Goal: Communication & Community: Answer question/provide support

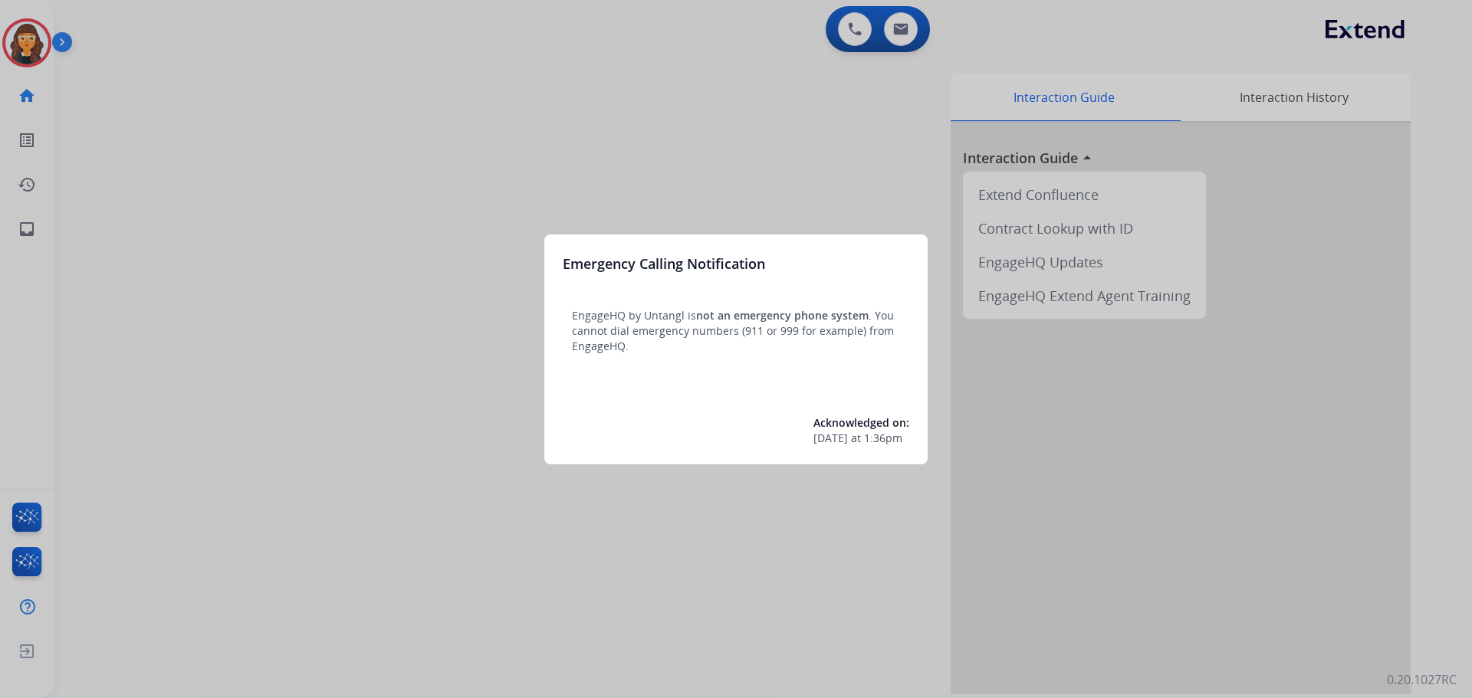
click at [504, 166] on div at bounding box center [736, 349] width 1472 height 698
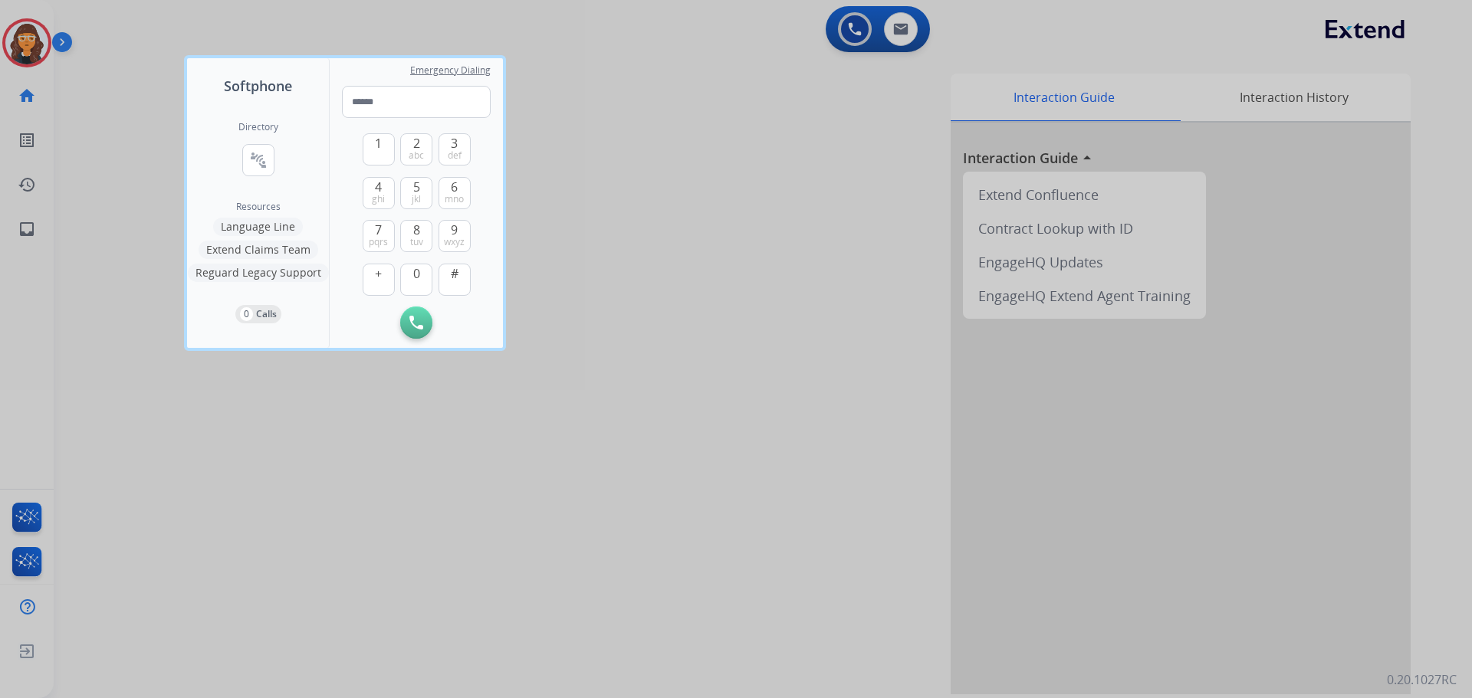
click at [799, 174] on div at bounding box center [736, 349] width 1472 height 698
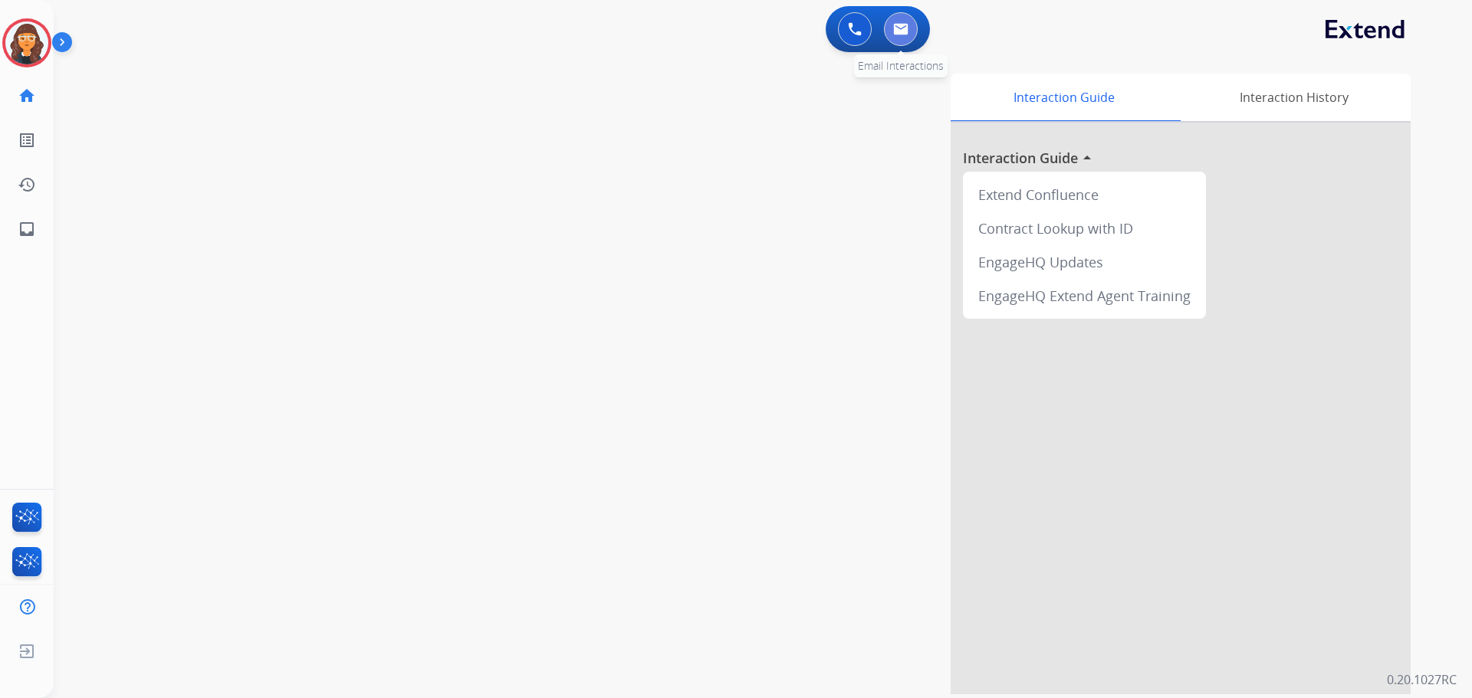
click at [888, 17] on button at bounding box center [901, 29] width 34 height 34
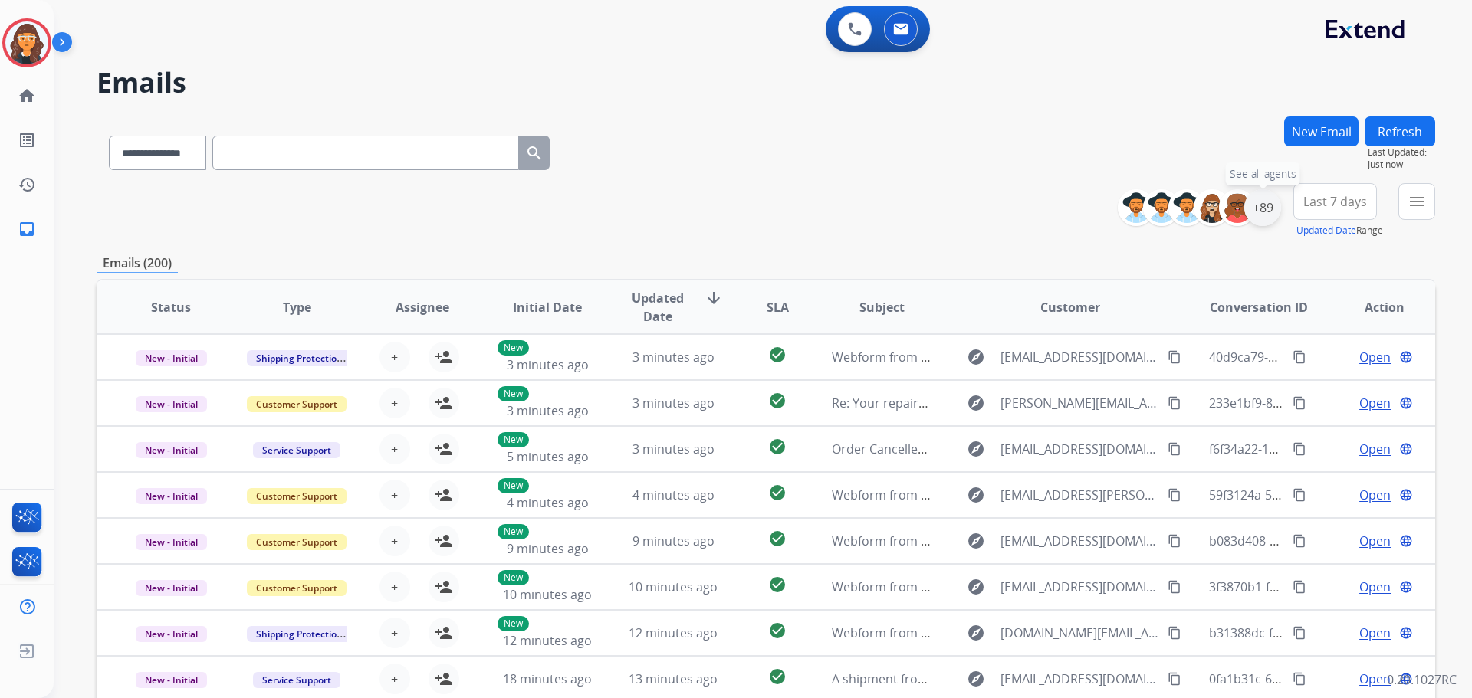
click at [1263, 210] on div "+89" at bounding box center [1262, 207] width 37 height 37
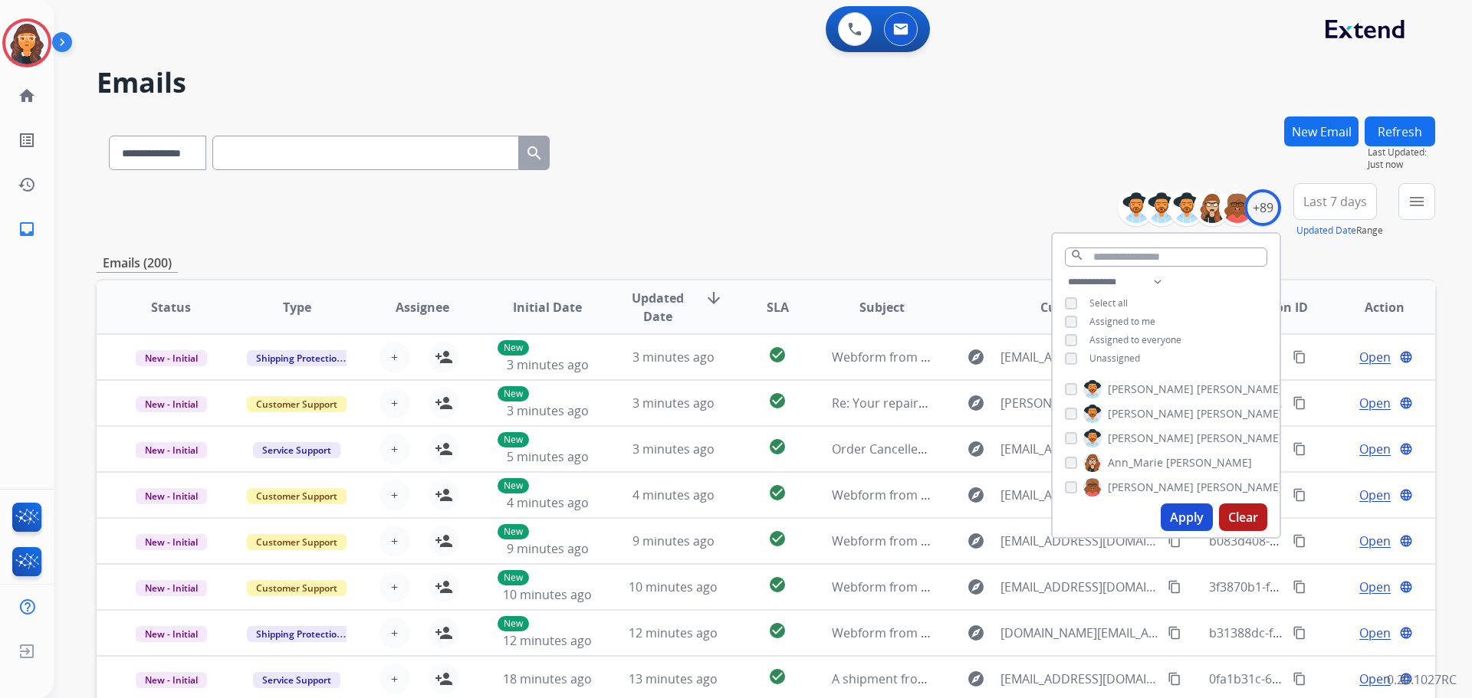
click at [1168, 517] on button "Apply" at bounding box center [1186, 518] width 52 height 28
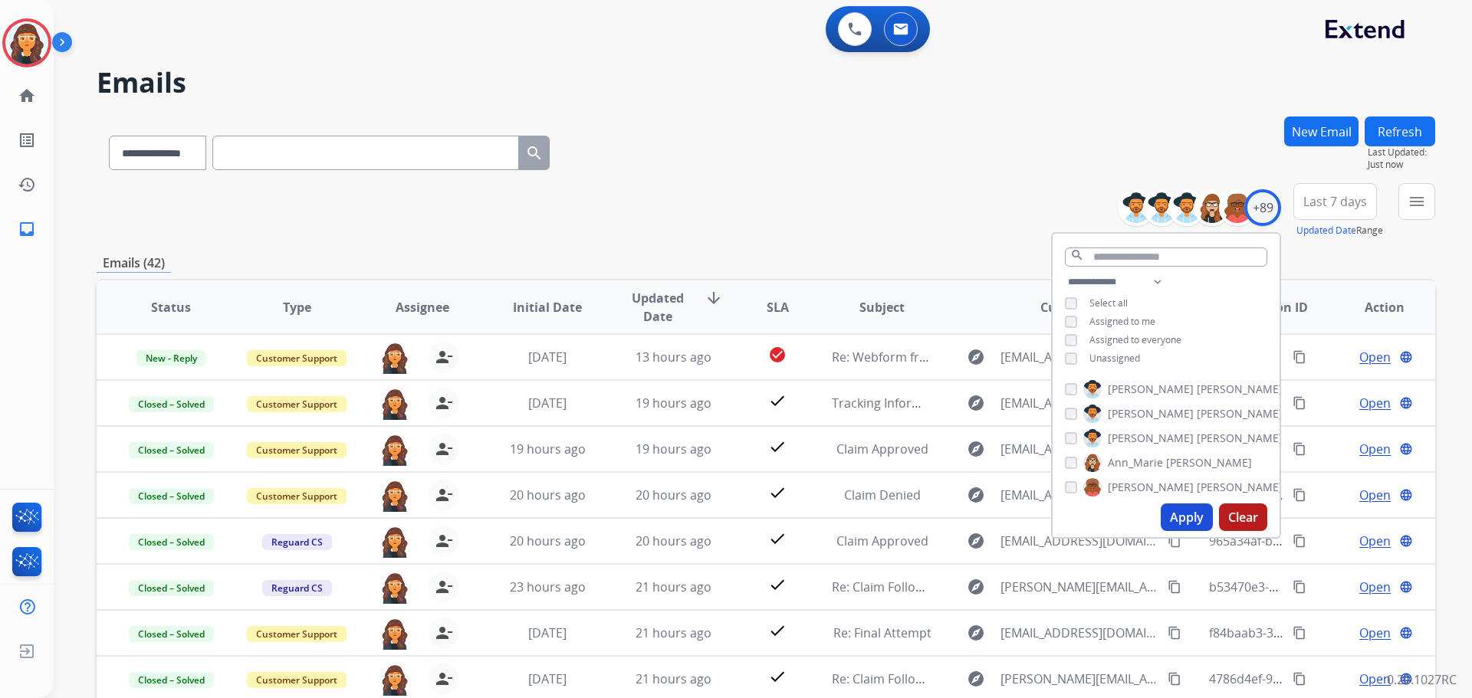
click at [694, 120] on div "**********" at bounding box center [766, 149] width 1338 height 67
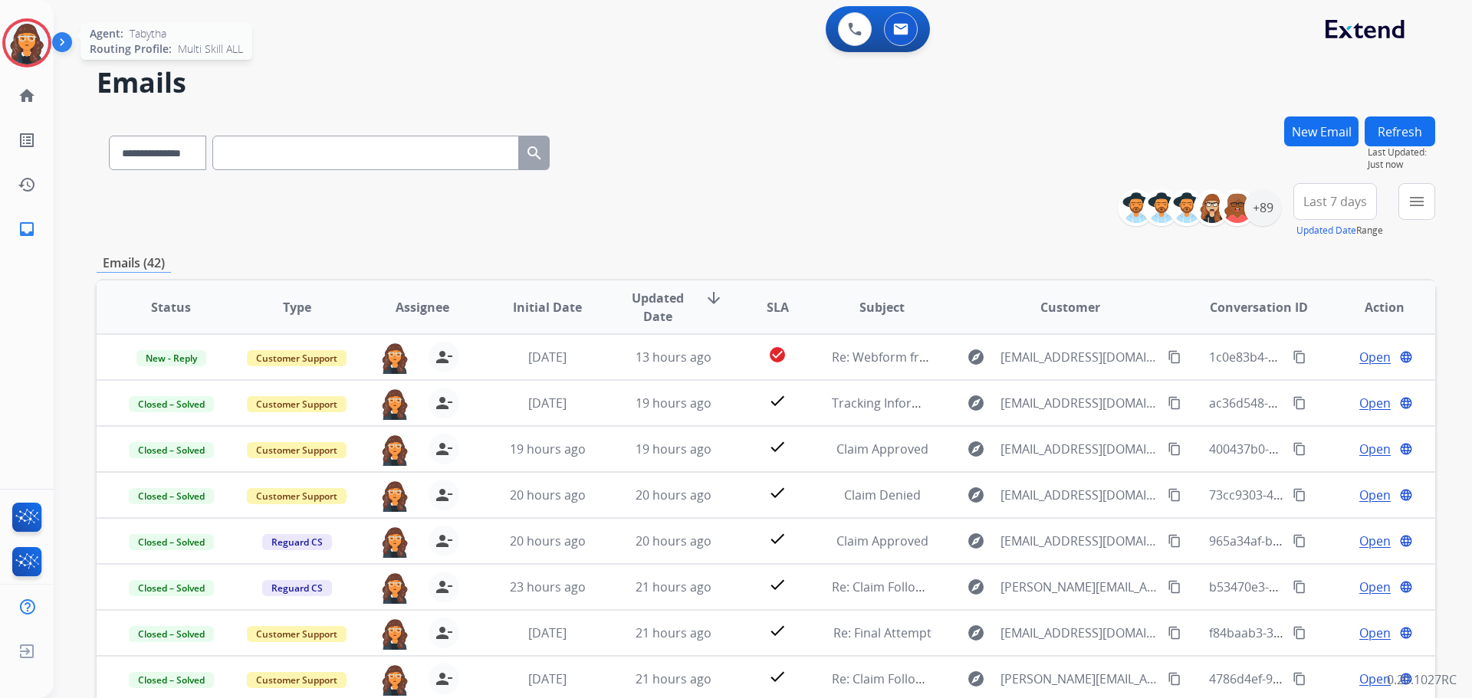
click at [34, 38] on img at bounding box center [26, 42] width 43 height 43
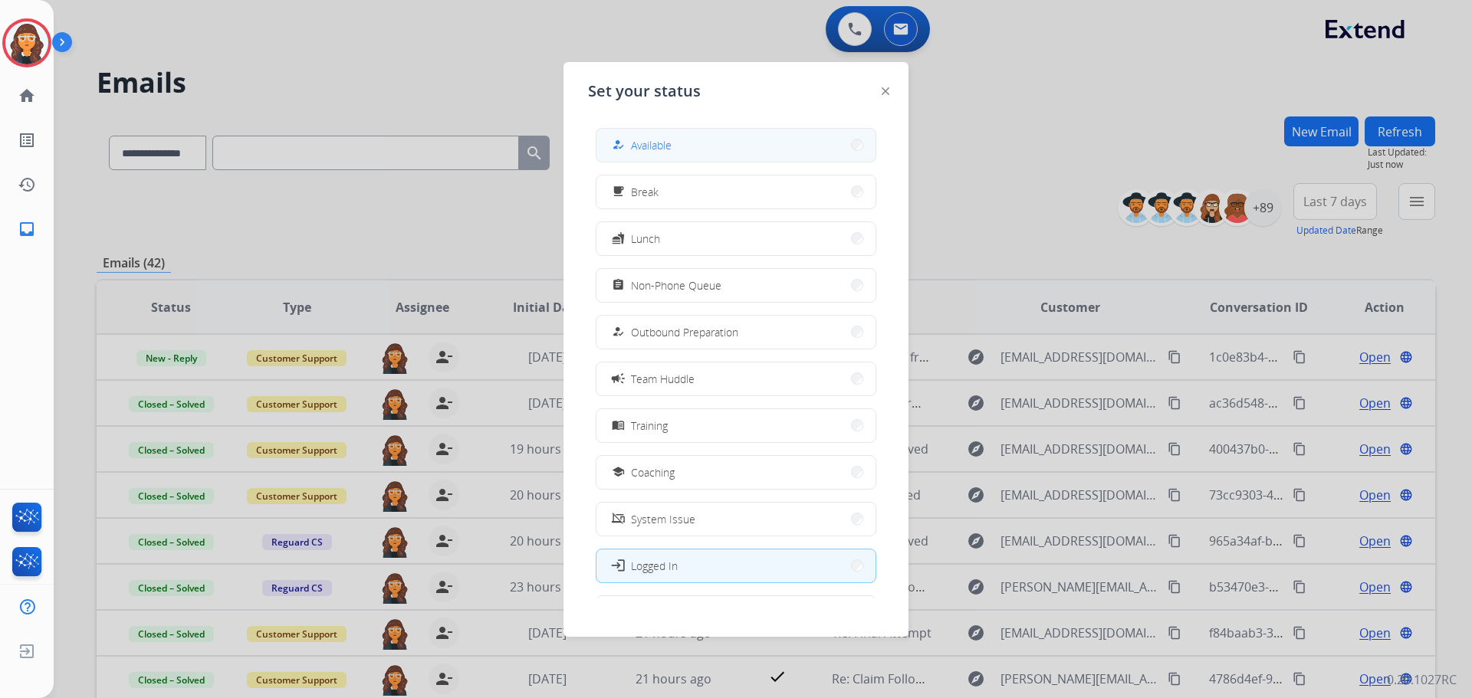
click at [662, 143] on span "Available" at bounding box center [651, 145] width 41 height 16
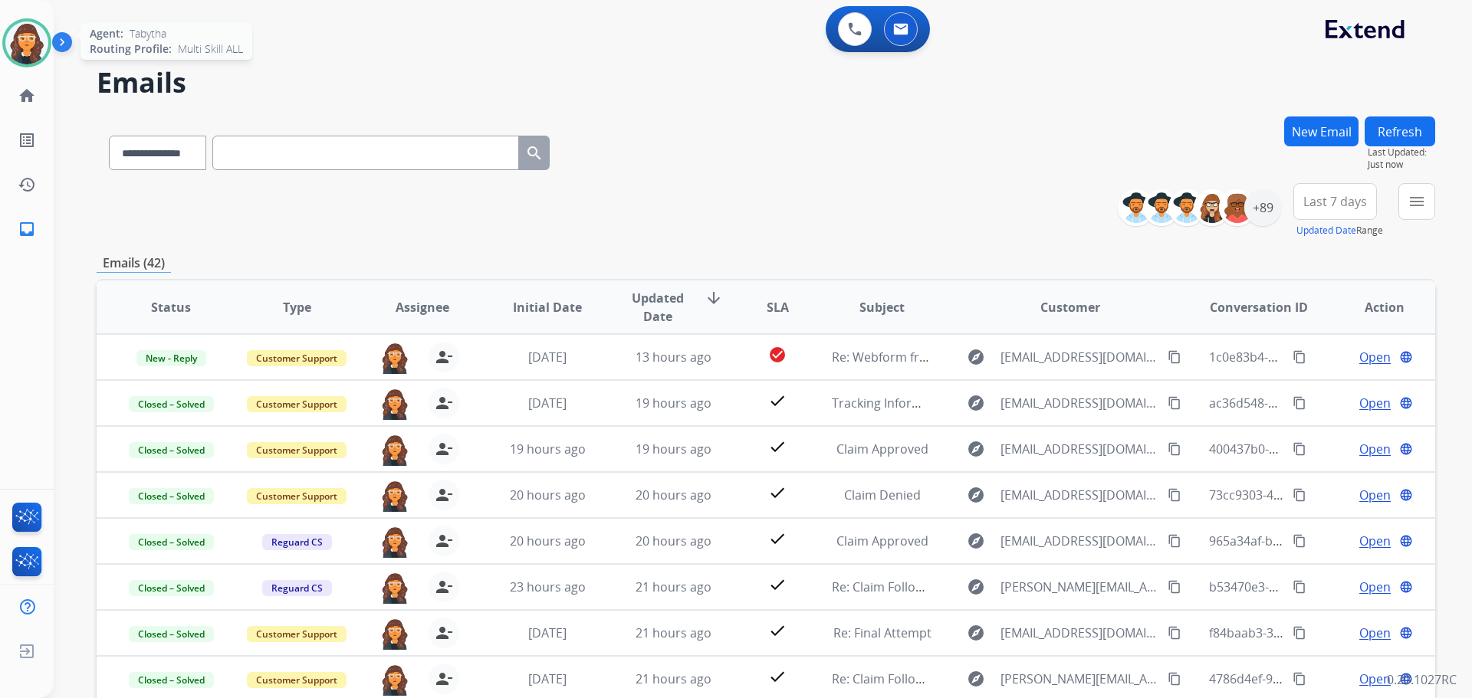
click at [17, 46] on img at bounding box center [26, 42] width 43 height 43
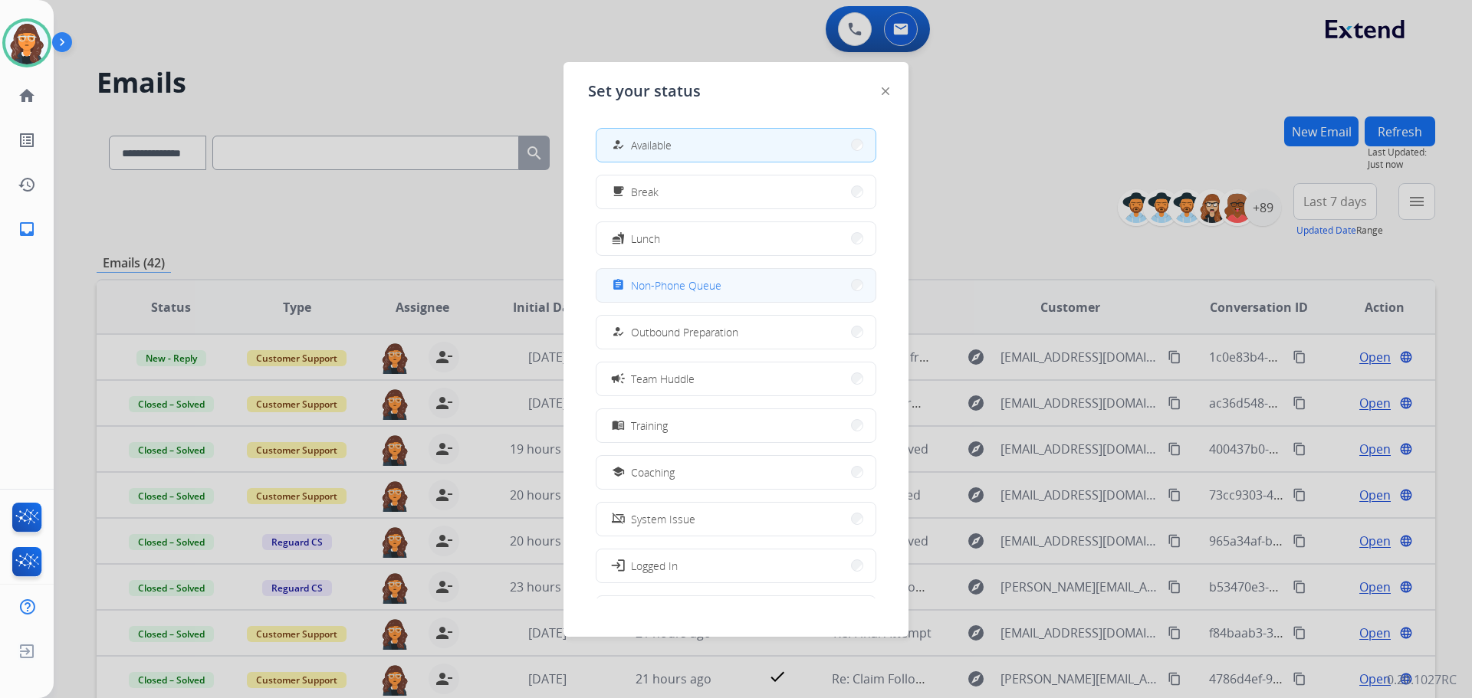
click at [672, 277] on div "assignment Non-Phone Queue" at bounding box center [665, 285] width 113 height 18
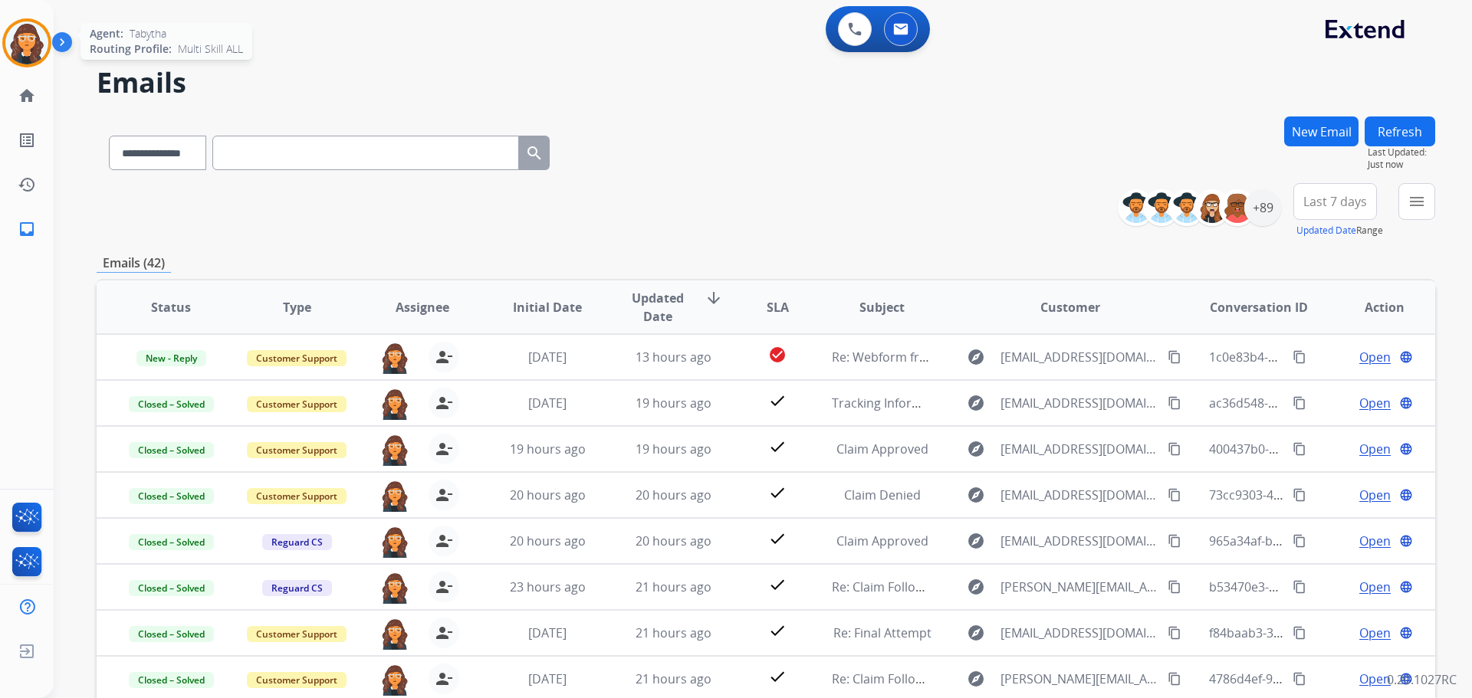
click at [22, 47] on img at bounding box center [26, 42] width 43 height 43
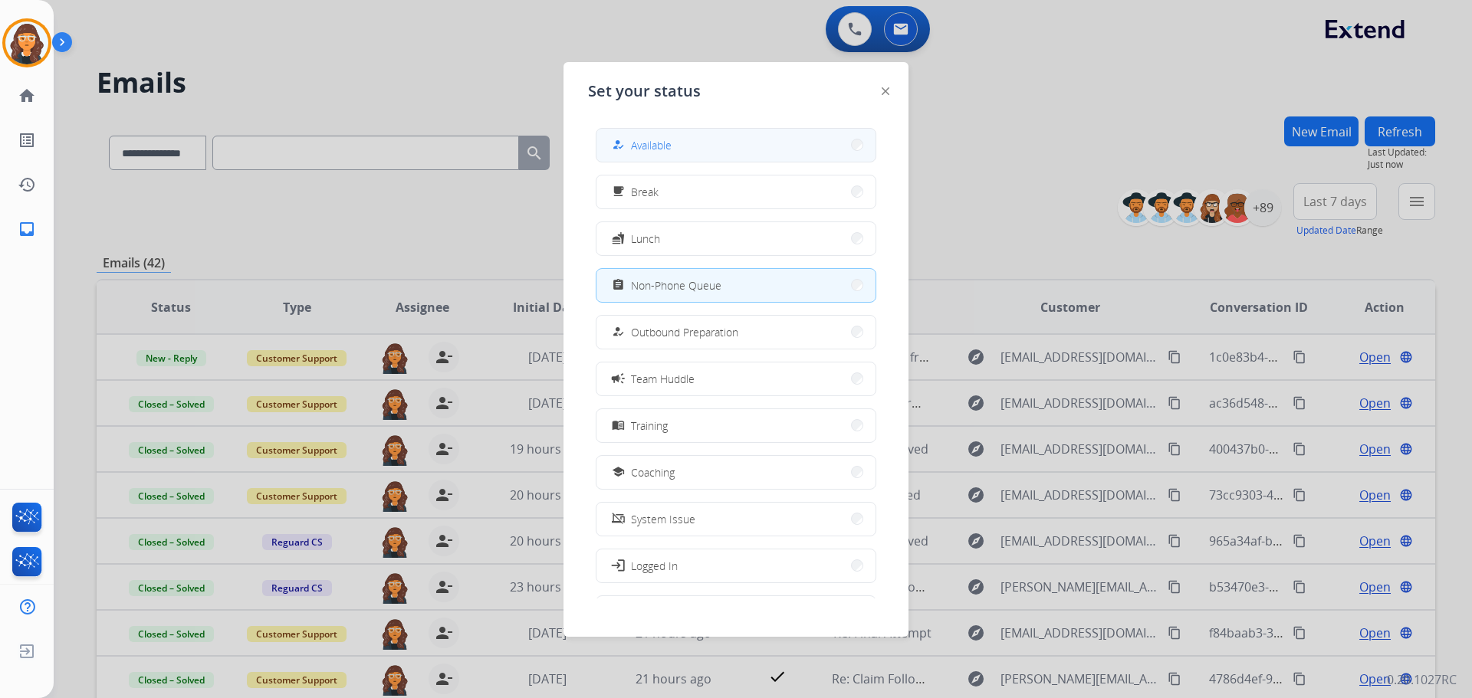
click at [655, 146] on span "Available" at bounding box center [651, 145] width 41 height 16
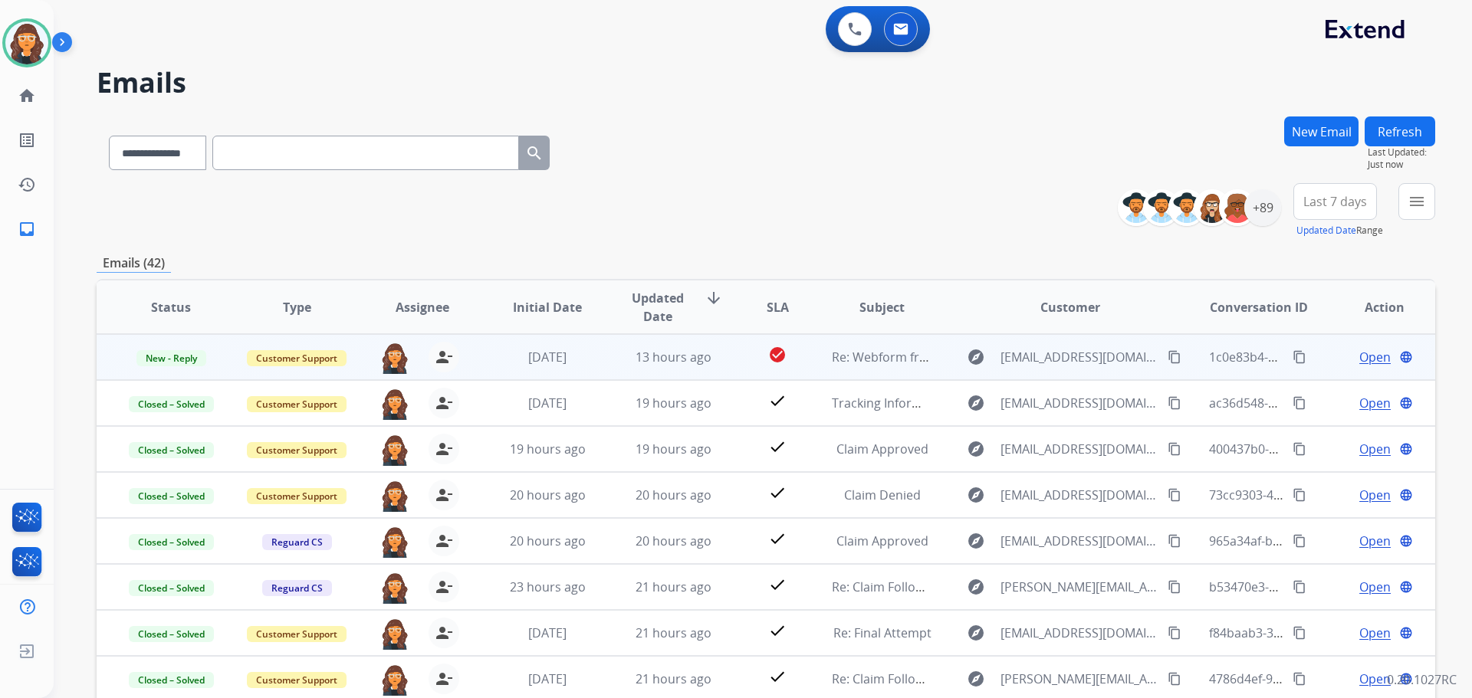
click at [1359, 356] on span "Open" at bounding box center [1374, 357] width 31 height 18
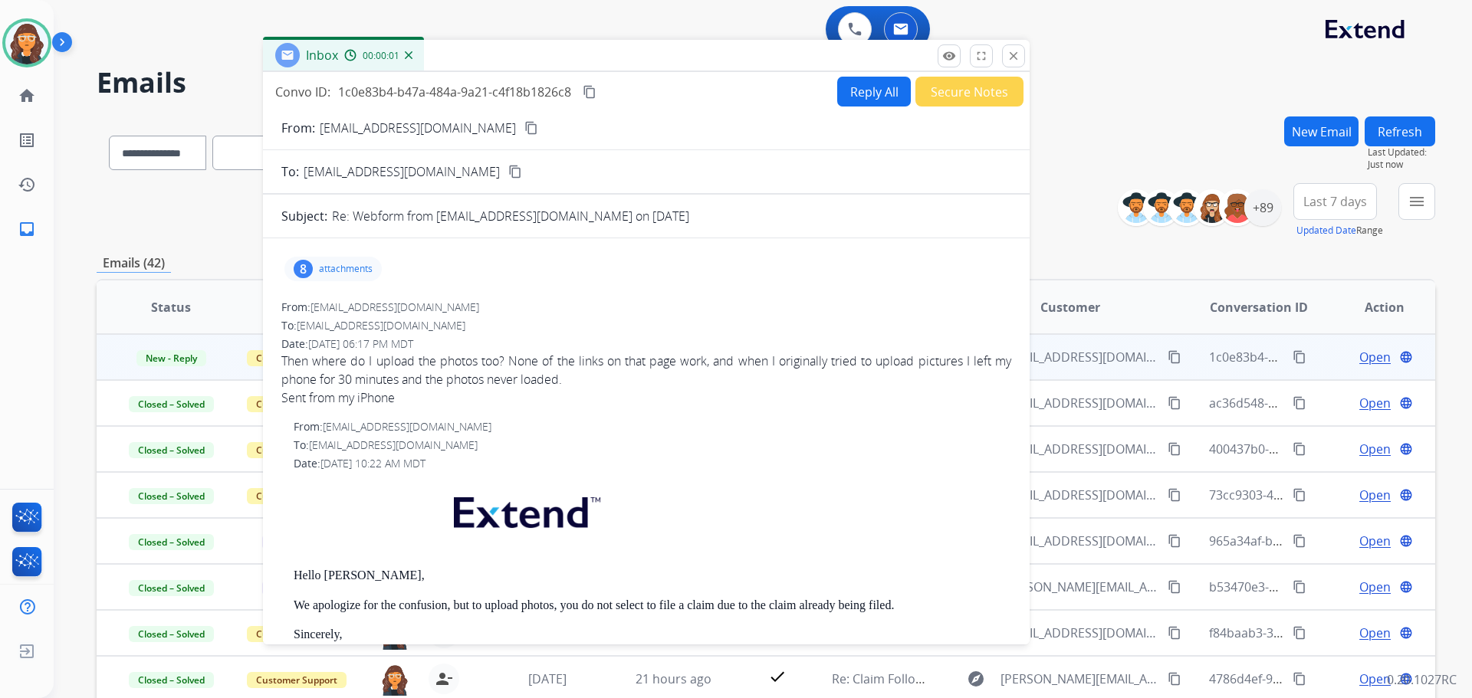
drag, startPoint x: 995, startPoint y: 112, endPoint x: 538, endPoint y: 49, distance: 461.1
click at [538, 49] on div "Inbox 00:00:01" at bounding box center [646, 56] width 766 height 32
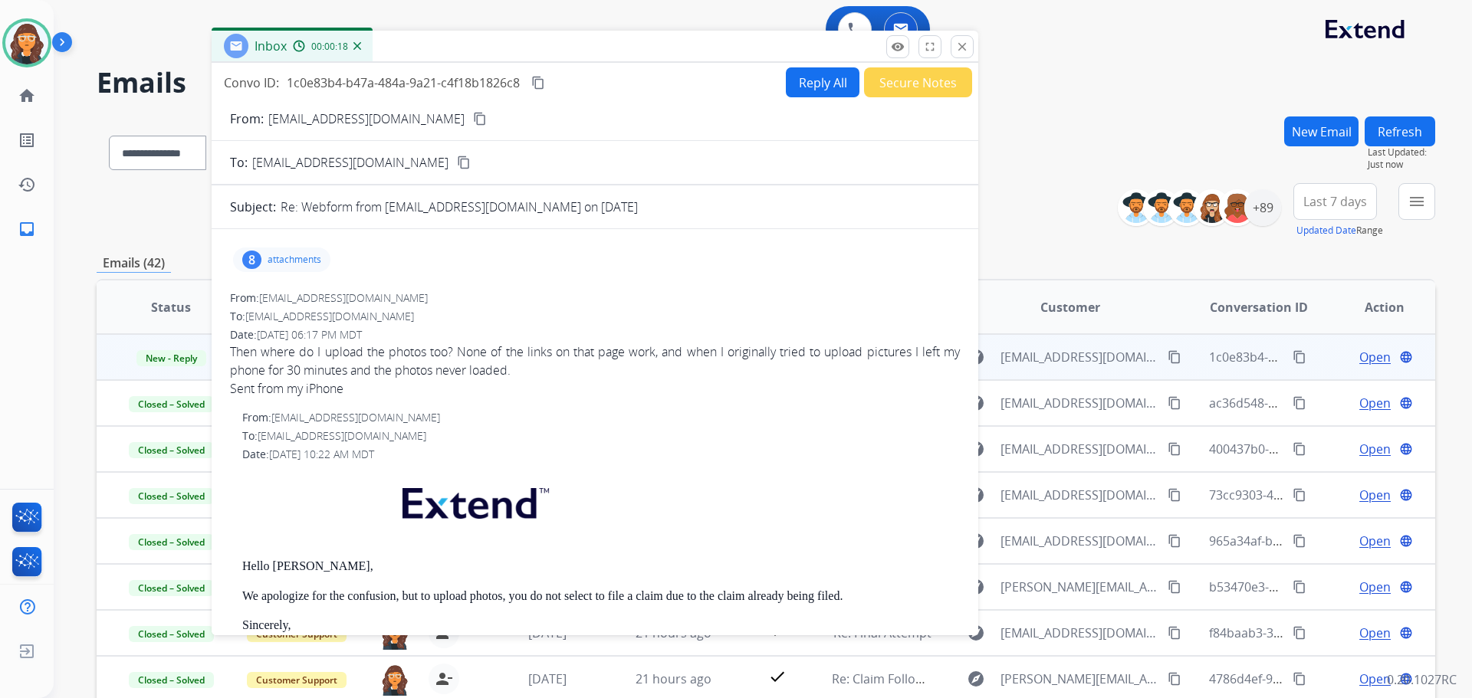
click at [317, 122] on p "[EMAIL_ADDRESS][DOMAIN_NAME]" at bounding box center [366, 119] width 196 height 18
copy p "From:"
click at [903, 86] on button "Secure Notes" at bounding box center [918, 82] width 108 height 30
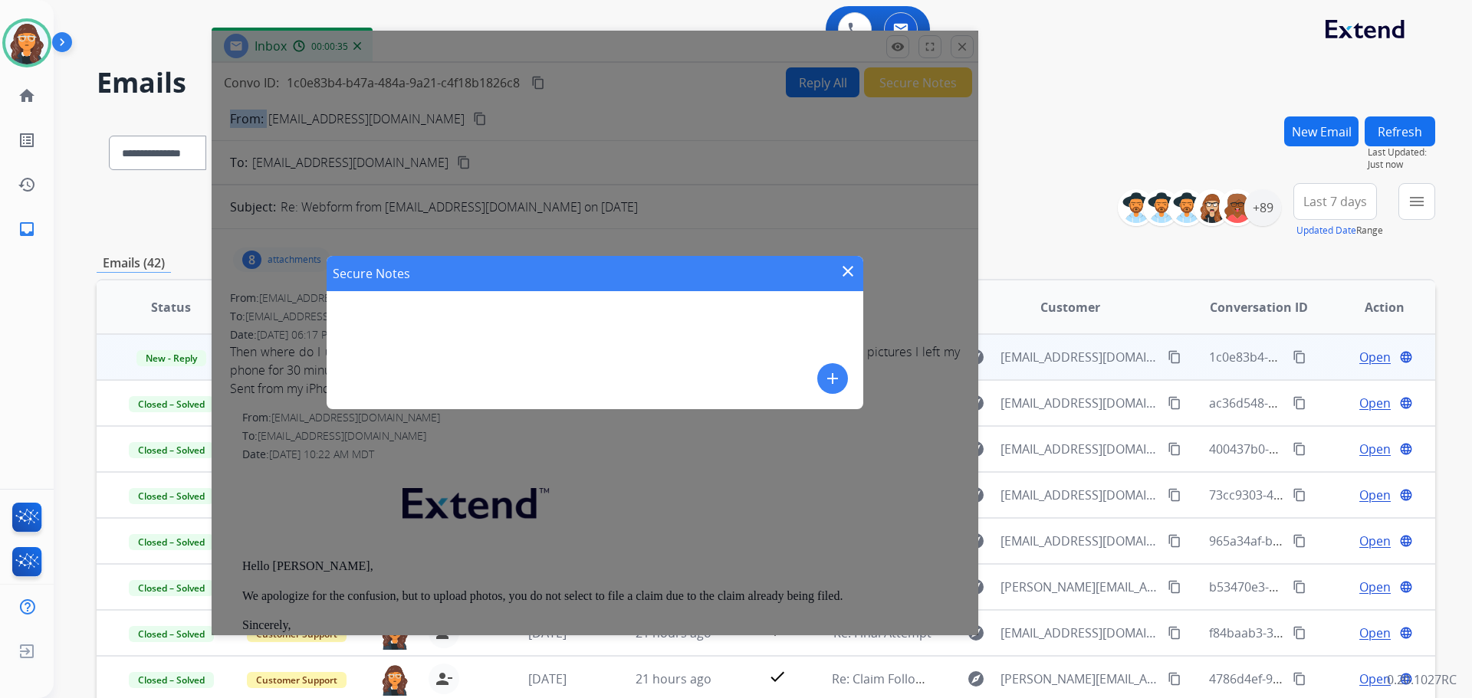
click at [832, 378] on mat-icon "add" at bounding box center [832, 378] width 18 height 18
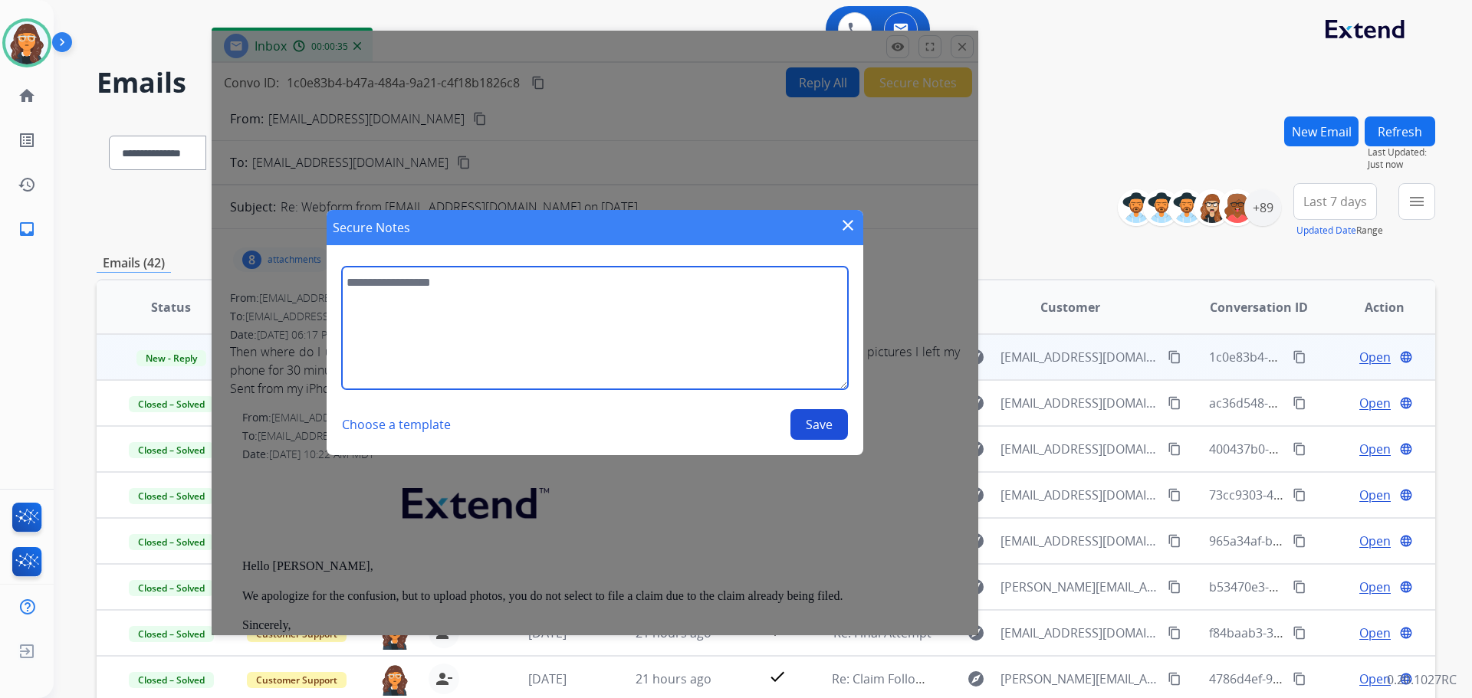
click at [458, 344] on textarea at bounding box center [595, 328] width 506 height 123
type textarea "**********"
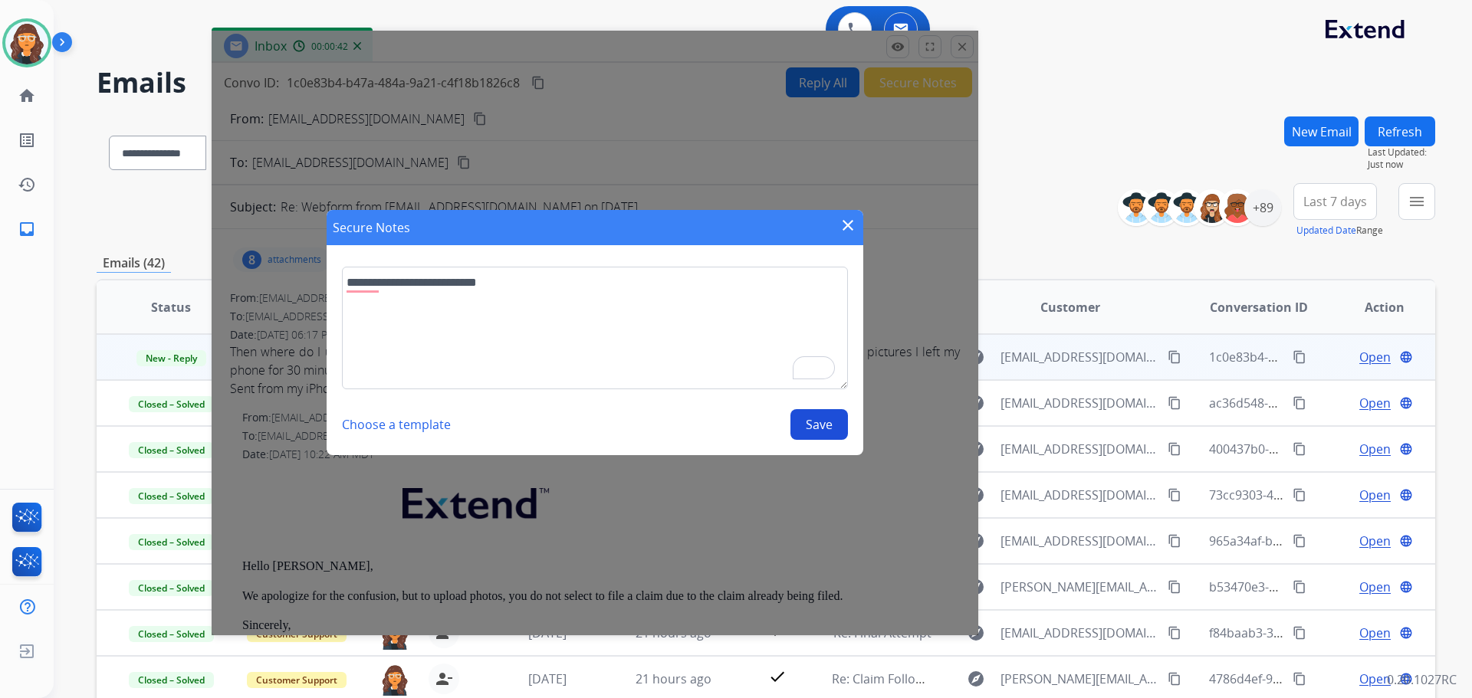
click at [807, 425] on button "Save" at bounding box center [818, 424] width 57 height 31
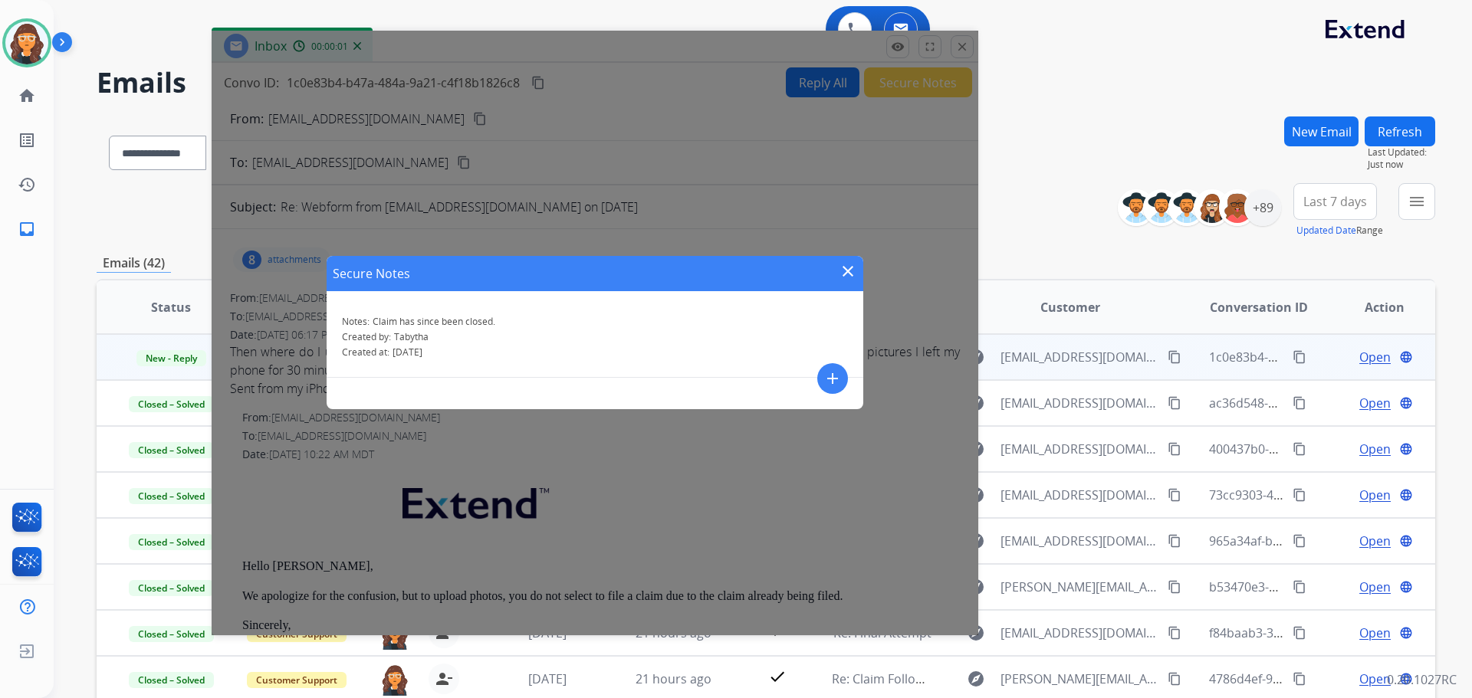
click at [838, 266] on div "Secure Notes close" at bounding box center [595, 273] width 537 height 35
click at [854, 264] on mat-icon "close" at bounding box center [847, 271] width 18 height 18
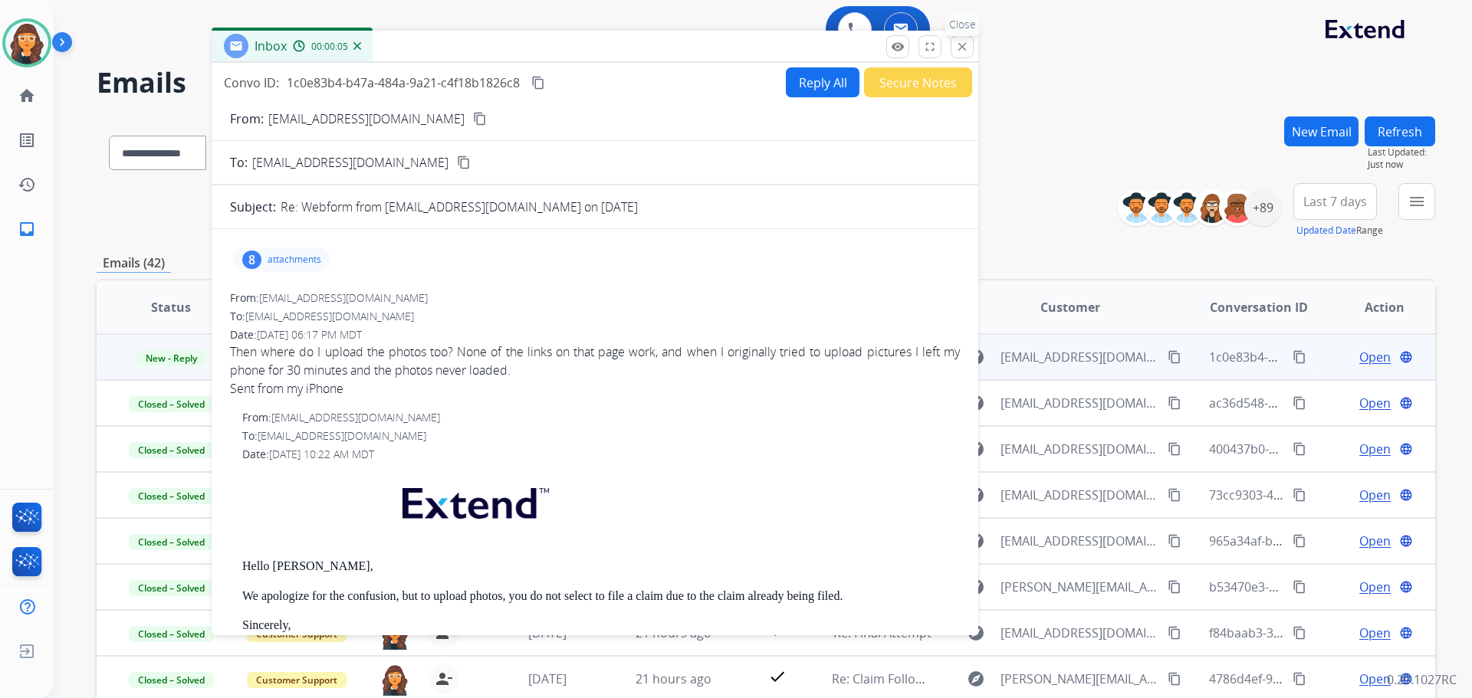
click at [970, 49] on button "close Close" at bounding box center [961, 46] width 23 height 23
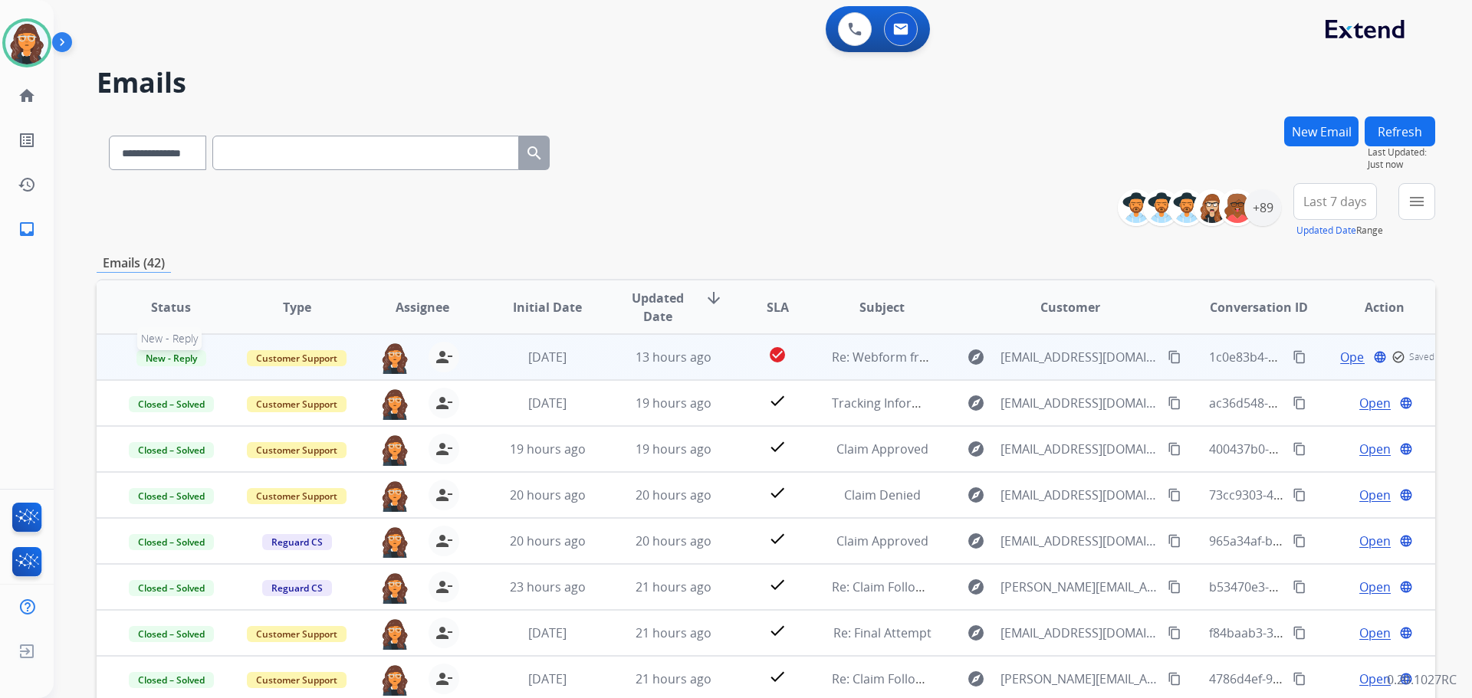
click at [165, 359] on span "New - Reply" at bounding box center [171, 358] width 70 height 16
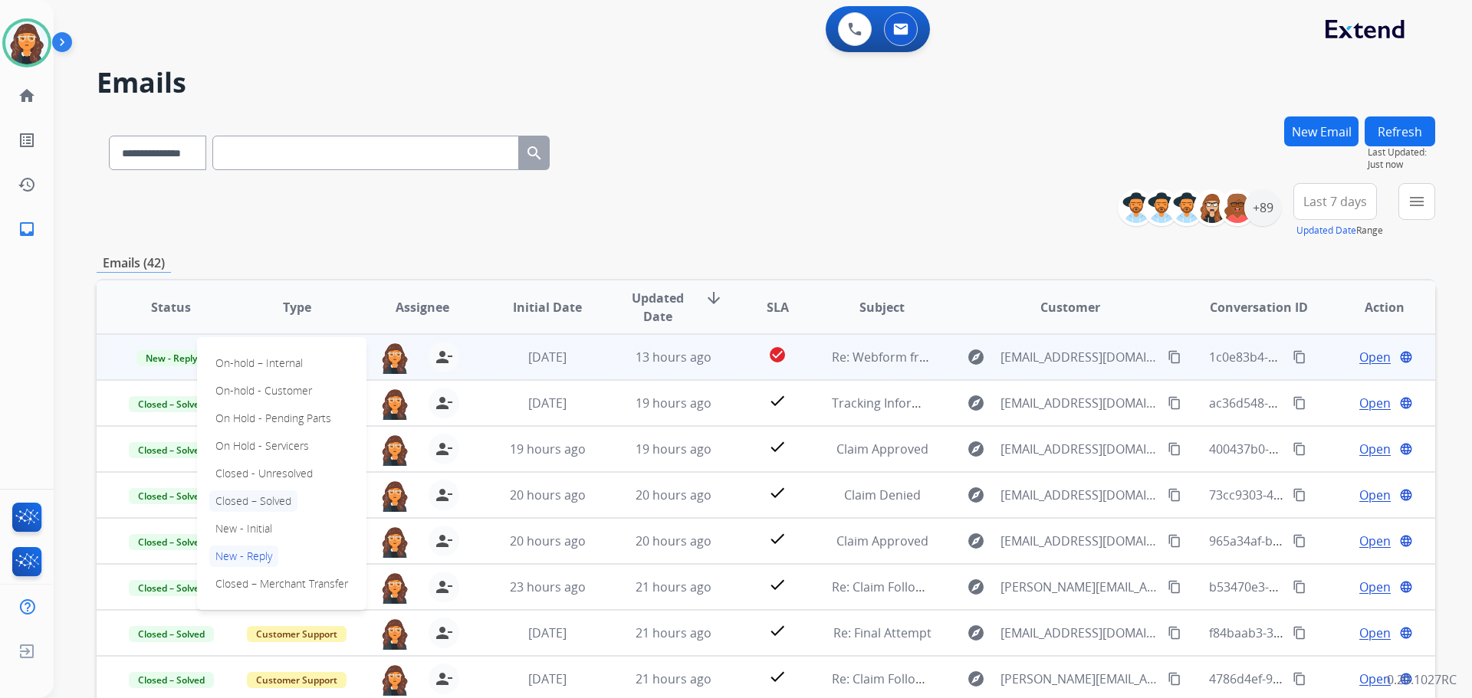
click at [234, 497] on p "Closed – Solved" at bounding box center [253, 501] width 88 height 21
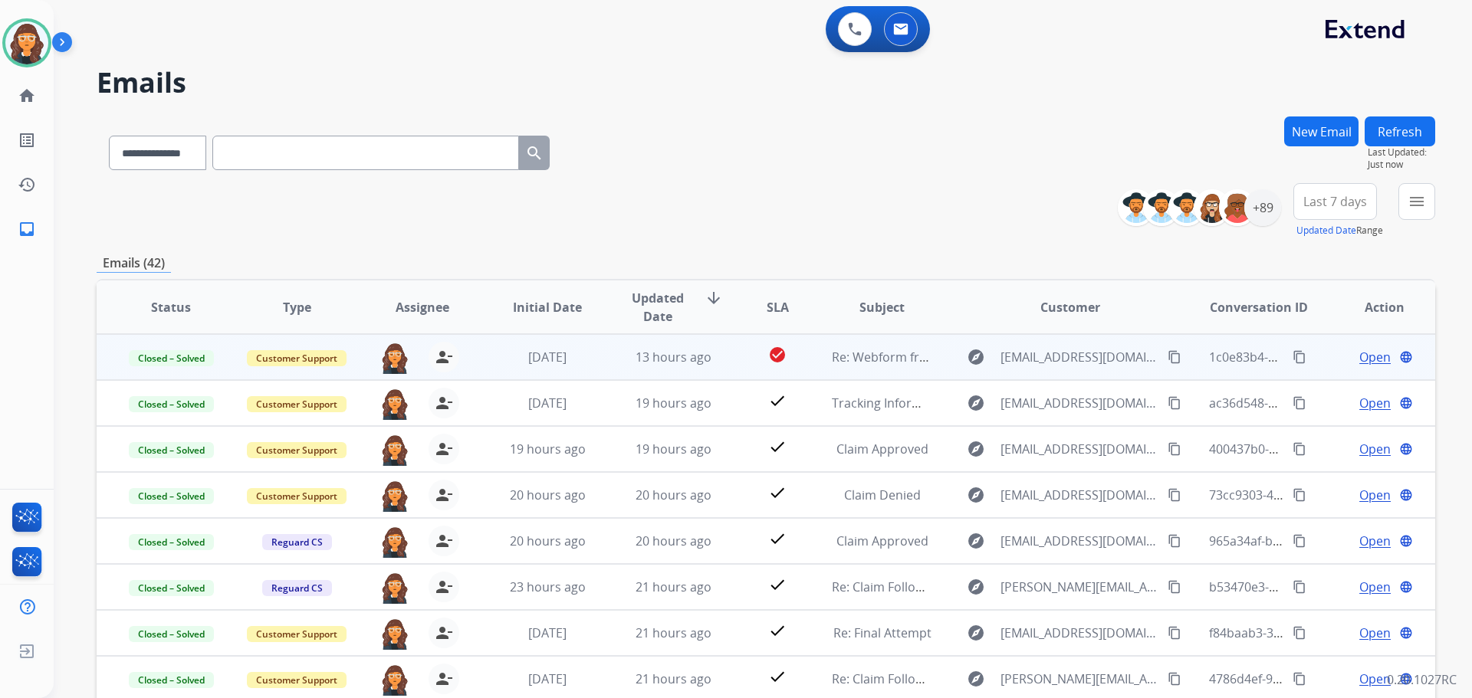
click at [1399, 135] on button "Refresh" at bounding box center [1399, 131] width 71 height 30
click at [162, 145] on select "**********" at bounding box center [157, 153] width 96 height 34
select select "**********"
click at [109, 136] on select "**********" at bounding box center [157, 153] width 96 height 34
click at [261, 151] on input "text" at bounding box center [365, 153] width 307 height 34
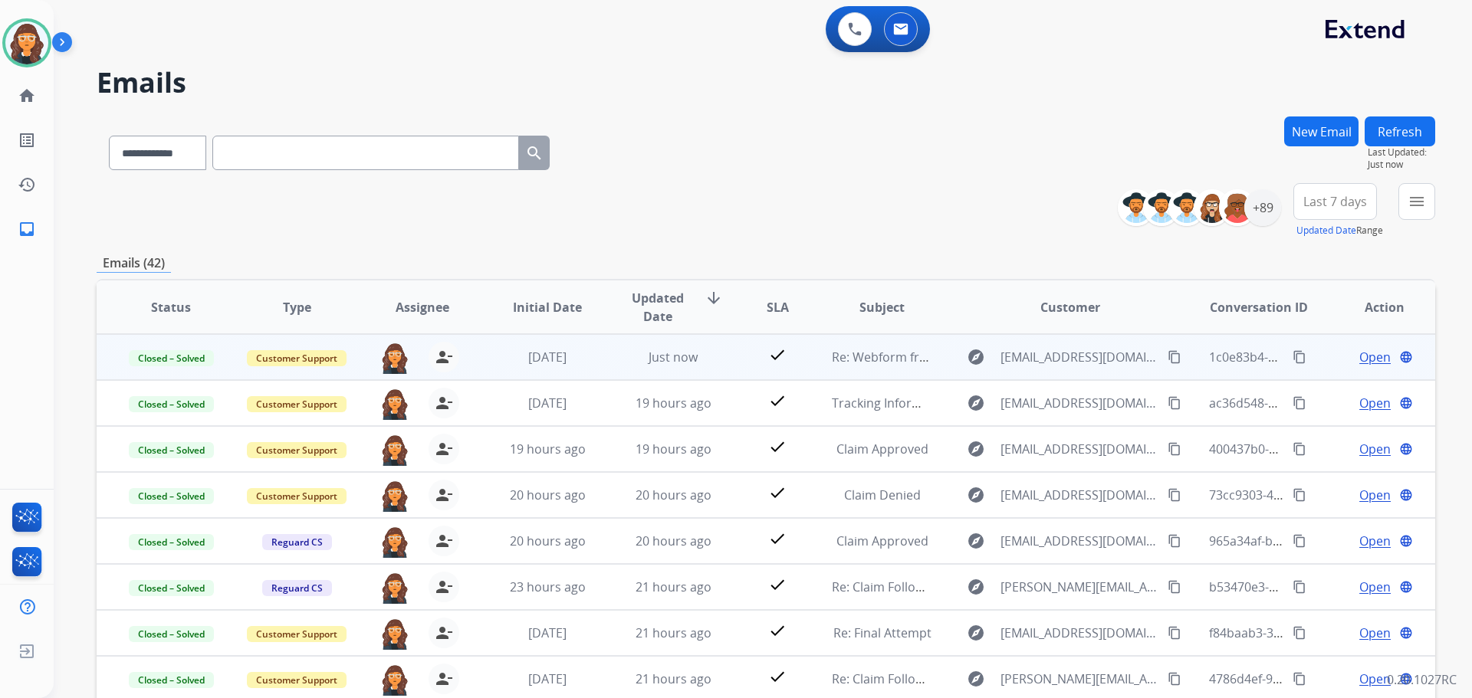
paste input "**********"
type input "**********"
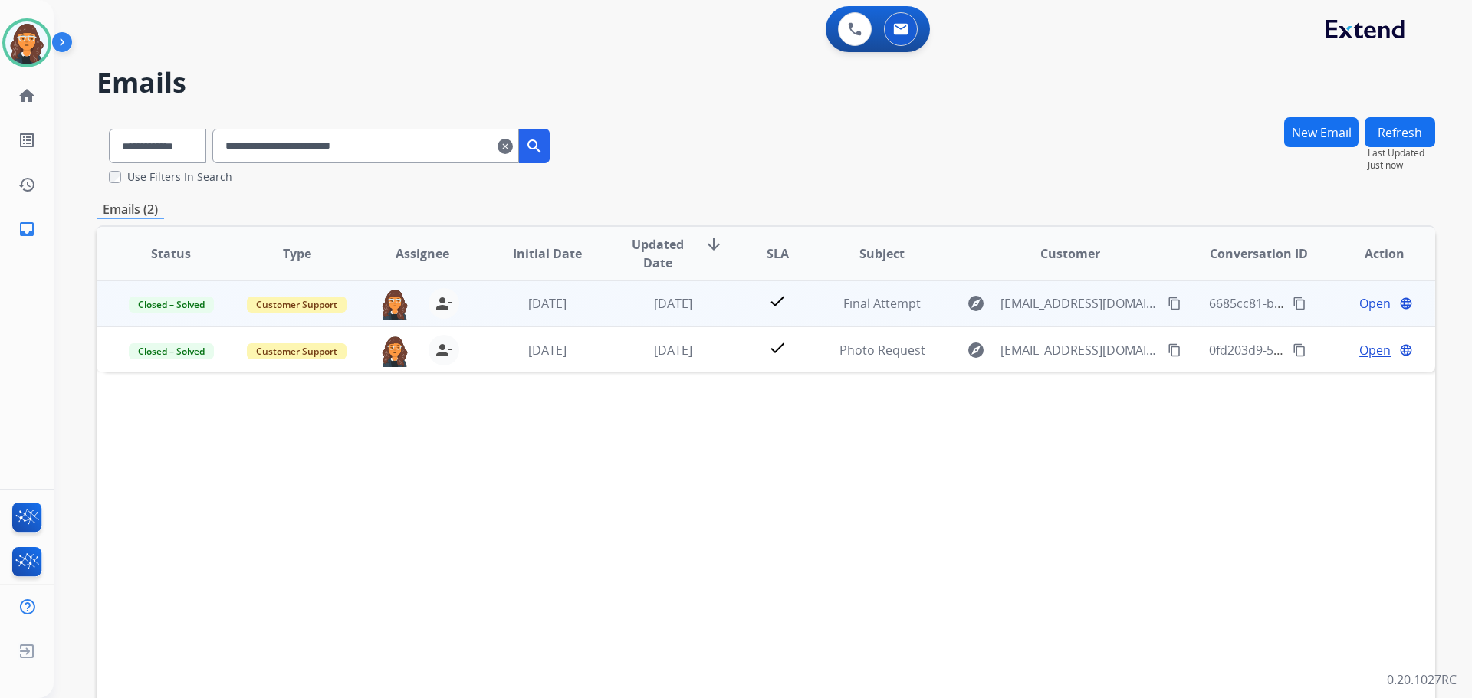
click at [1361, 302] on span "Open" at bounding box center [1374, 303] width 31 height 18
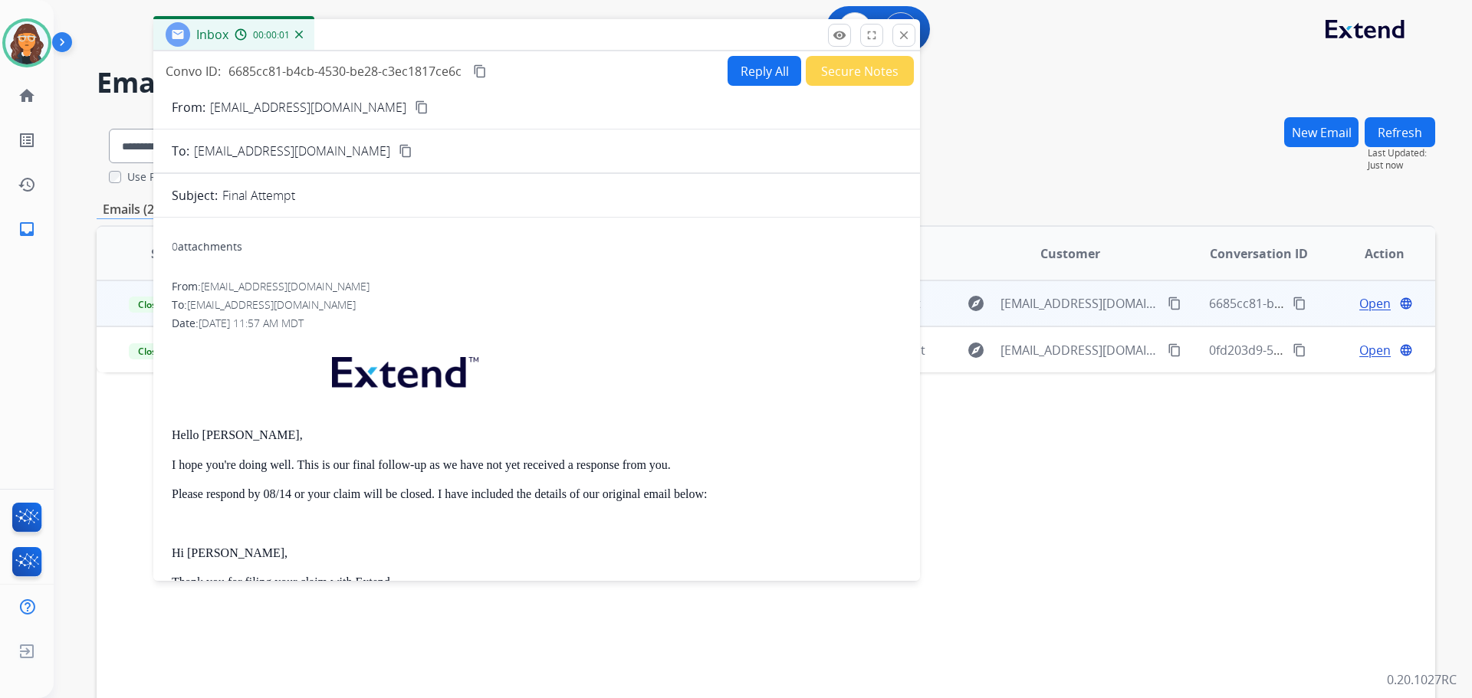
drag, startPoint x: 959, startPoint y: 110, endPoint x: 625, endPoint y: 38, distance: 341.1
click at [625, 38] on div "Inbox 00:00:01" at bounding box center [536, 35] width 766 height 32
click at [899, 34] on mat-icon "close" at bounding box center [902, 35] width 14 height 14
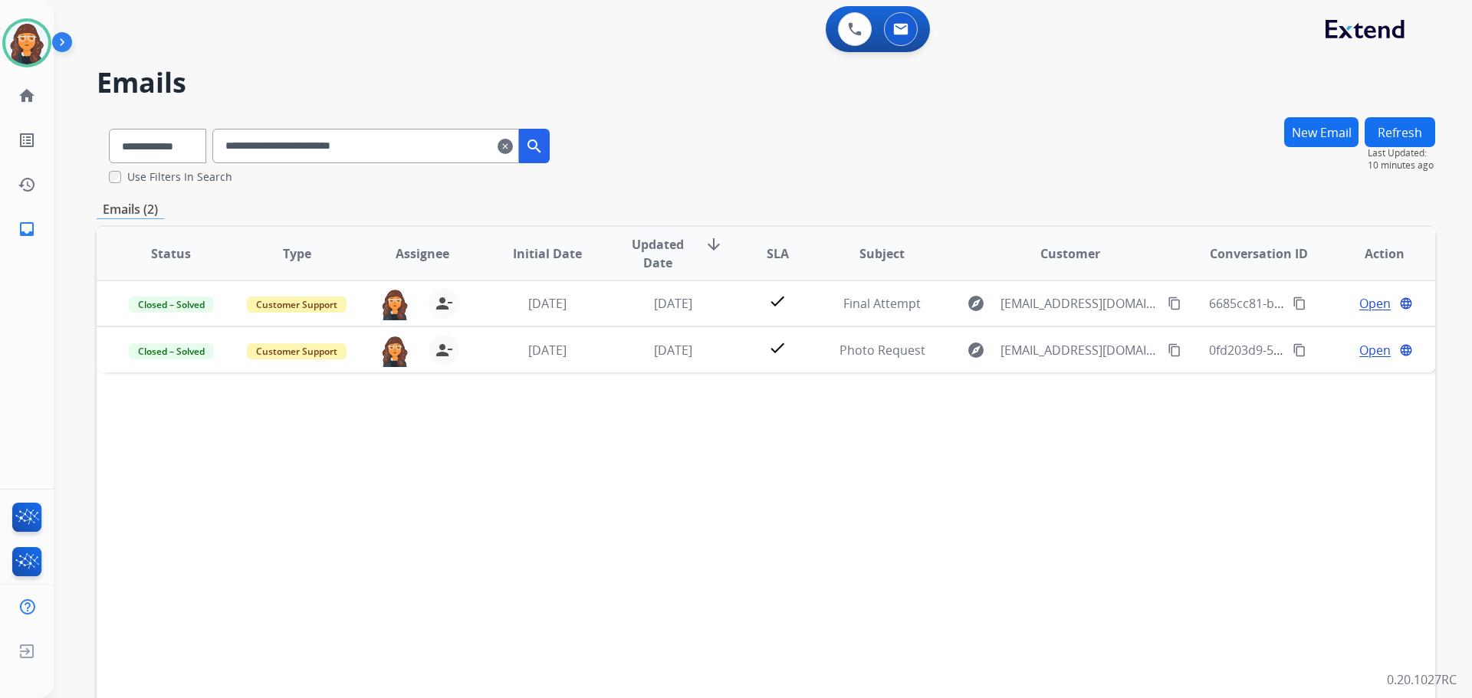
click at [513, 143] on mat-icon "clear" at bounding box center [504, 146] width 15 height 18
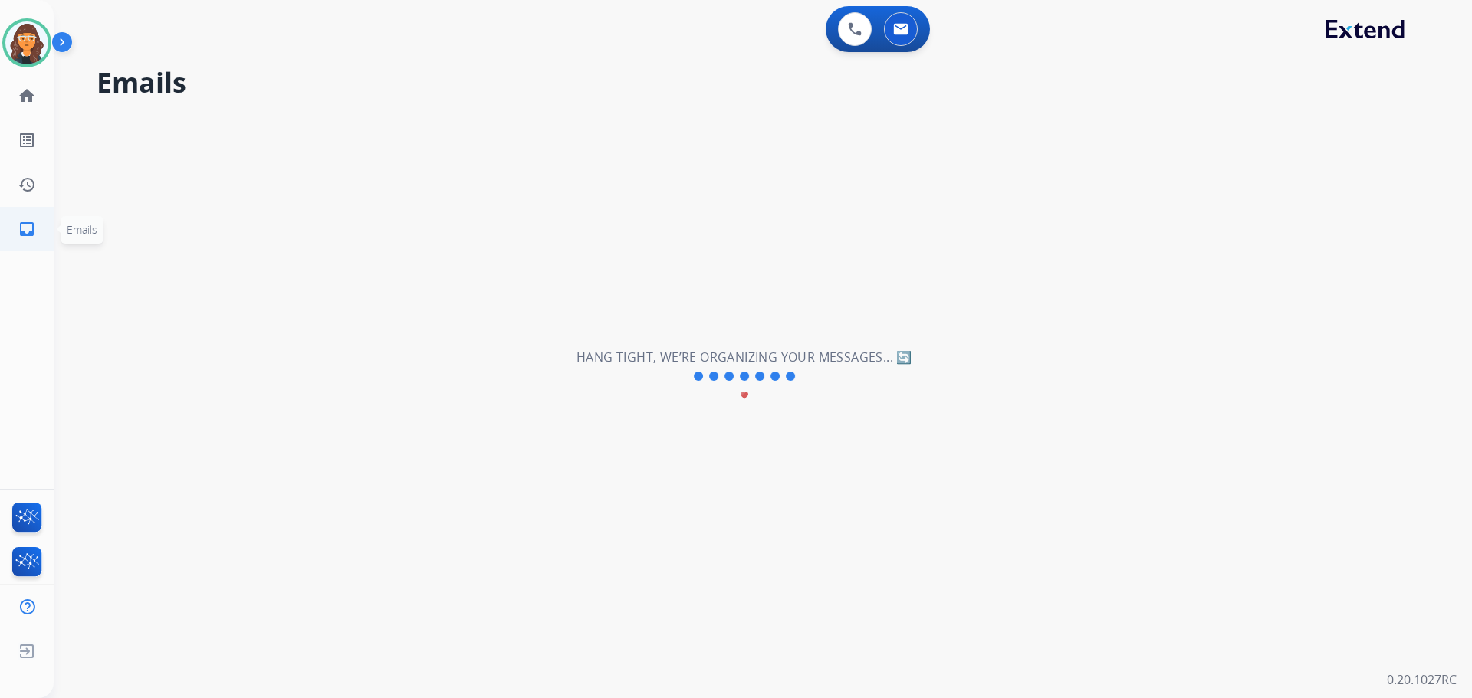
select select "**********"
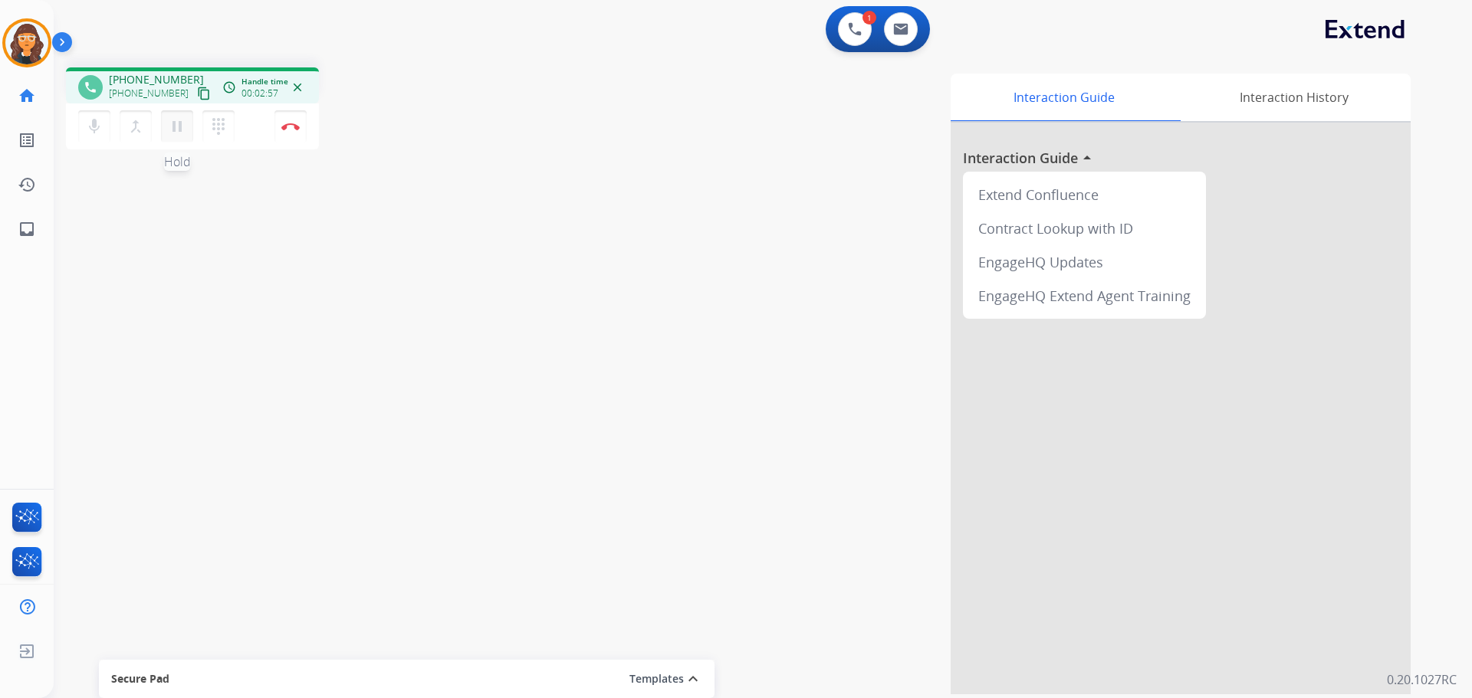
click at [182, 126] on mat-icon "pause" at bounding box center [177, 126] width 18 height 18
click at [172, 128] on mat-icon "play_arrow" at bounding box center [177, 126] width 18 height 18
click at [290, 123] on img at bounding box center [290, 127] width 18 height 8
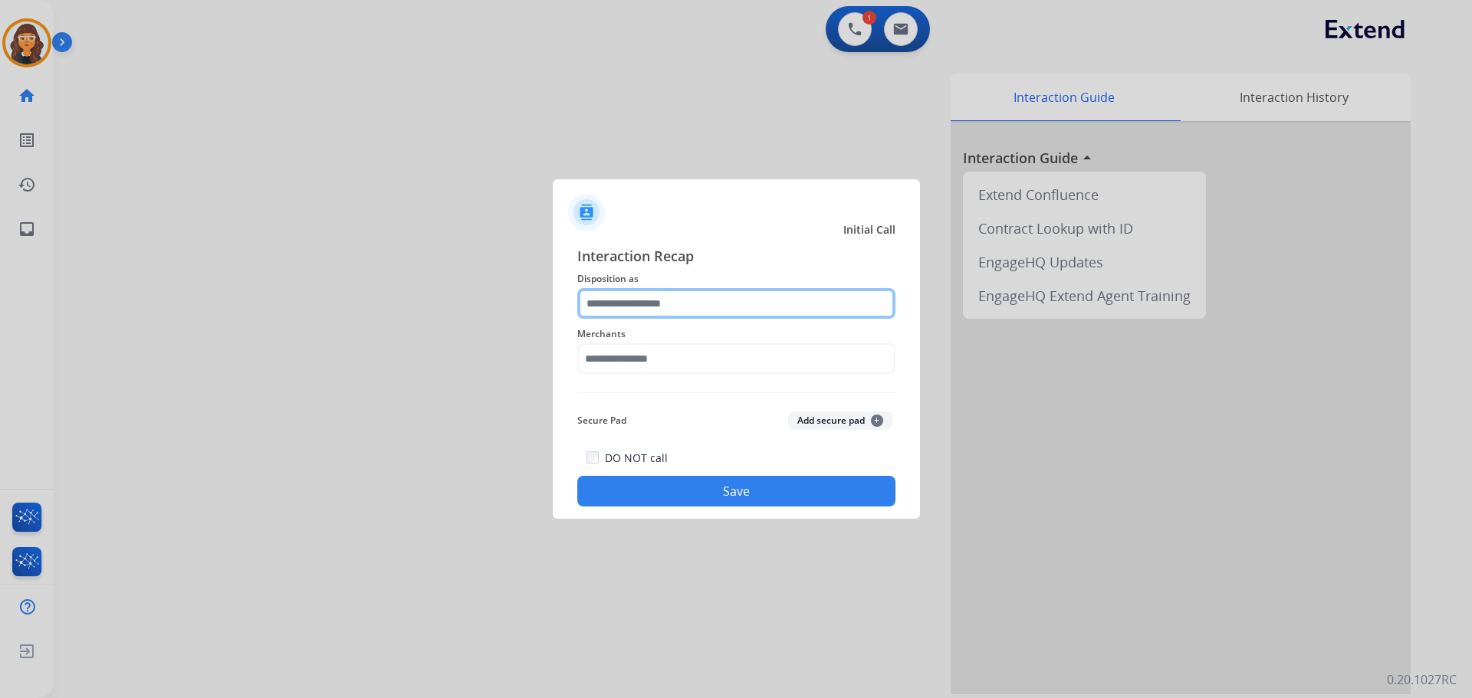
click at [655, 309] on input "text" at bounding box center [736, 303] width 318 height 31
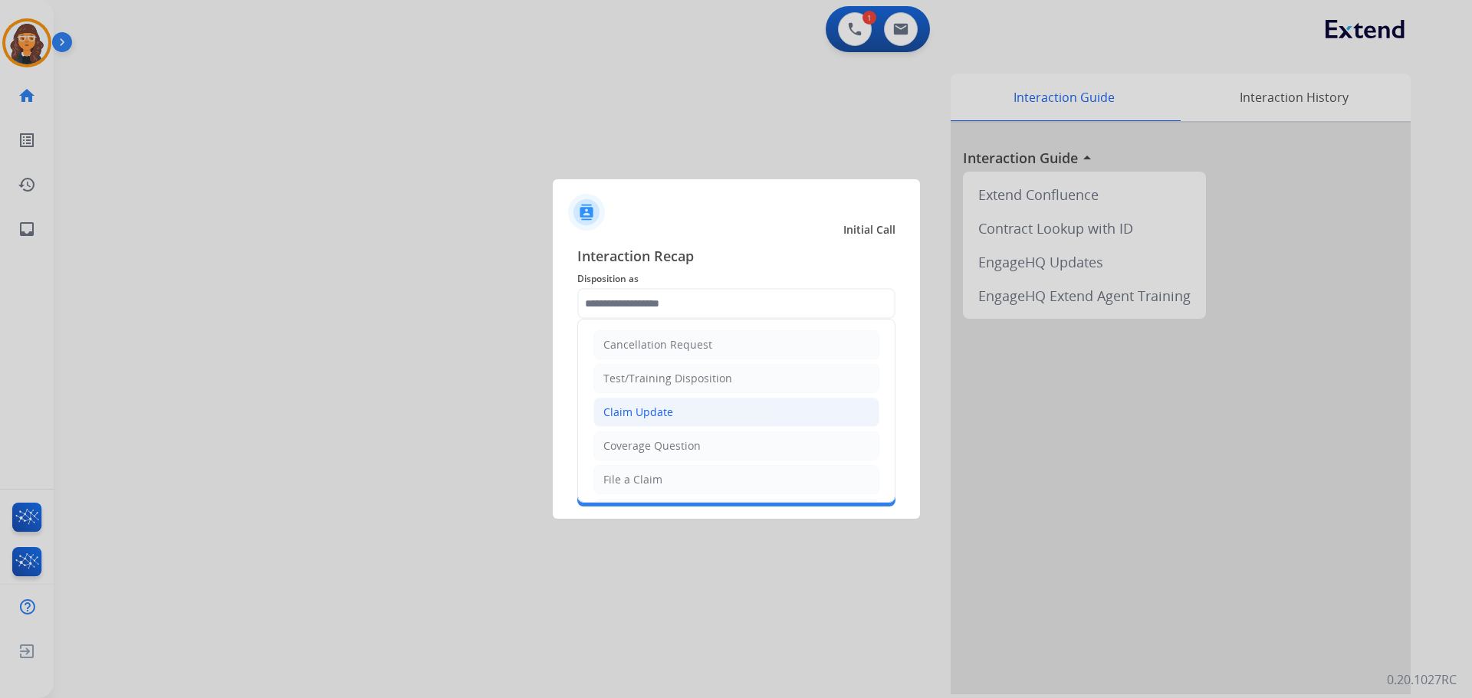
click at [620, 411] on div "Claim Update" at bounding box center [638, 412] width 70 height 15
type input "**********"
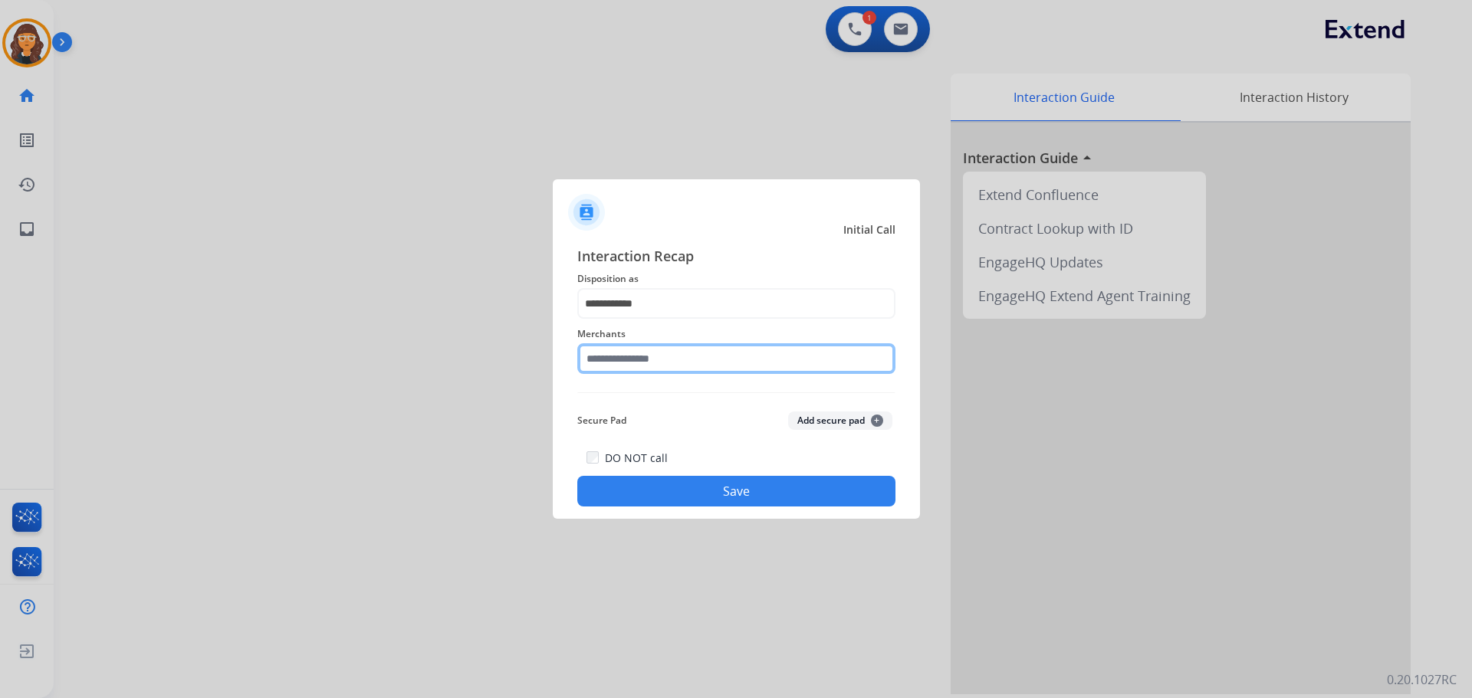
click at [625, 355] on input "text" at bounding box center [736, 358] width 318 height 31
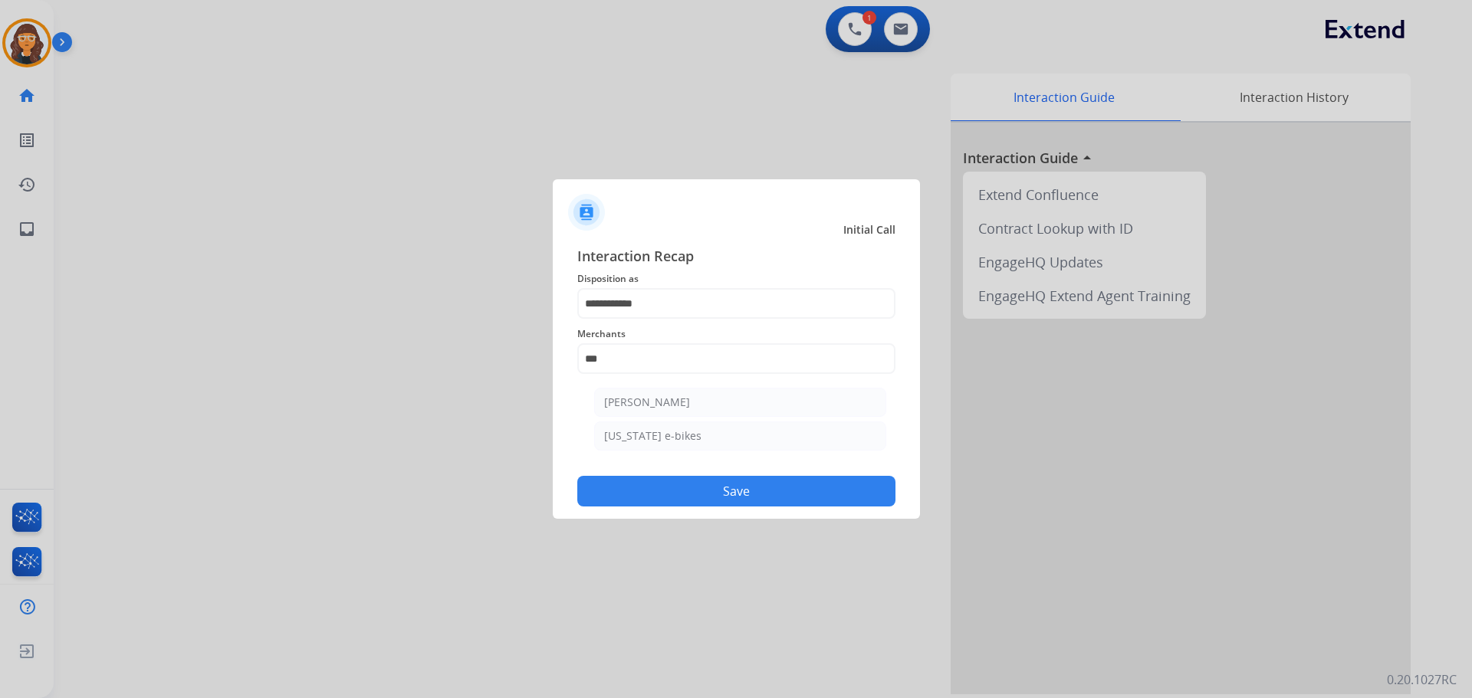
click at [633, 395] on div "[PERSON_NAME]" at bounding box center [647, 402] width 86 height 15
type input "**********"
click at [641, 504] on button "Save" at bounding box center [736, 491] width 318 height 31
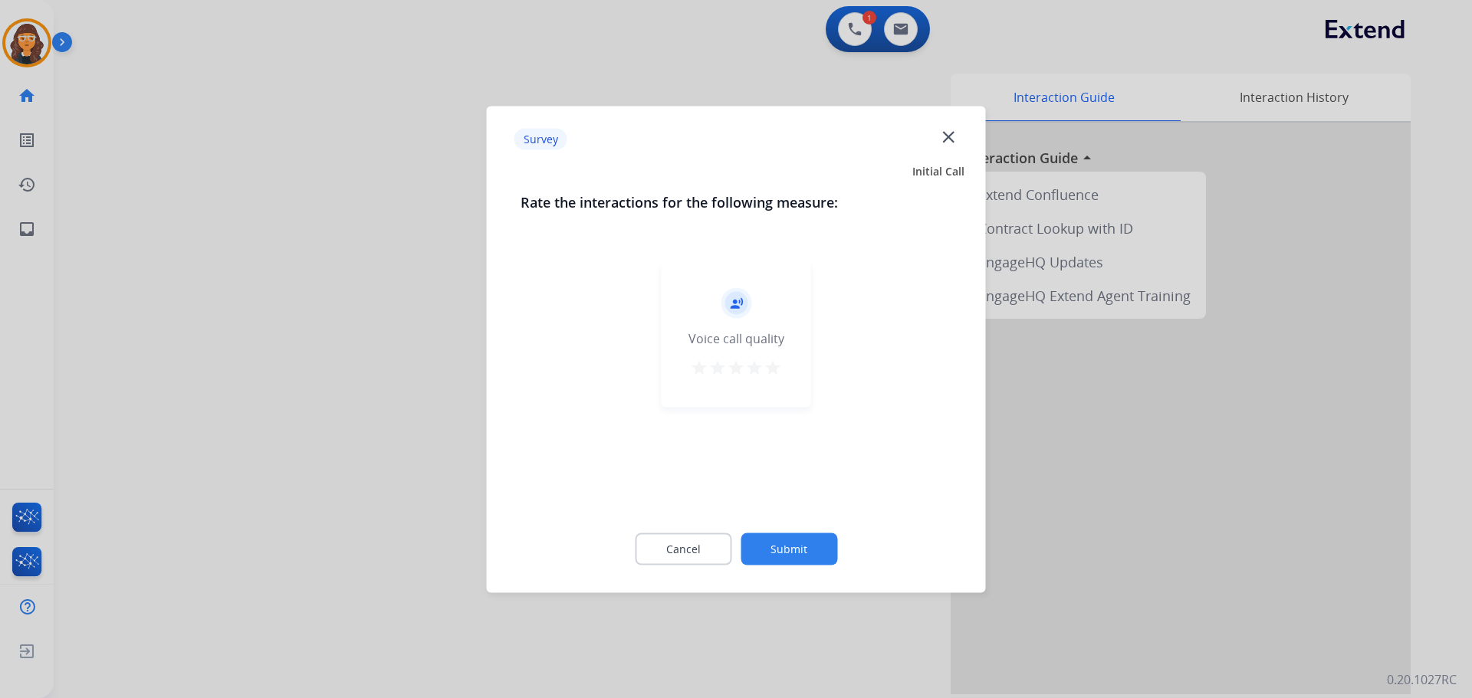
click at [776, 369] on mat-icon "star" at bounding box center [772, 367] width 18 height 18
click at [792, 539] on button "Submit" at bounding box center [788, 549] width 97 height 32
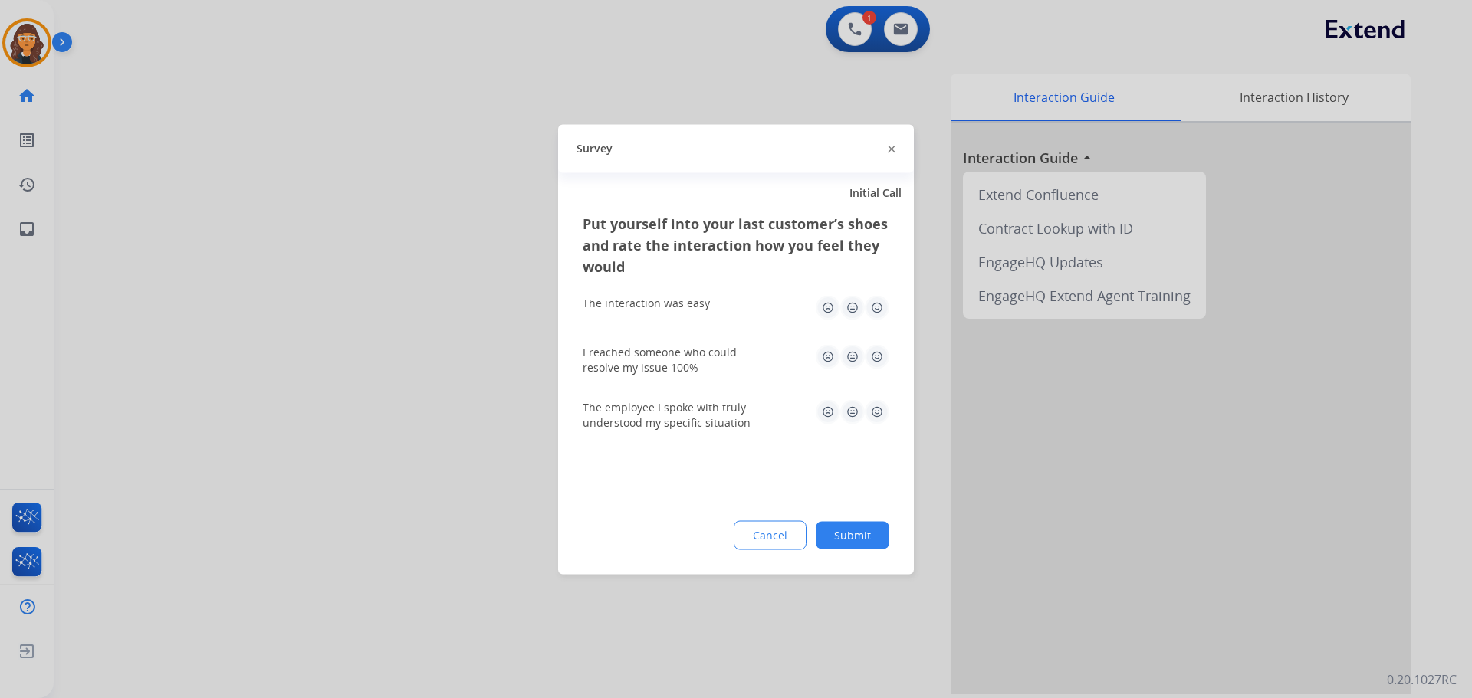
click at [876, 307] on img at bounding box center [877, 307] width 25 height 25
click at [877, 358] on img at bounding box center [877, 356] width 25 height 25
click at [875, 430] on div "The employee I spoke with truly understood my specific situation" at bounding box center [735, 414] width 307 height 55
click at [878, 414] on img at bounding box center [877, 411] width 25 height 25
click at [859, 541] on button "Submit" at bounding box center [852, 535] width 74 height 28
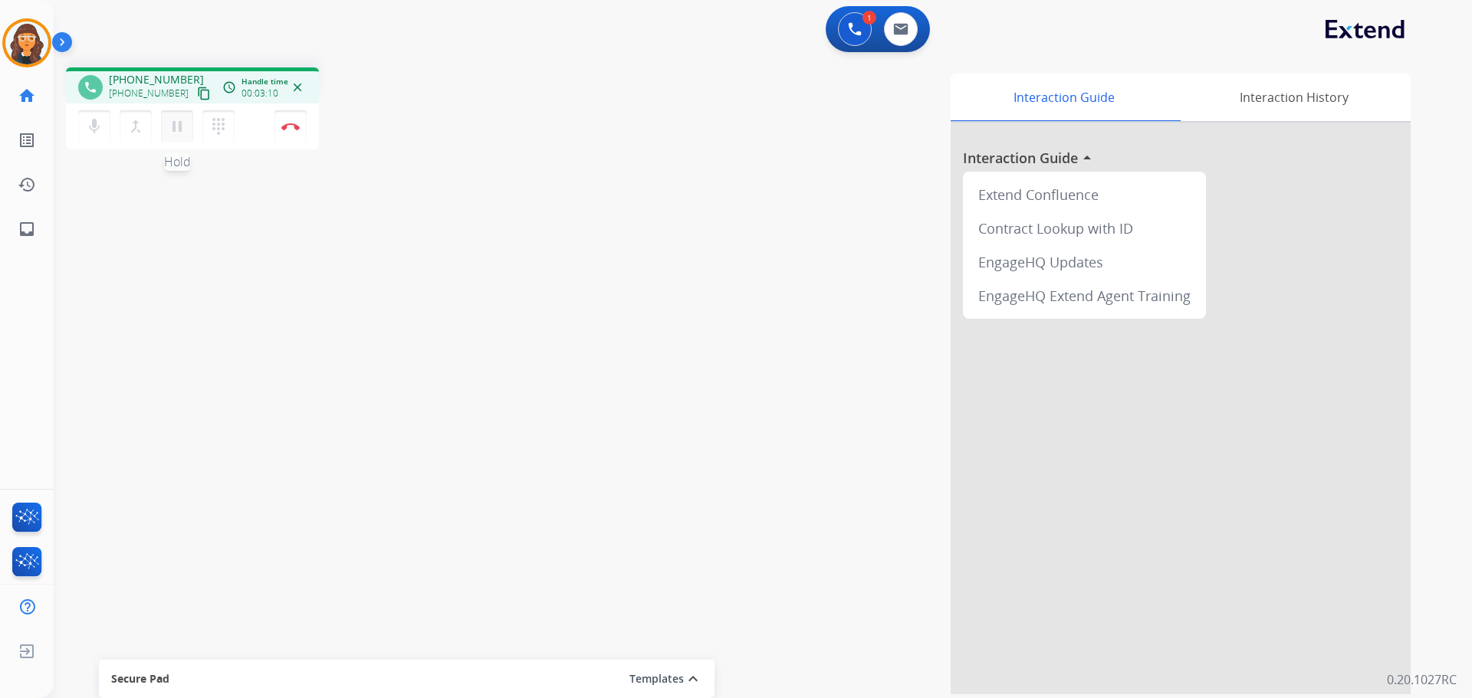
click at [176, 126] on mat-icon "pause" at bounding box center [177, 126] width 18 height 18
click at [226, 133] on mat-icon "dialpad" at bounding box center [218, 126] width 18 height 18
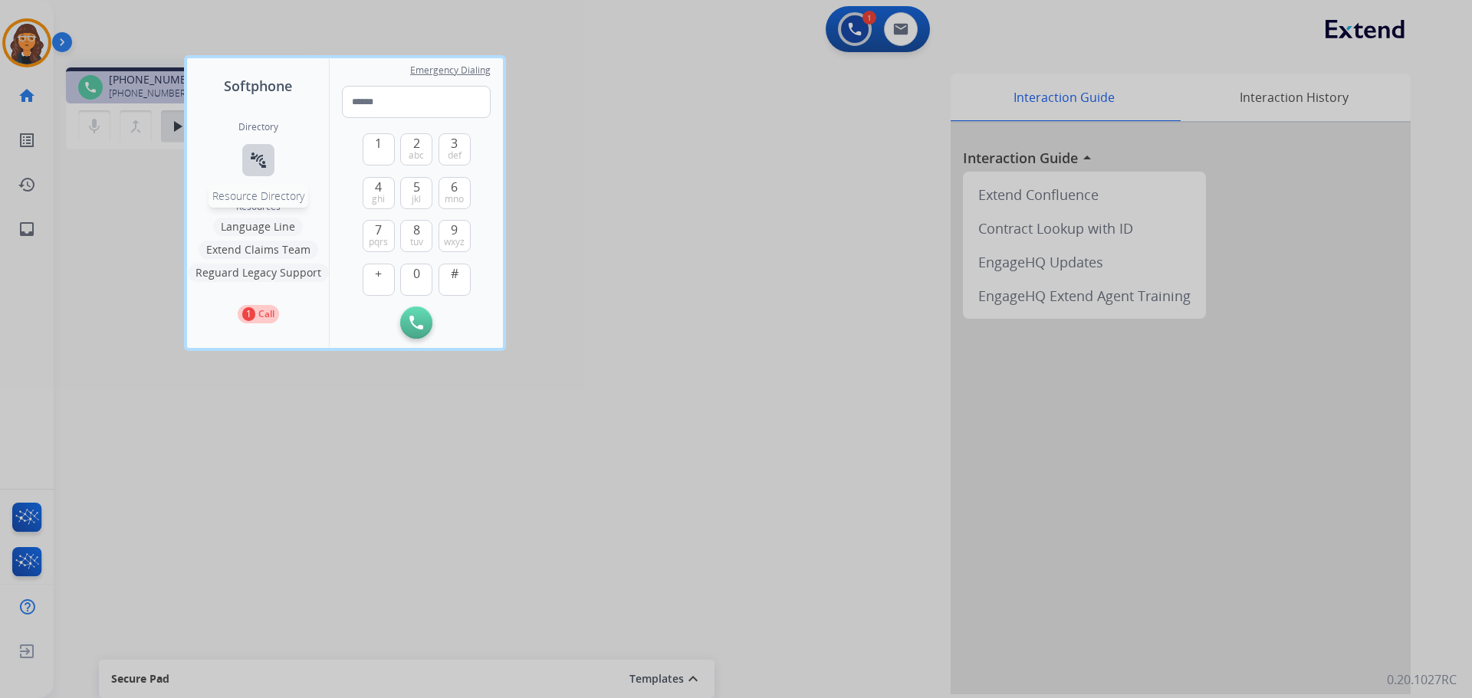
click at [254, 159] on mat-icon "connect_without_contact" at bounding box center [258, 160] width 18 height 18
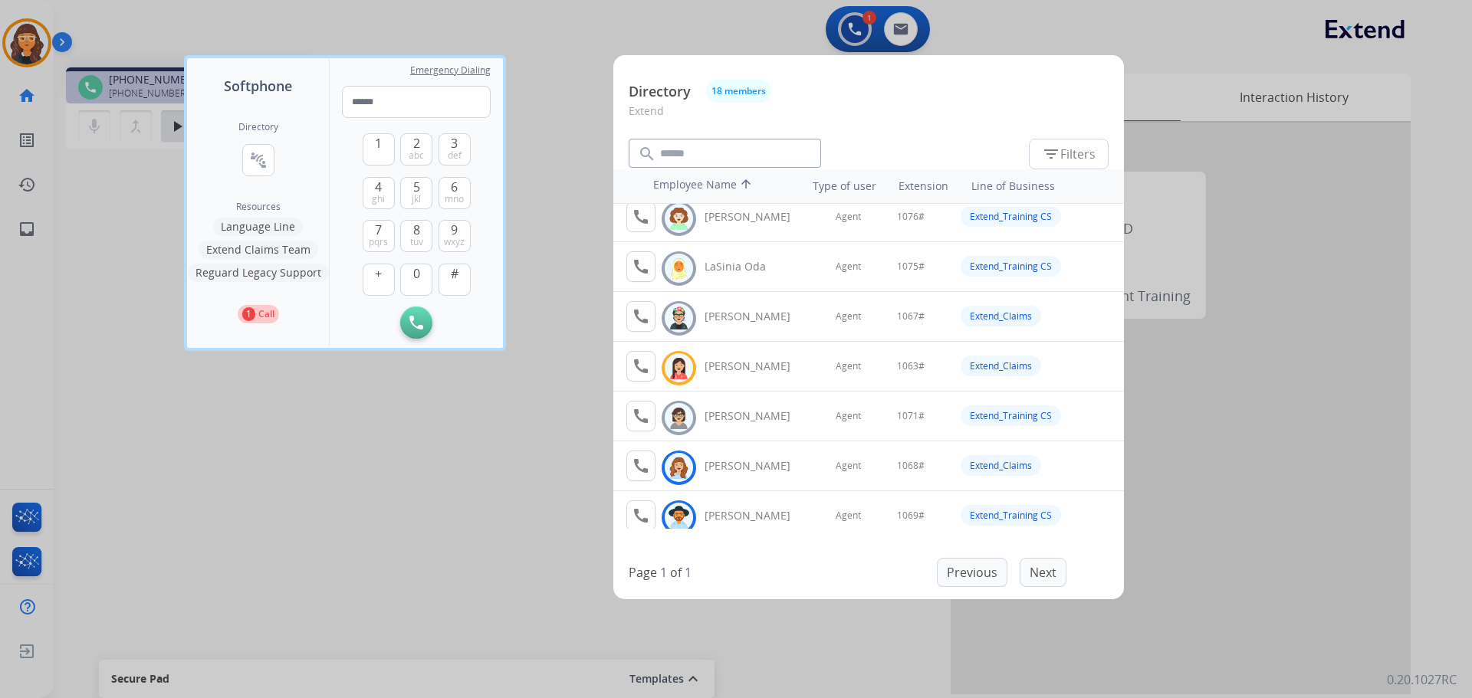
scroll to position [584, 0]
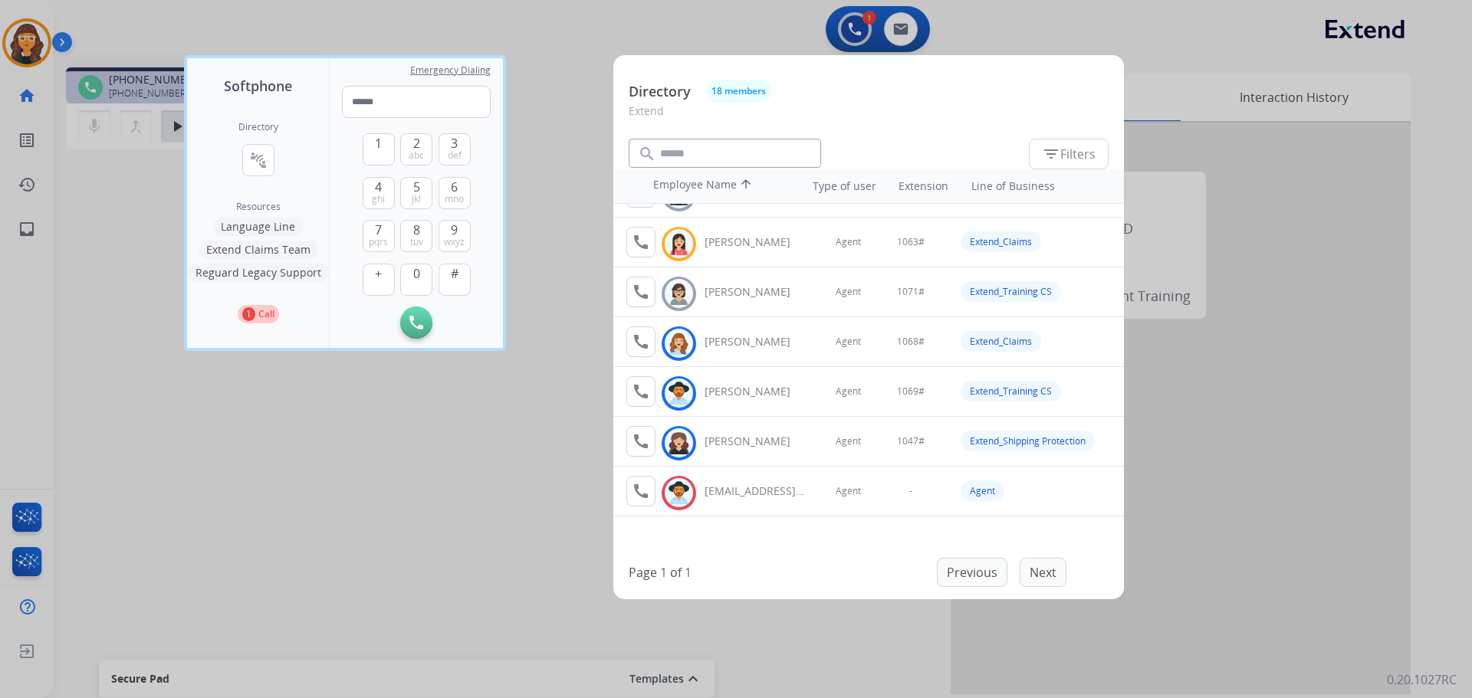
click at [400, 492] on div at bounding box center [736, 349] width 1472 height 698
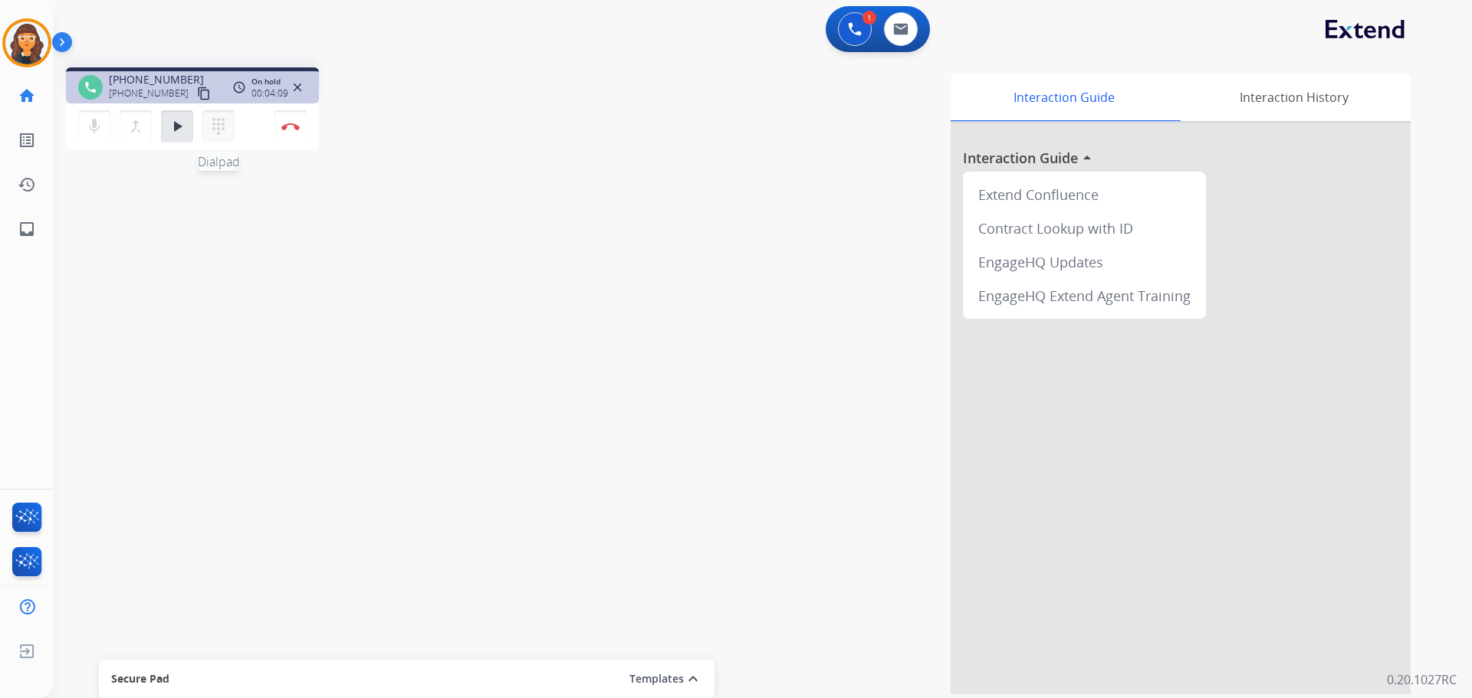
click at [214, 131] on mat-icon "dialpad" at bounding box center [218, 126] width 18 height 18
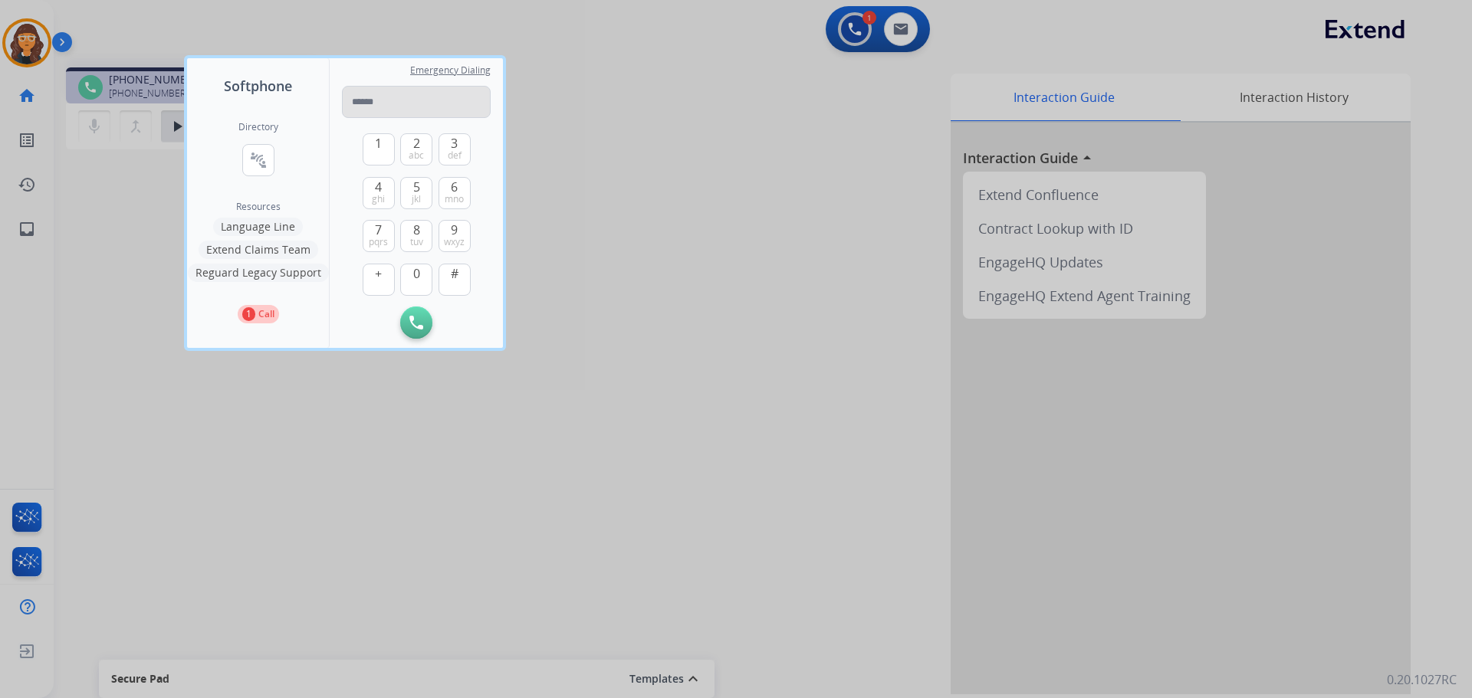
click at [395, 105] on input "tel" at bounding box center [416, 102] width 149 height 32
type input "**********"
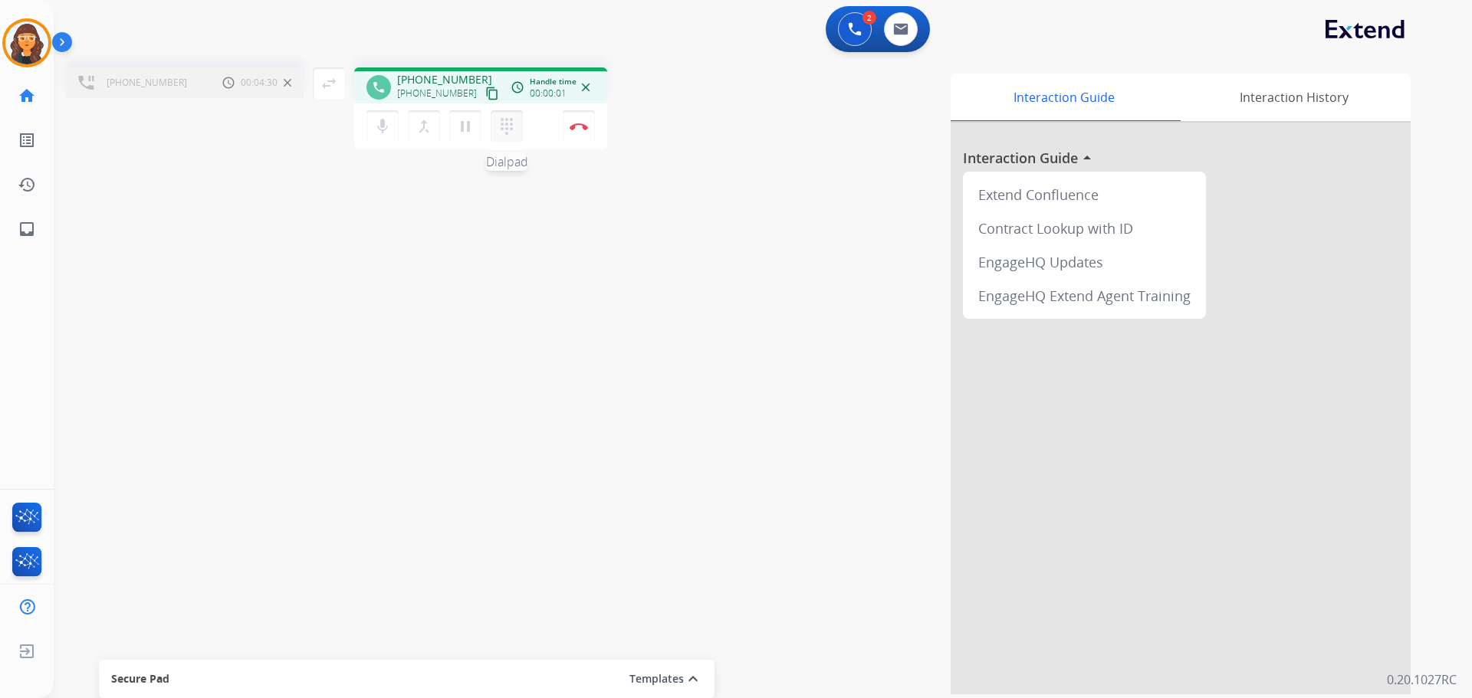
click at [510, 125] on mat-icon "dialpad" at bounding box center [506, 126] width 18 height 18
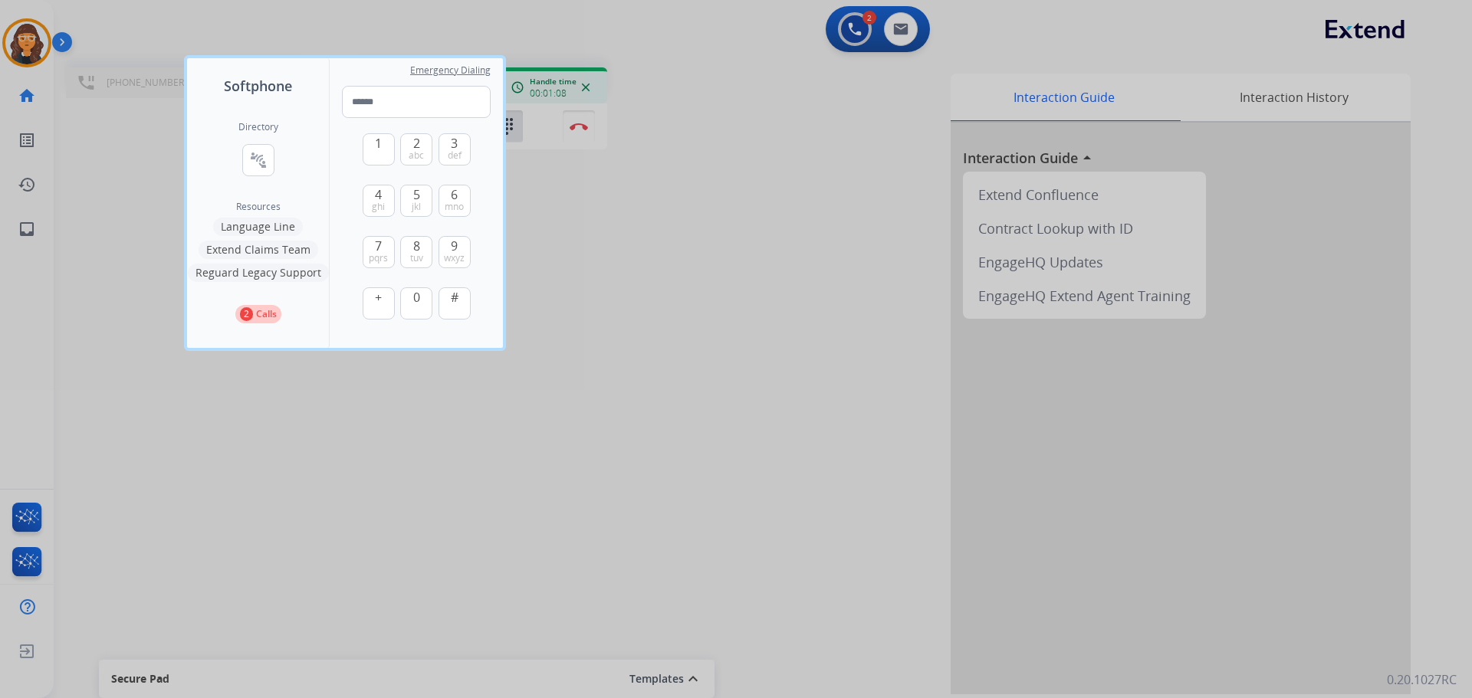
click at [593, 364] on div at bounding box center [736, 349] width 1472 height 698
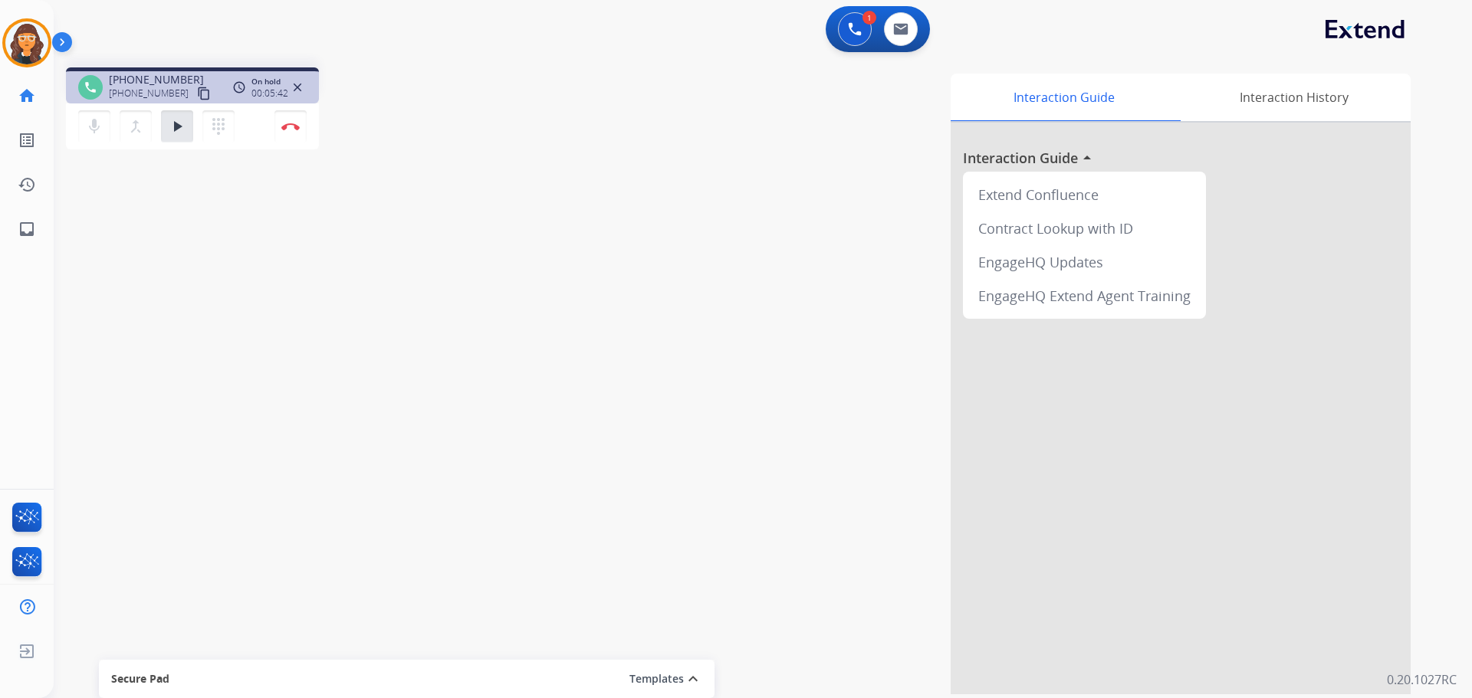
click at [579, 126] on div "Interaction Guide Interaction History Interaction Guide arrow_drop_up Extend Co…" at bounding box center [958, 384] width 903 height 621
click at [213, 131] on mat-icon "dialpad" at bounding box center [218, 126] width 18 height 18
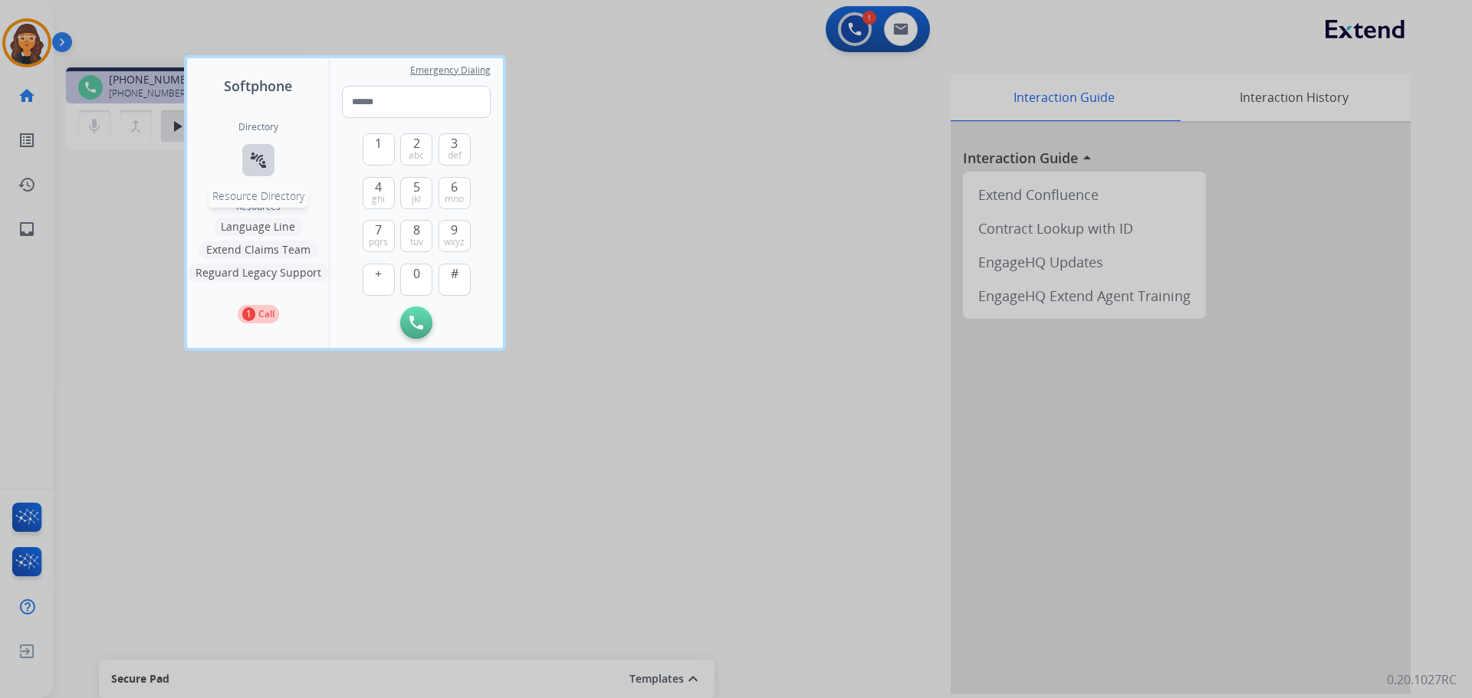
click at [261, 159] on mat-icon "connect_without_contact" at bounding box center [258, 160] width 18 height 18
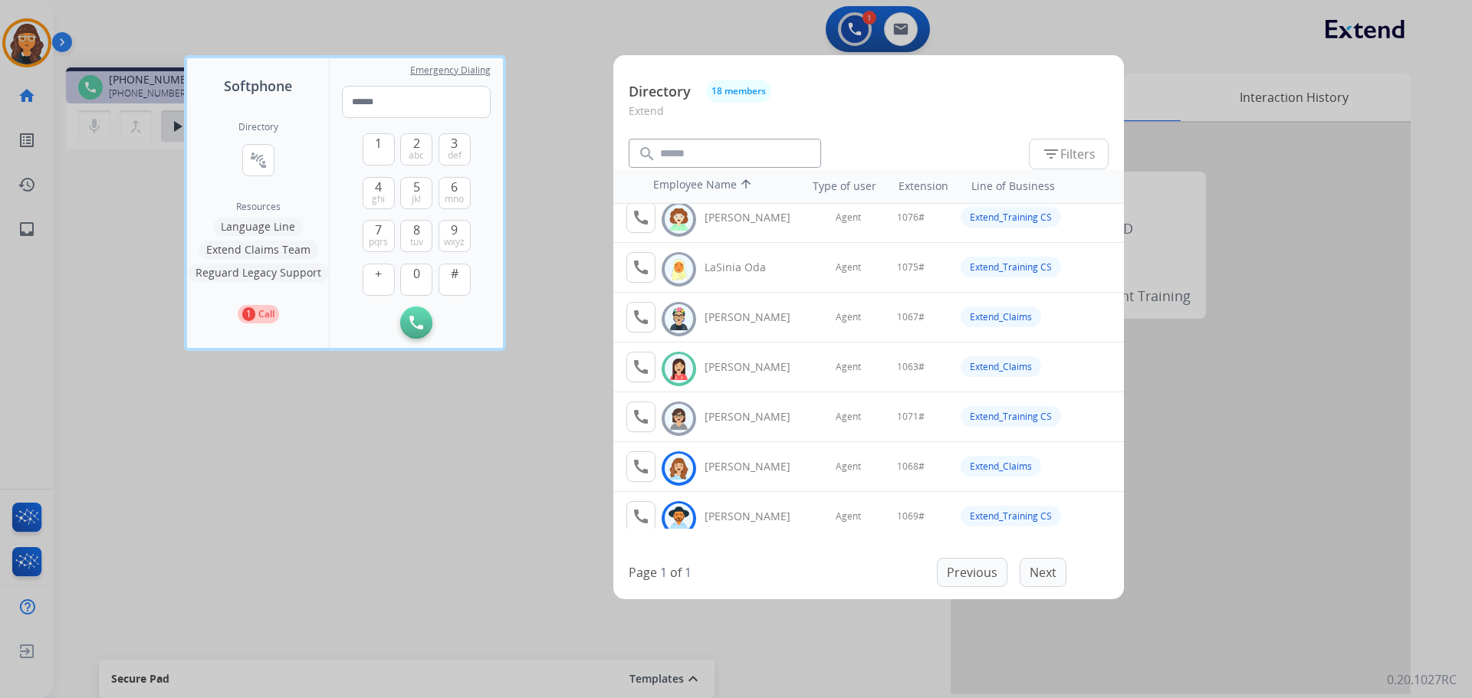
scroll to position [460, 0]
click at [637, 366] on mat-icon "call" at bounding box center [641, 366] width 18 height 18
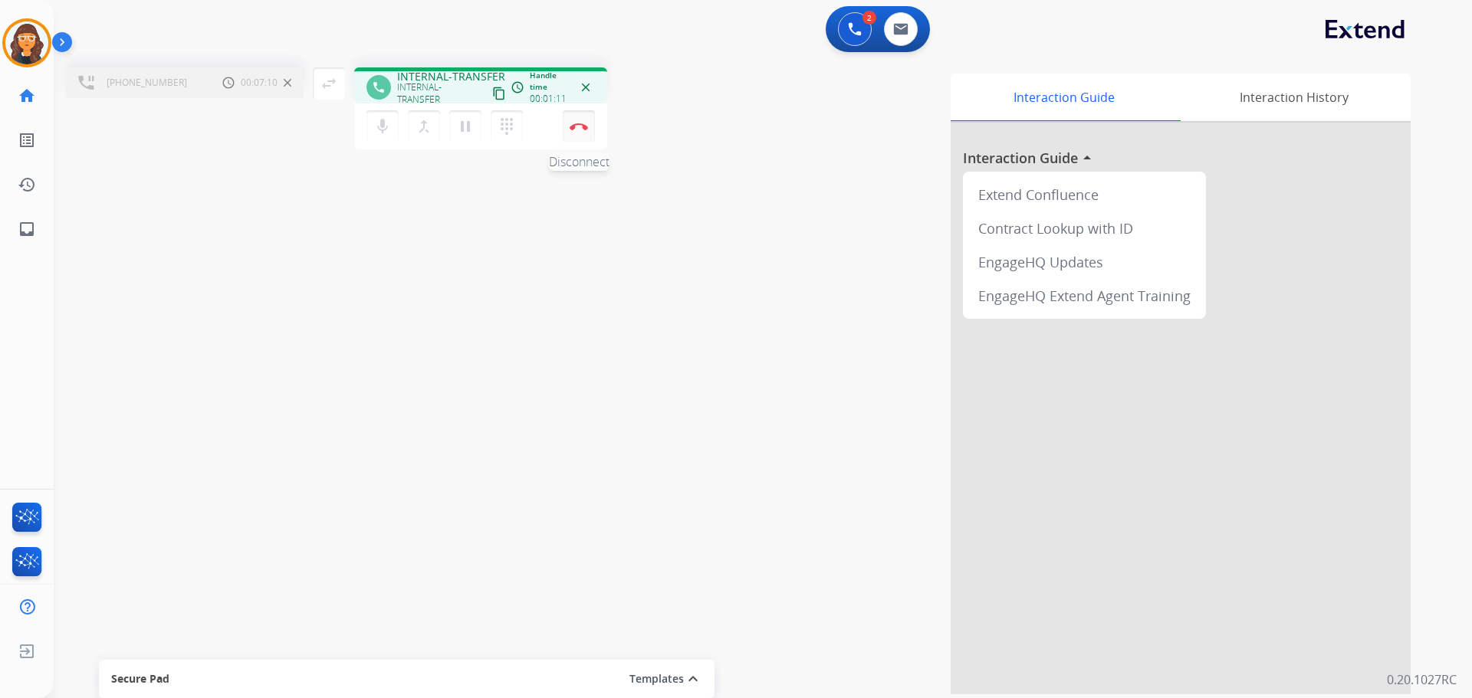
click at [582, 124] on img at bounding box center [578, 127] width 18 height 8
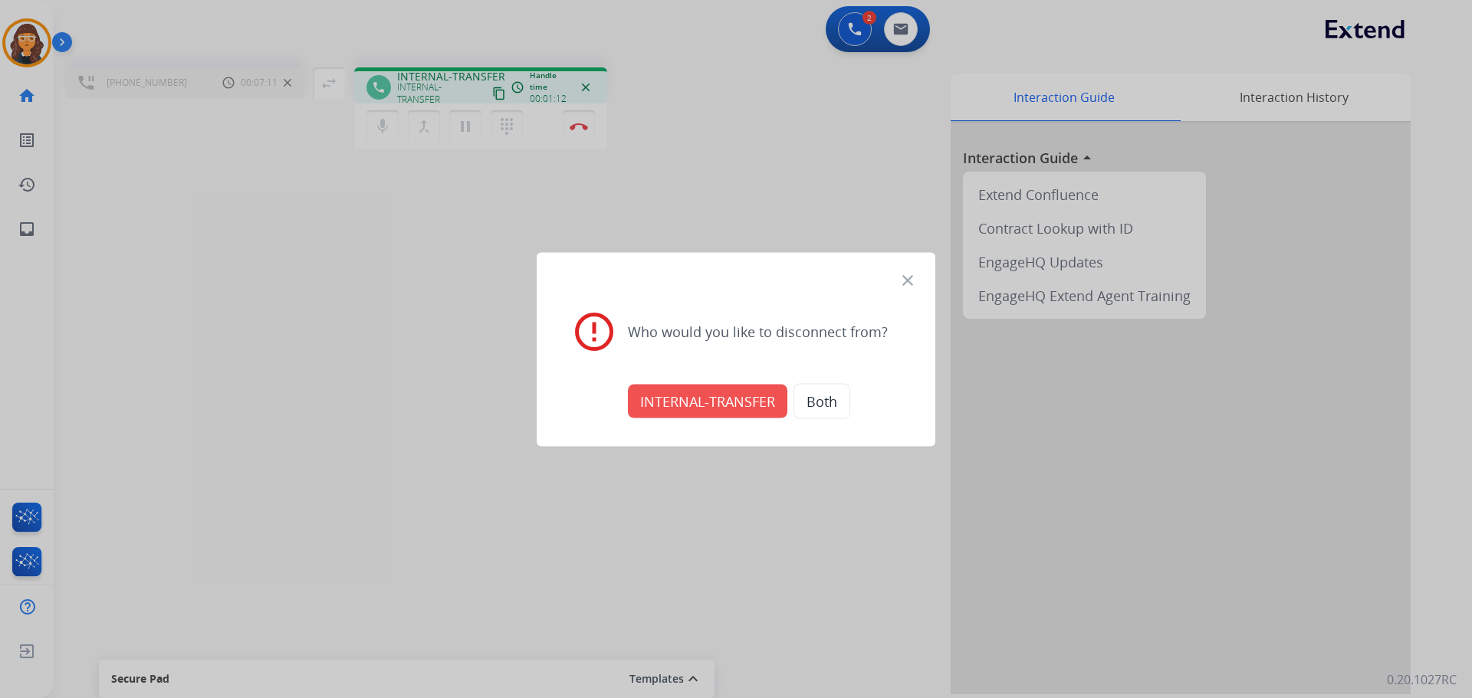
click at [693, 398] on button "INTERNAL-TRANSFER" at bounding box center [707, 401] width 159 height 34
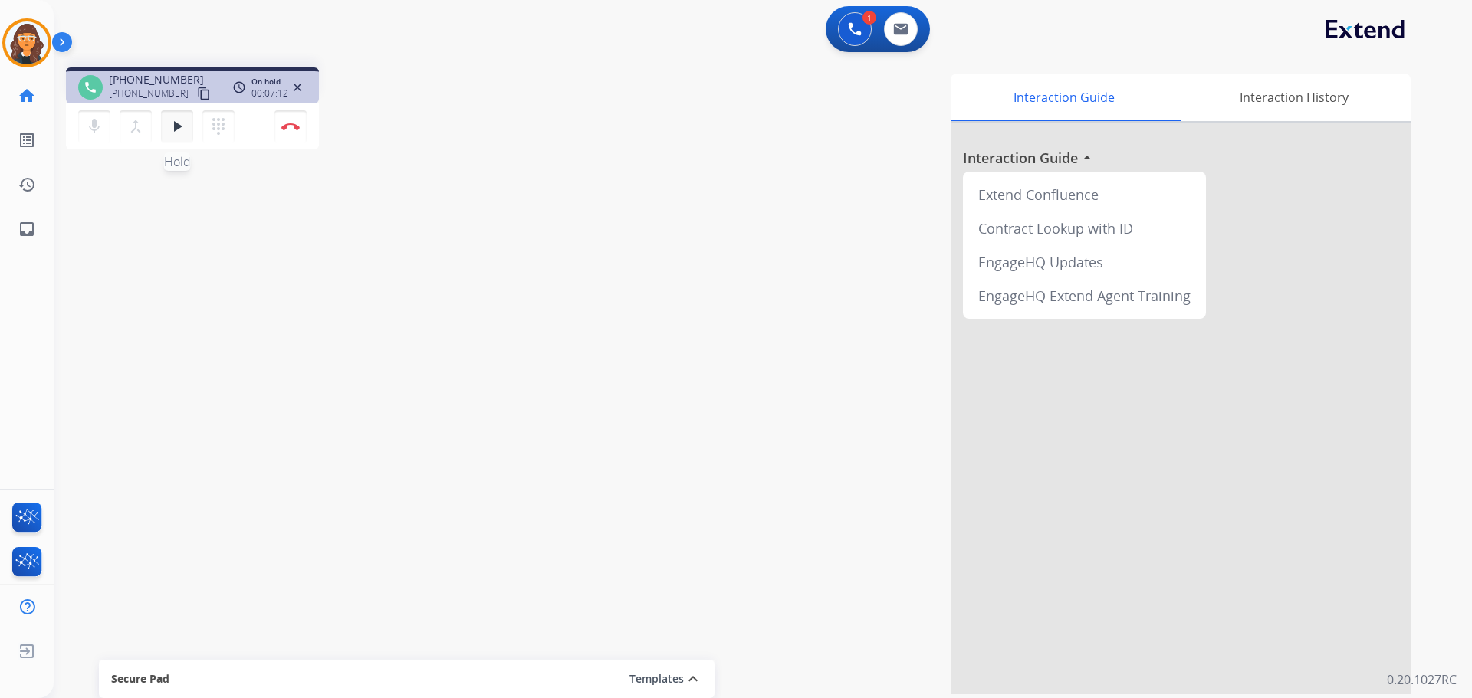
click at [182, 136] on button "play_arrow Hold" at bounding box center [177, 126] width 32 height 32
click at [292, 120] on button "Disconnect" at bounding box center [290, 126] width 32 height 32
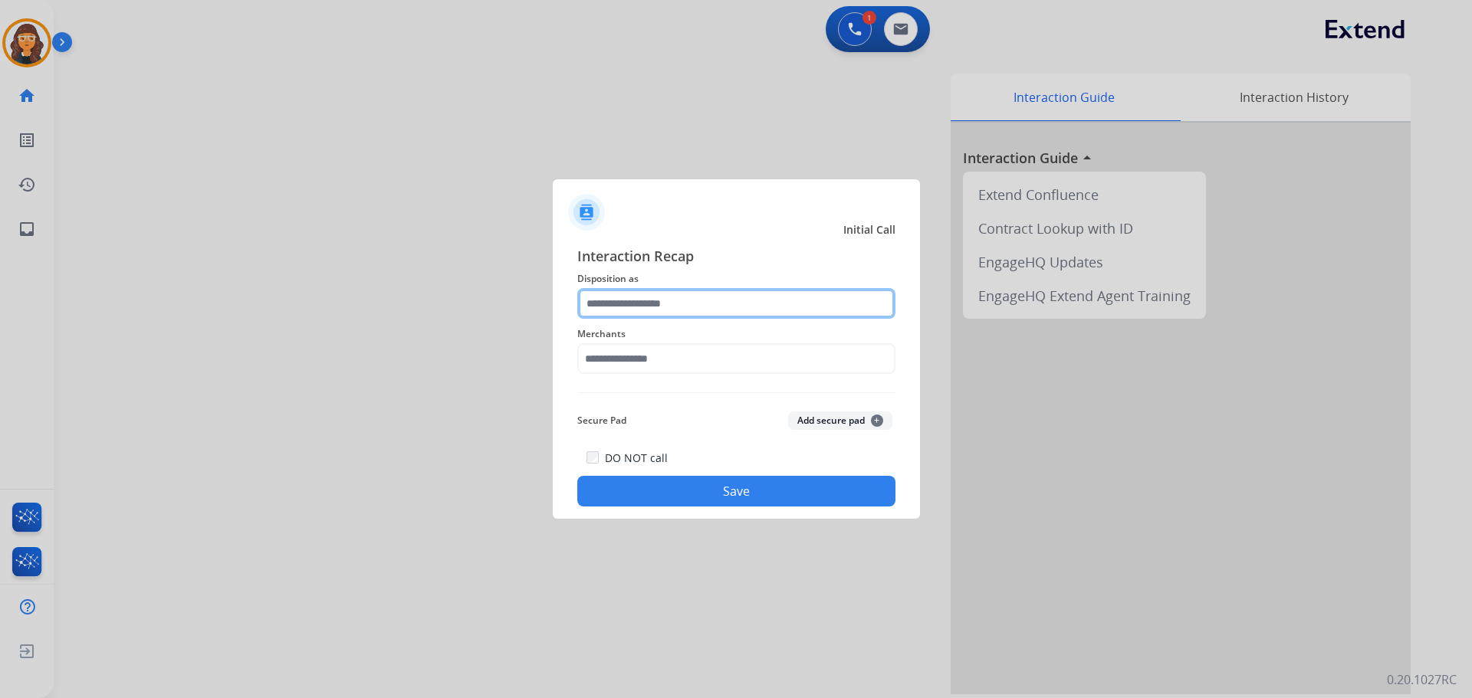
click at [647, 307] on input "text" at bounding box center [736, 303] width 318 height 31
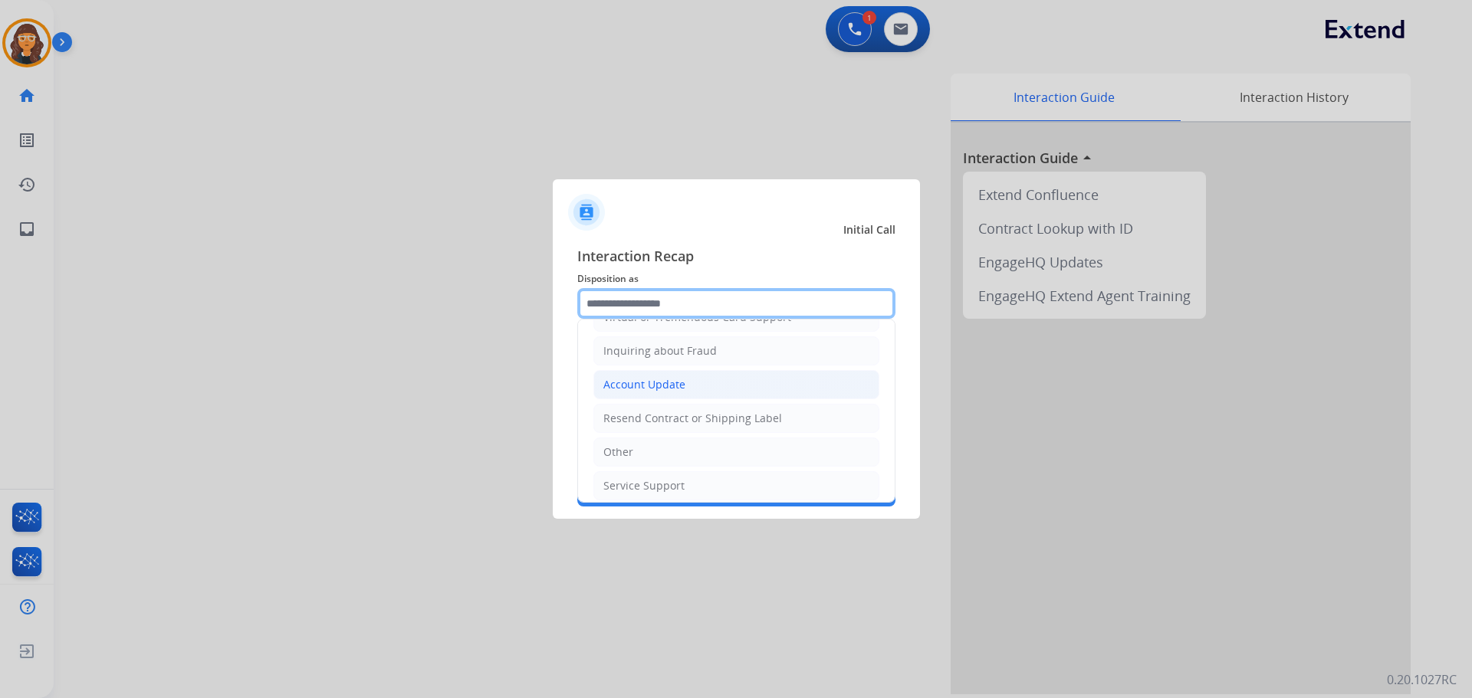
scroll to position [153, 0]
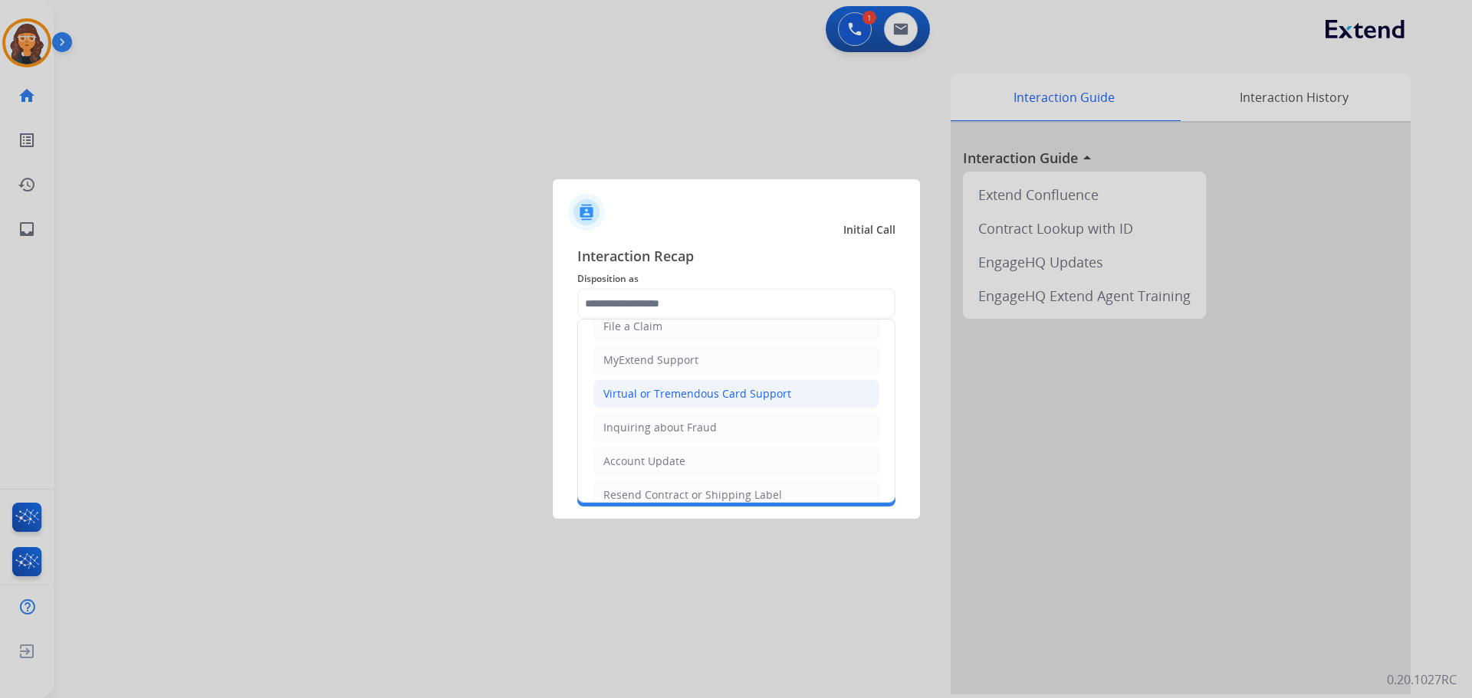
click at [630, 392] on div "Virtual or Tremendous Card Support" at bounding box center [697, 393] width 188 height 15
type input "**********"
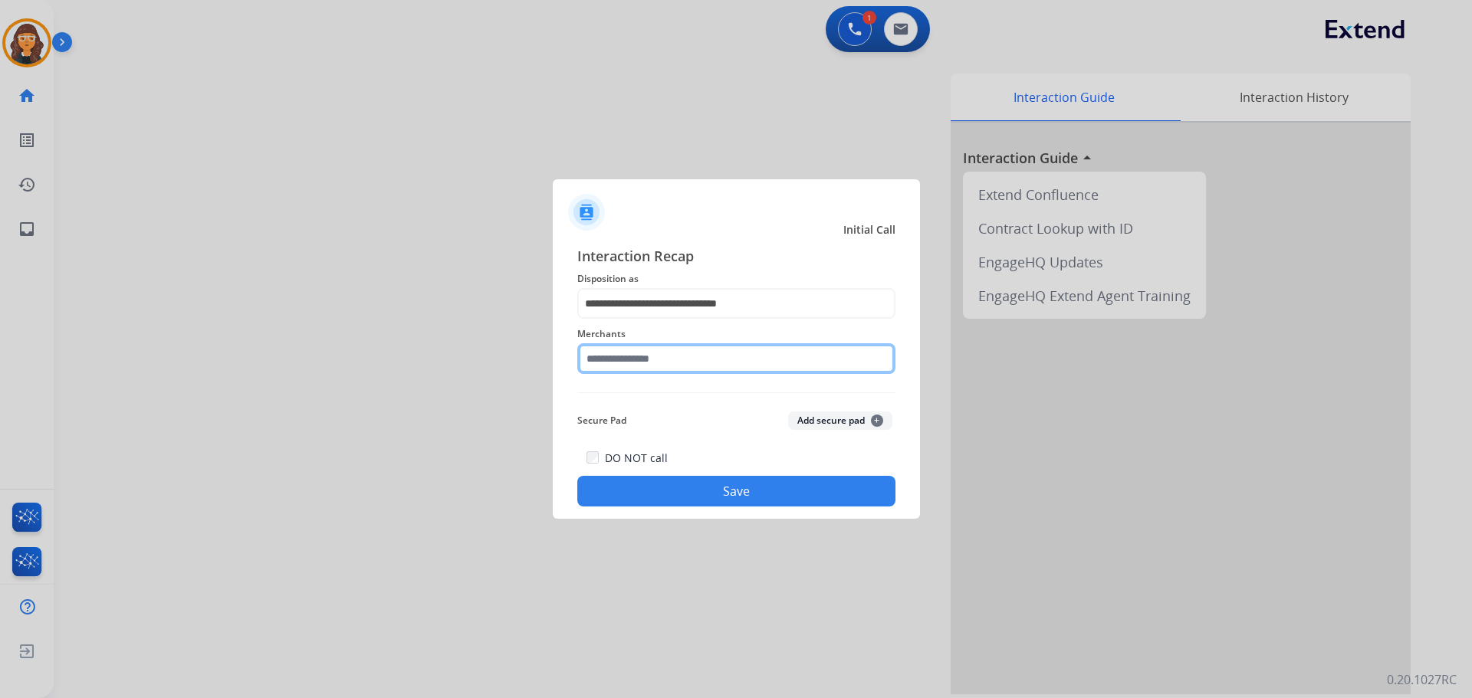
click at [621, 353] on input "text" at bounding box center [736, 358] width 318 height 31
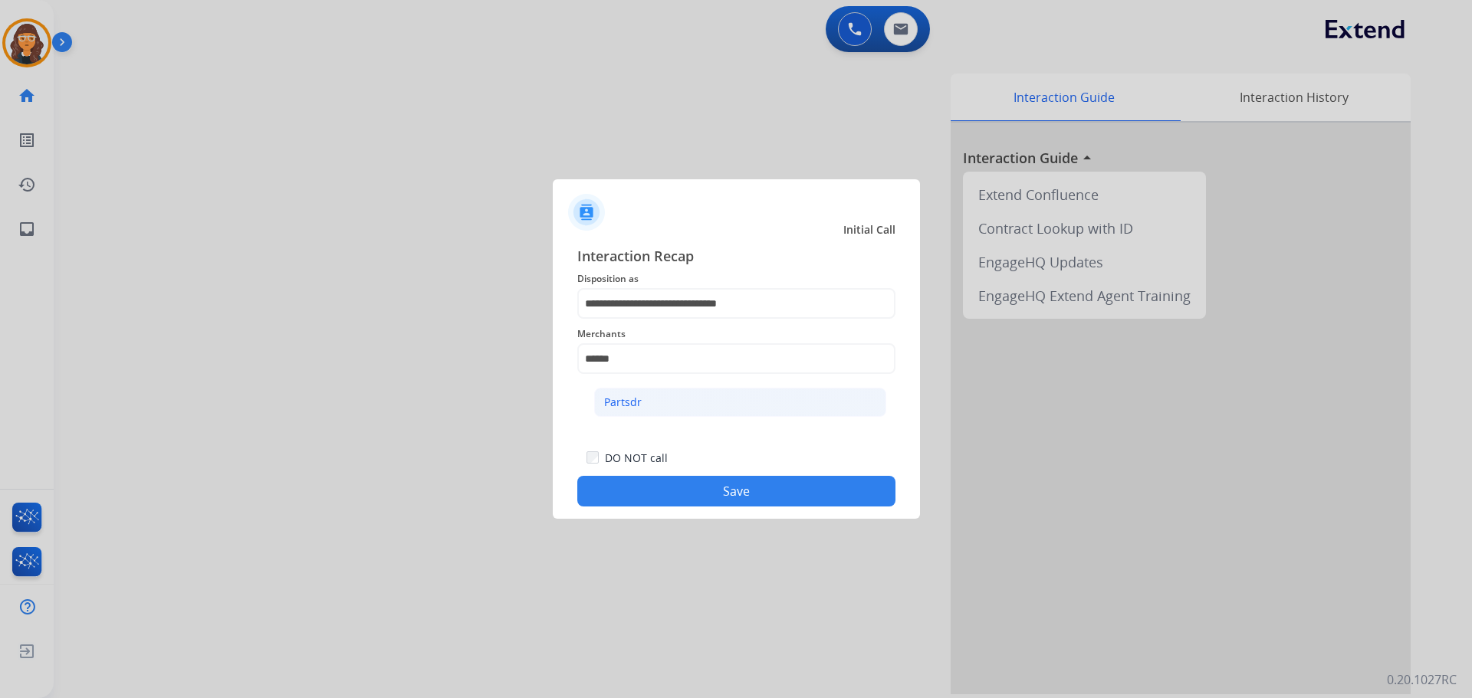
click at [635, 392] on li "Partsdr" at bounding box center [740, 402] width 292 height 29
type input "*******"
click at [659, 488] on button "Save" at bounding box center [736, 491] width 318 height 31
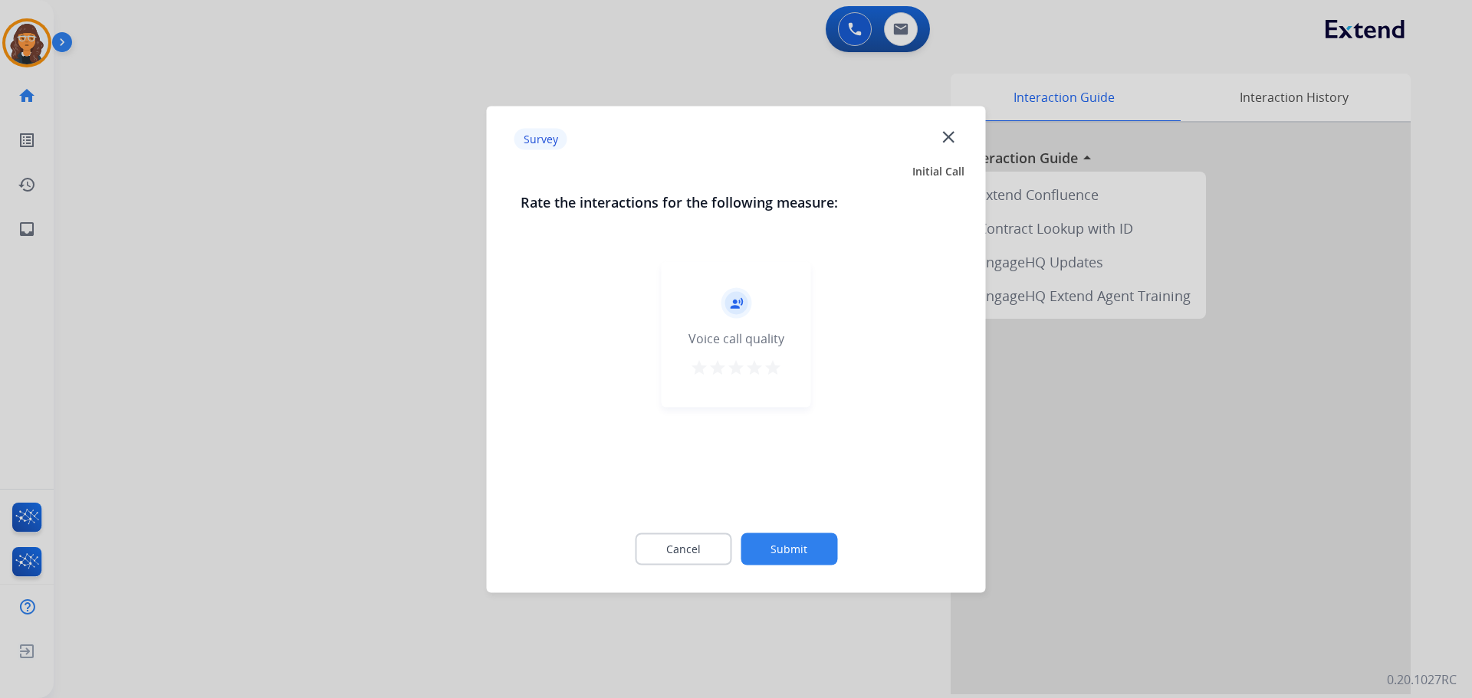
click at [777, 368] on mat-icon "star" at bounding box center [772, 367] width 18 height 18
click at [790, 540] on button "Submit" at bounding box center [788, 549] width 97 height 32
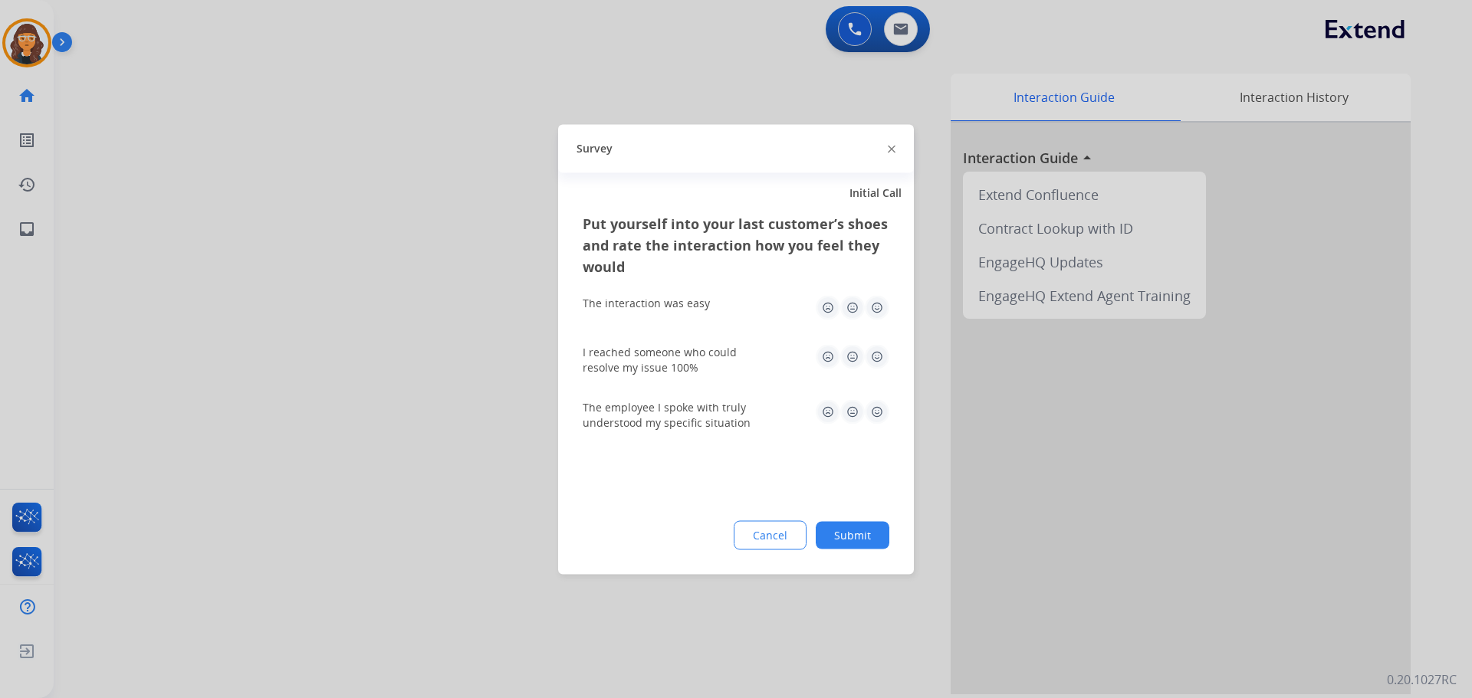
click at [877, 301] on img at bounding box center [877, 307] width 25 height 25
click at [883, 358] on img at bounding box center [877, 356] width 25 height 25
click at [881, 410] on img at bounding box center [877, 411] width 25 height 25
click at [848, 539] on button "Submit" at bounding box center [852, 535] width 74 height 28
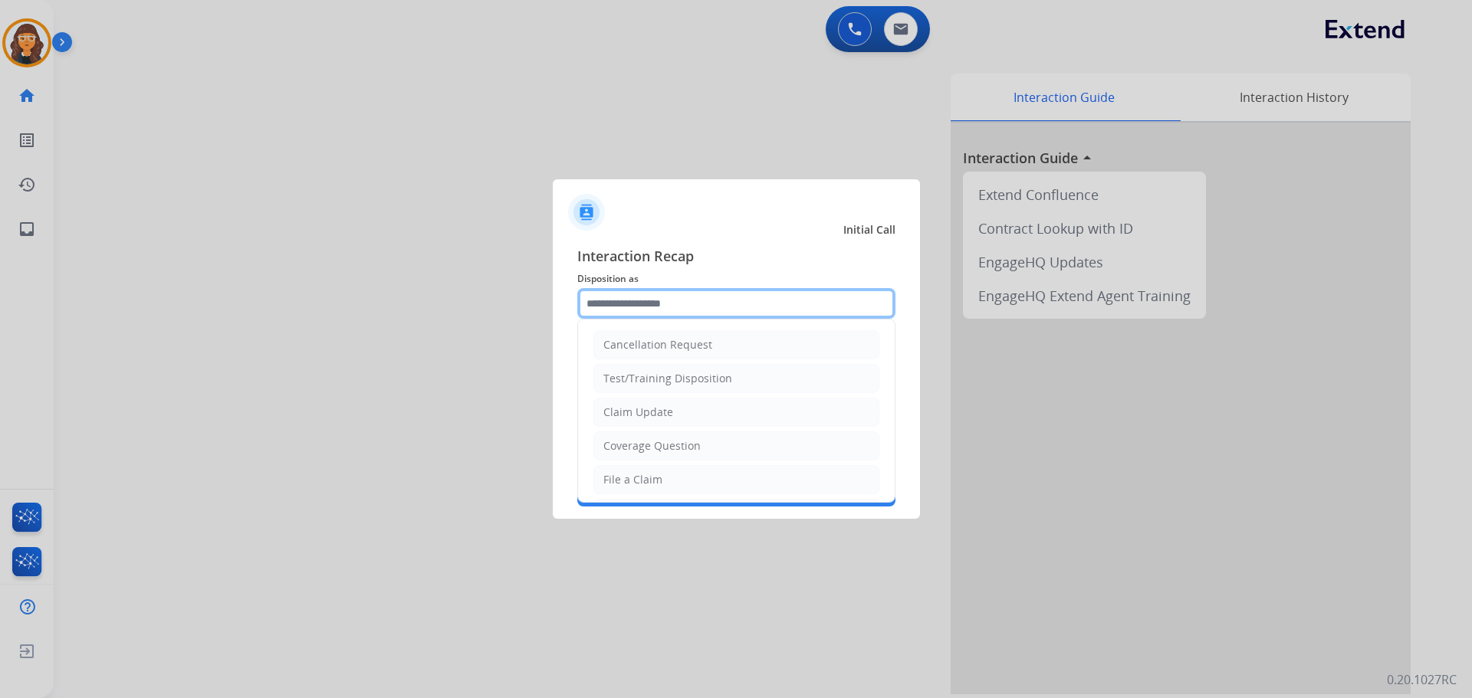
click at [584, 299] on input "text" at bounding box center [736, 303] width 318 height 31
click at [628, 415] on div "Claim Update" at bounding box center [638, 412] width 70 height 15
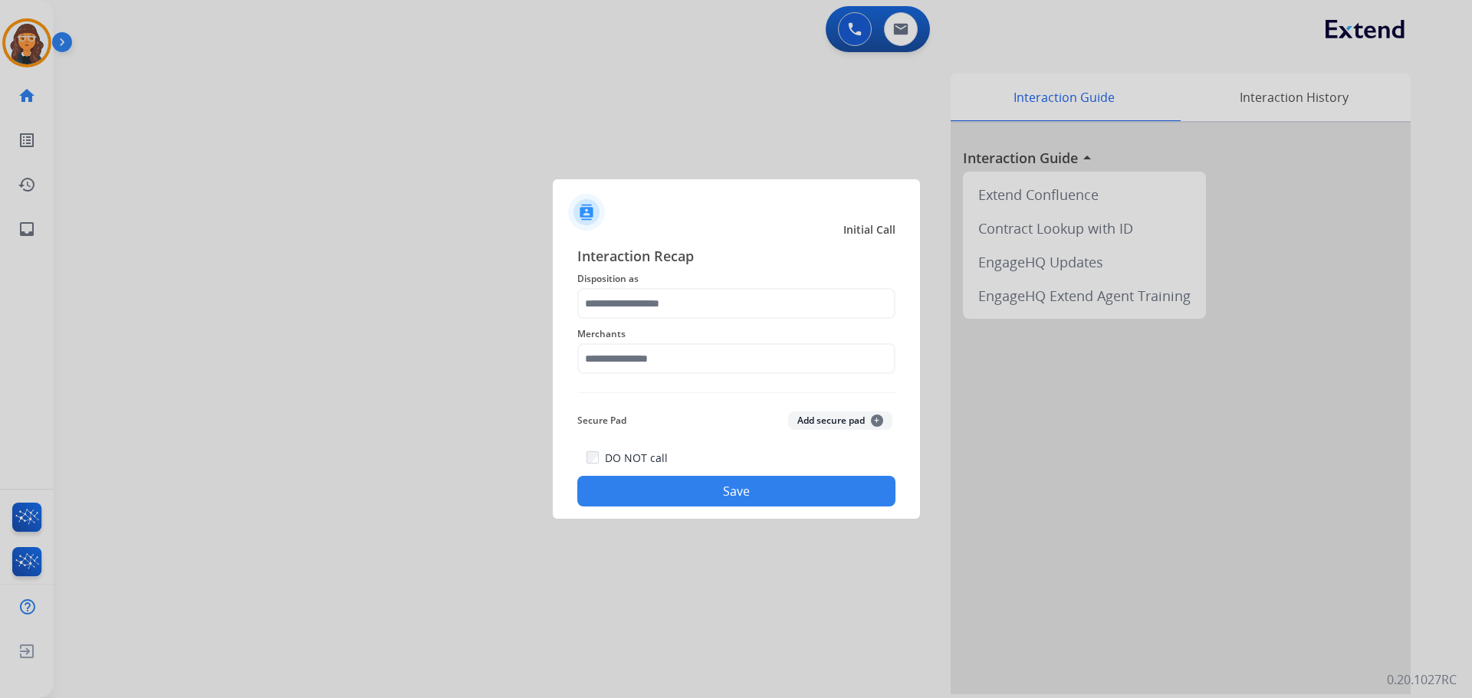
type input "**********"
click at [622, 366] on input "text" at bounding box center [736, 358] width 318 height 31
click at [622, 394] on li "Jomashop" at bounding box center [740, 402] width 292 height 29
type input "********"
click at [637, 484] on button "Save" at bounding box center [736, 491] width 318 height 31
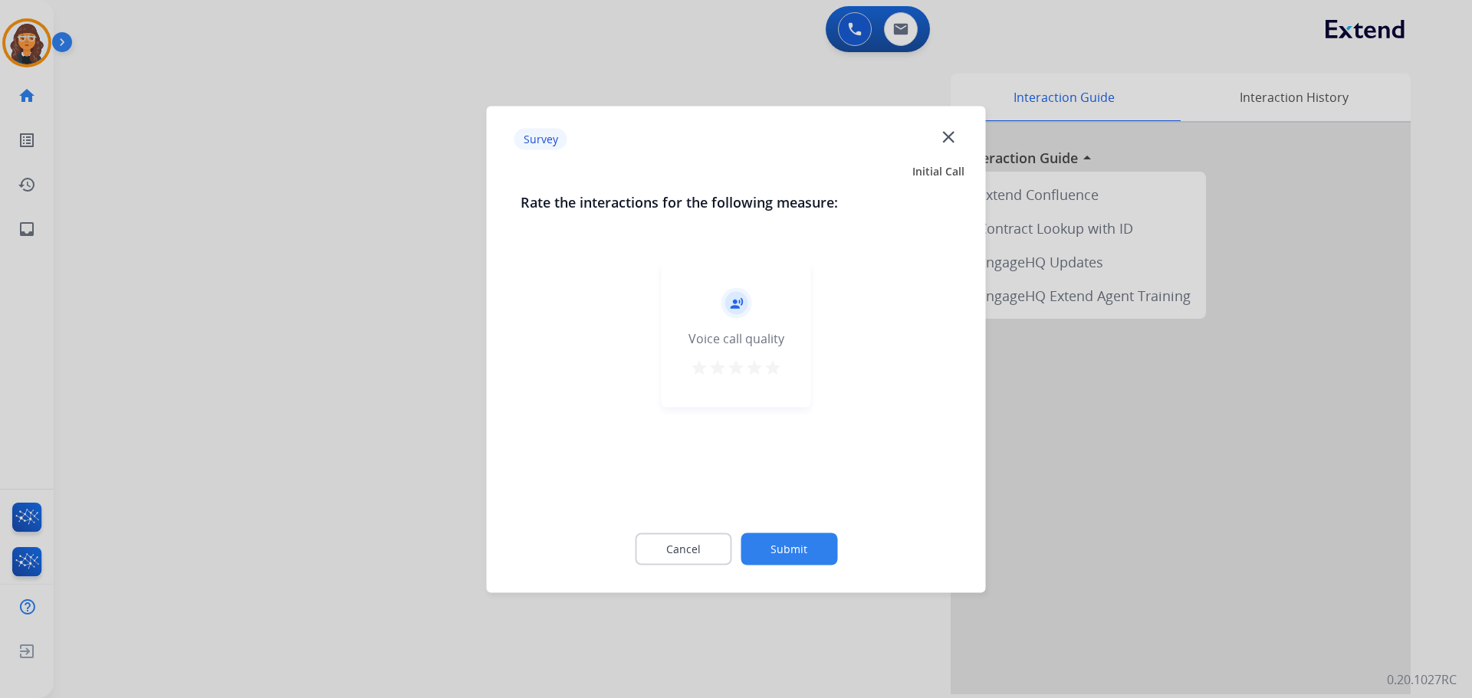
click at [776, 369] on mat-icon "star" at bounding box center [772, 367] width 18 height 18
click at [788, 550] on button "Submit" at bounding box center [788, 549] width 97 height 32
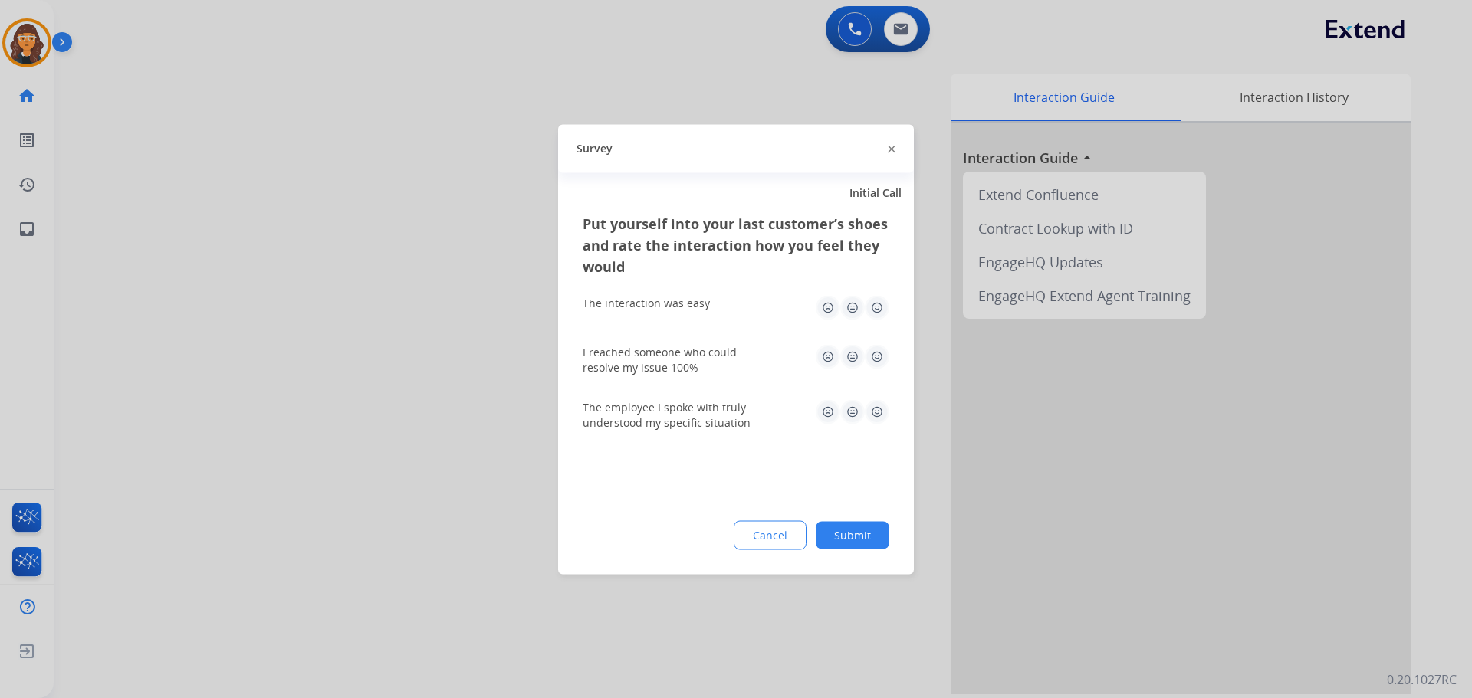
click at [876, 308] on img at bounding box center [877, 307] width 25 height 25
click at [878, 353] on img at bounding box center [877, 356] width 25 height 25
click at [881, 418] on img at bounding box center [877, 411] width 25 height 25
click at [873, 535] on button "Submit" at bounding box center [852, 535] width 74 height 28
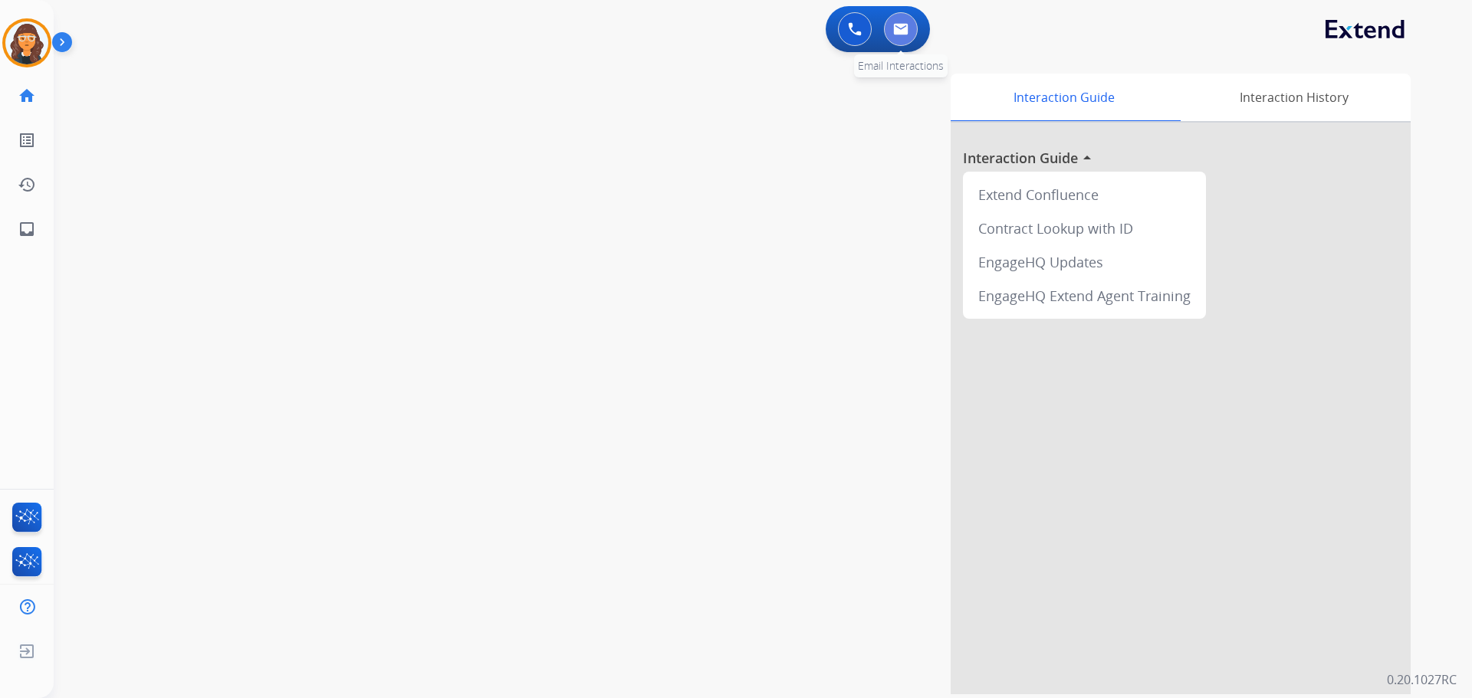
click at [904, 28] on img at bounding box center [900, 29] width 15 height 12
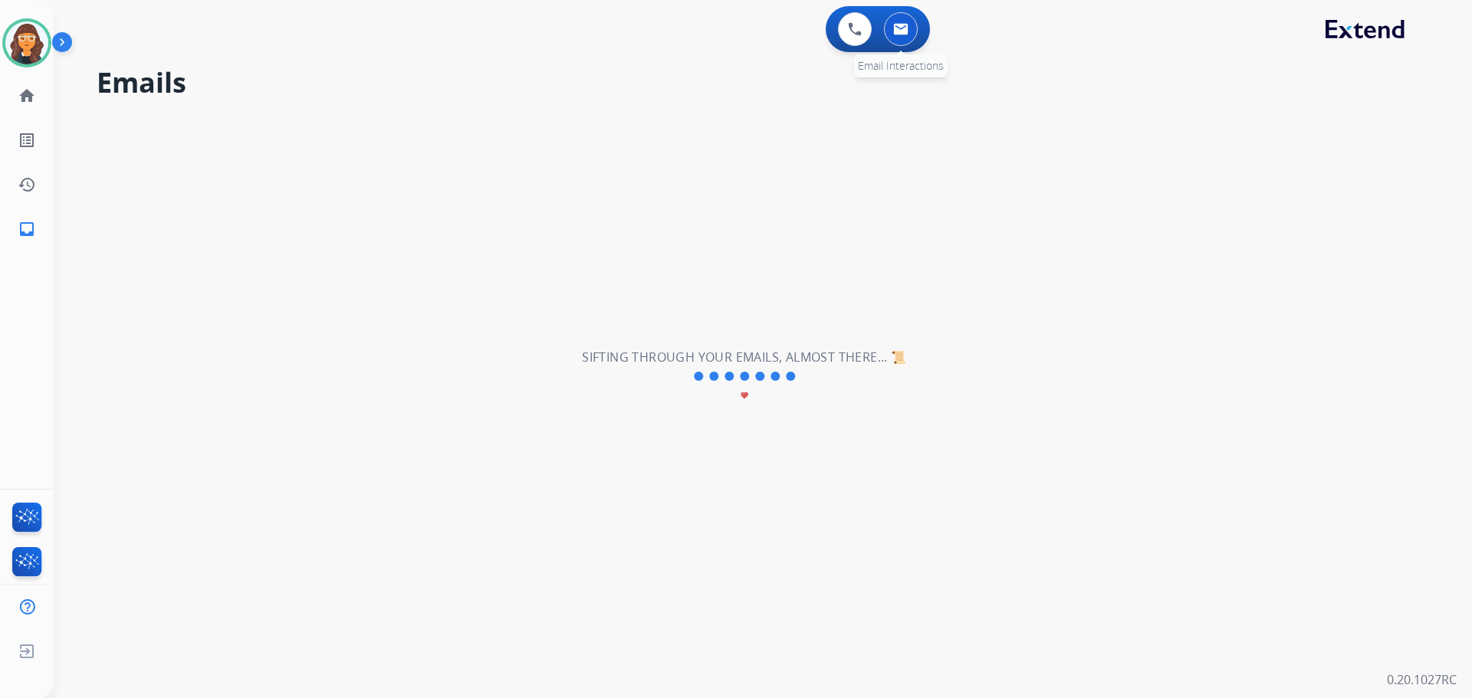
click at [898, 33] on img at bounding box center [900, 29] width 15 height 12
click at [865, 35] on button at bounding box center [855, 29] width 34 height 34
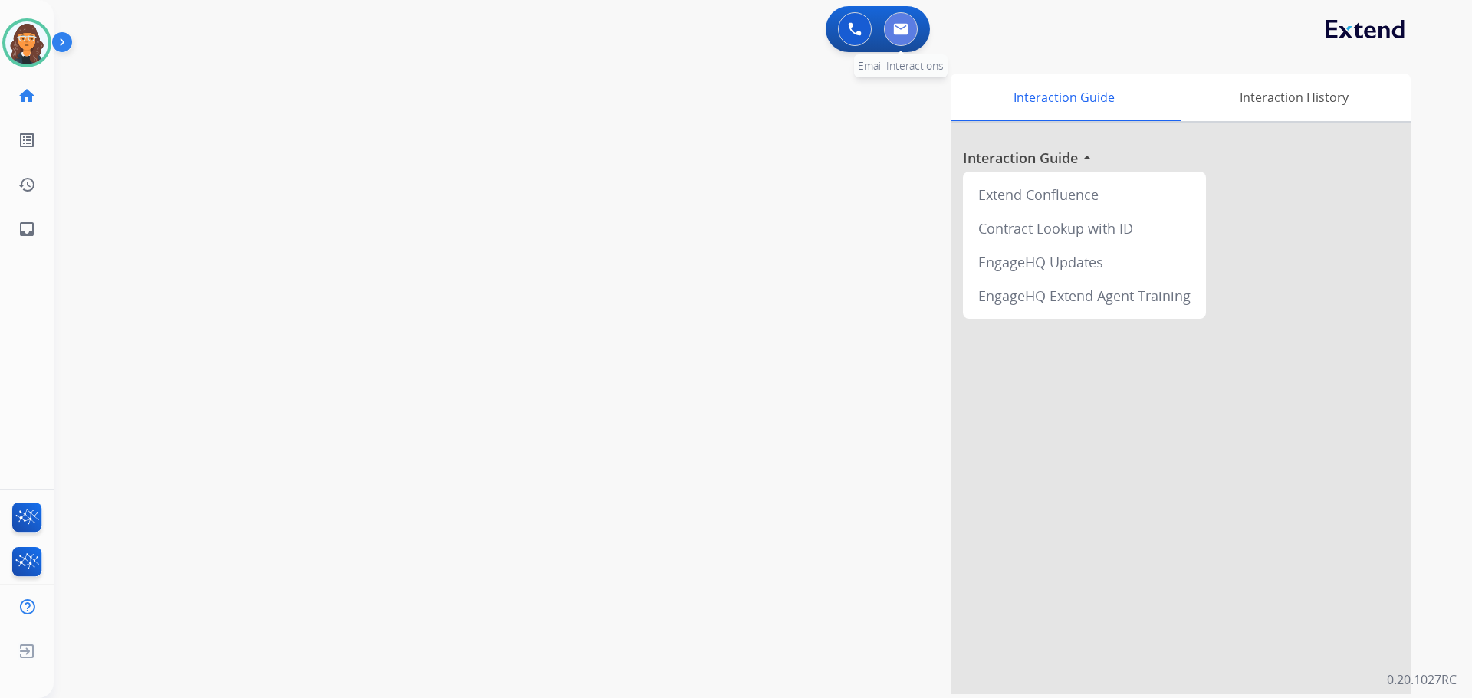
click at [899, 31] on img at bounding box center [900, 29] width 15 height 12
select select "**********"
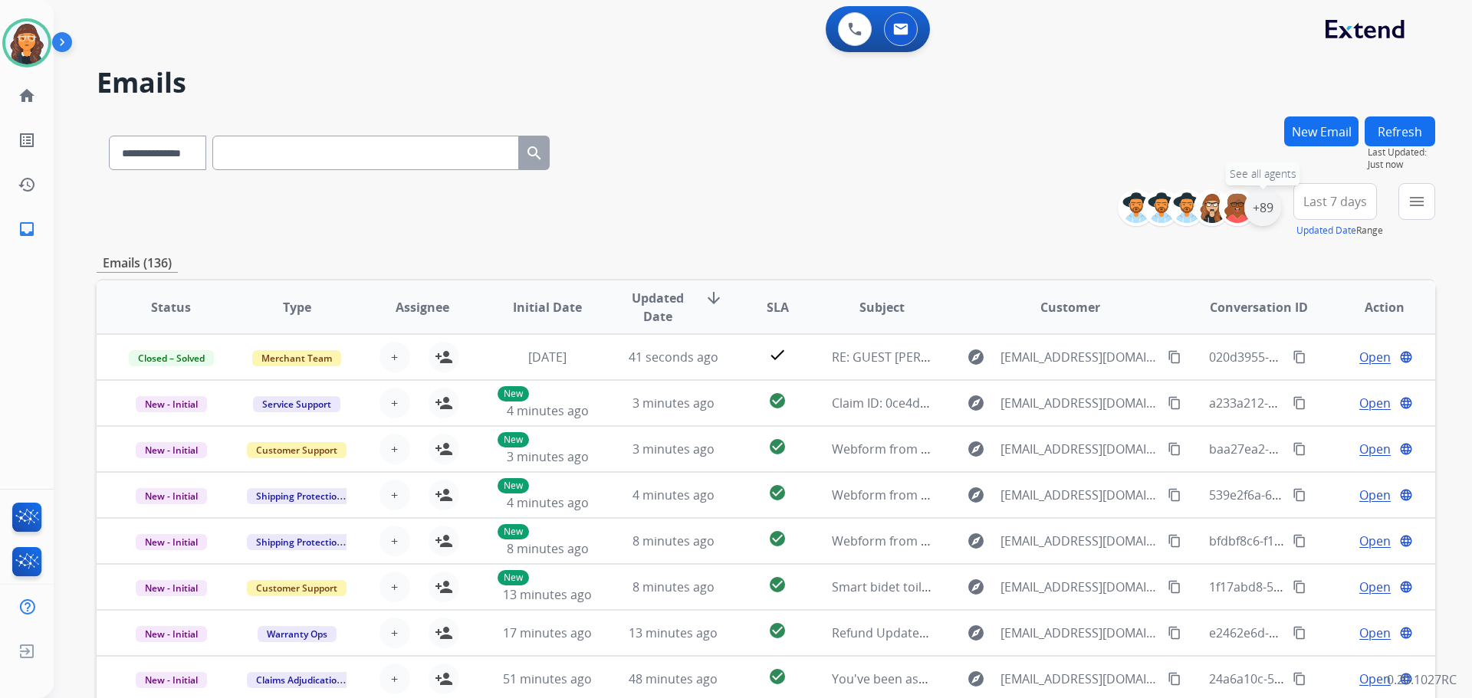
click at [1267, 205] on div "+89" at bounding box center [1262, 207] width 37 height 37
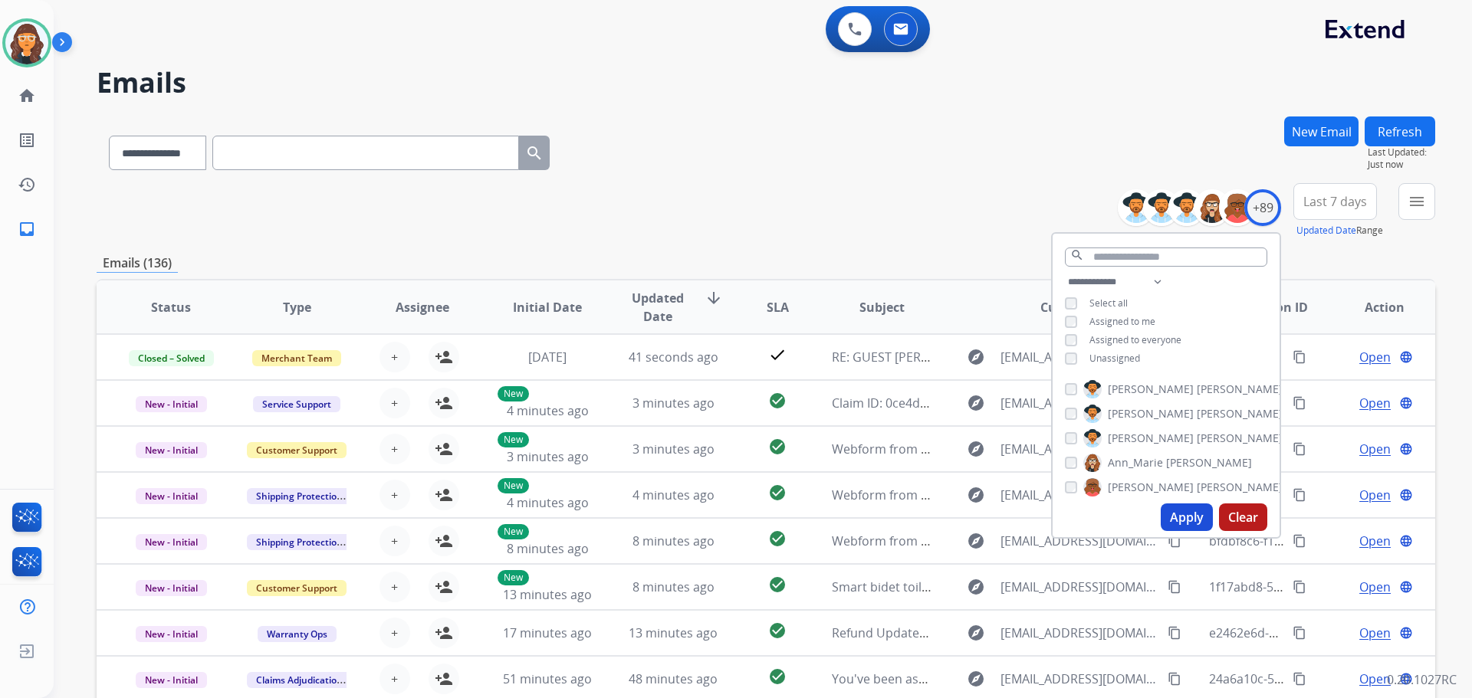
click at [1180, 516] on button "Apply" at bounding box center [1186, 518] width 52 height 28
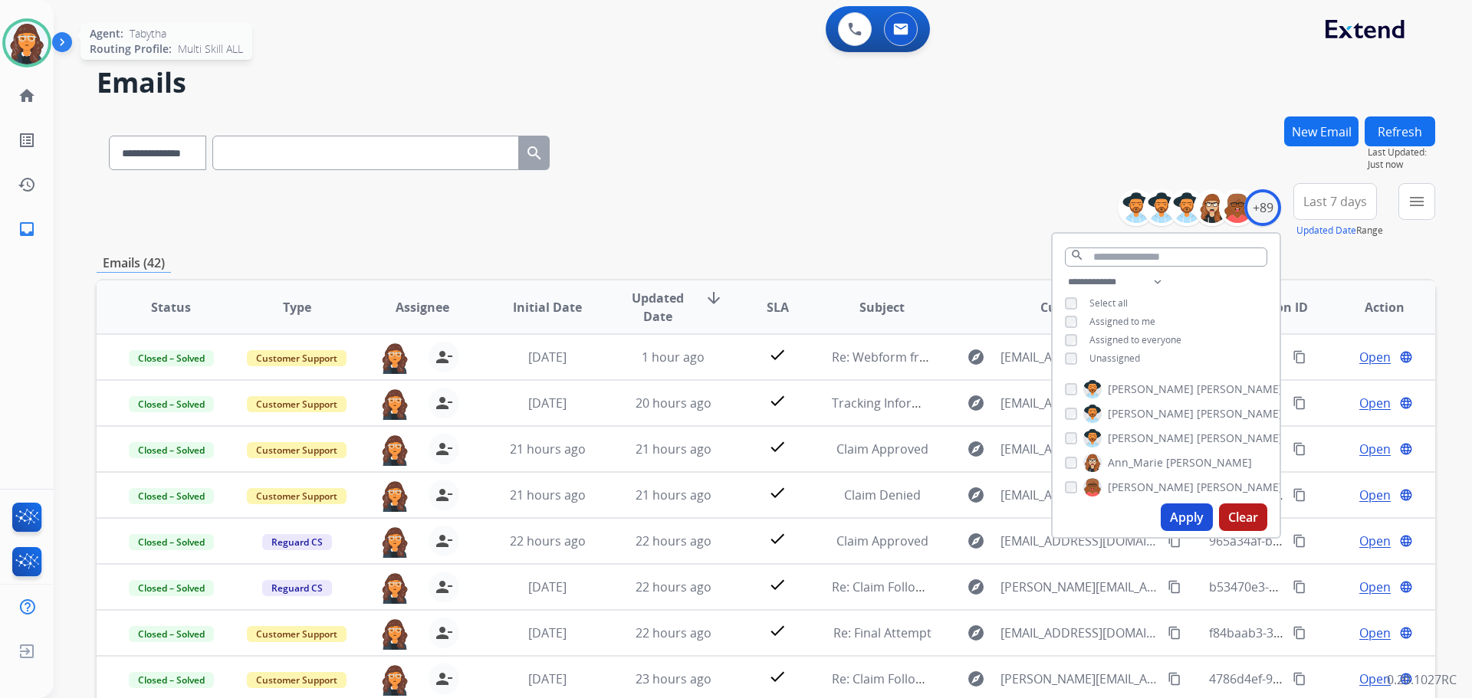
click at [12, 39] on img at bounding box center [26, 42] width 43 height 43
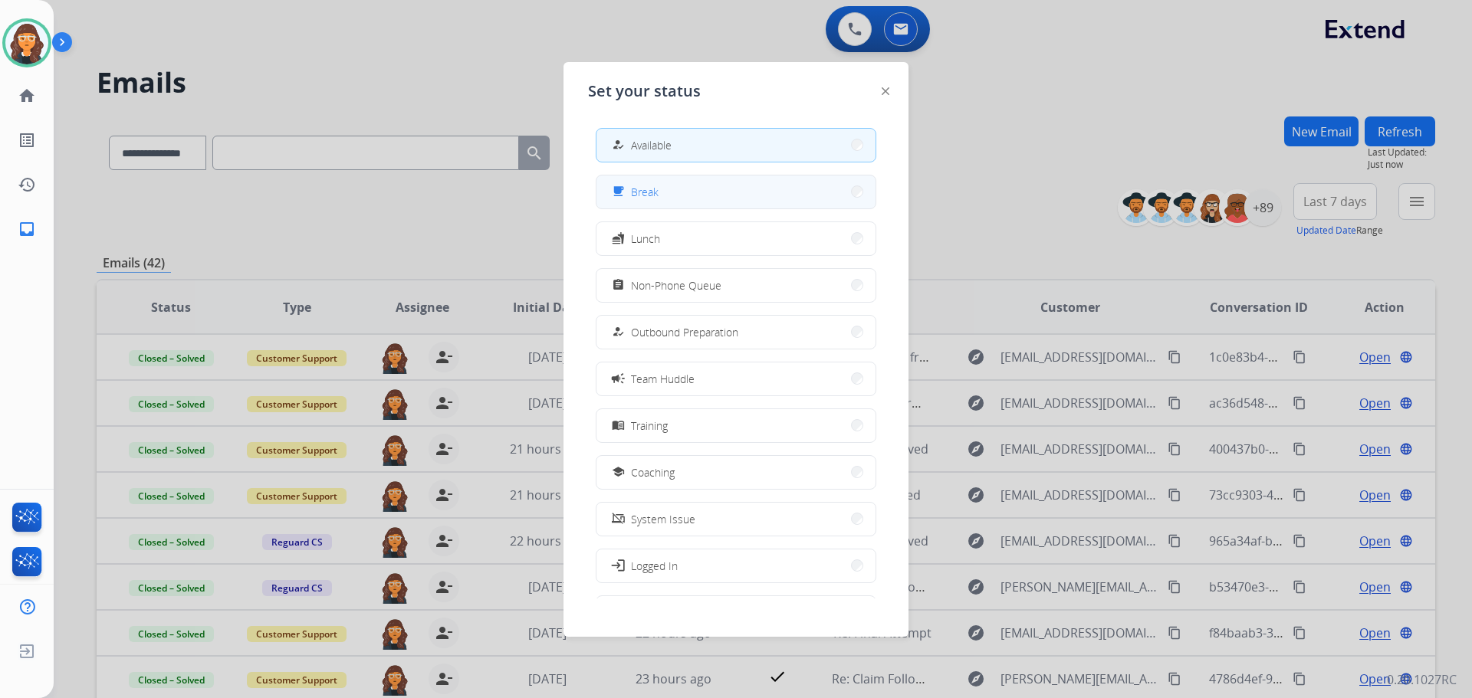
click at [659, 201] on button "free_breakfast Break" at bounding box center [735, 192] width 279 height 33
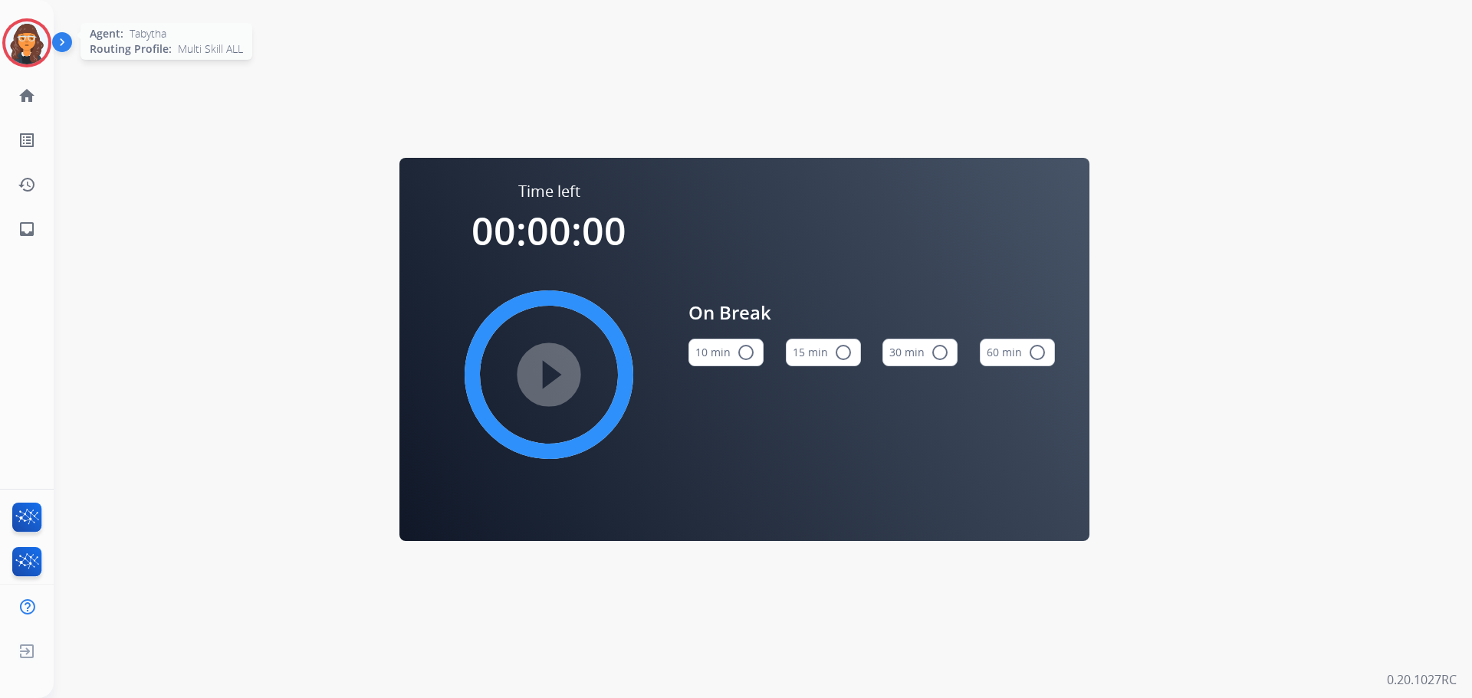
click at [37, 55] on img at bounding box center [26, 42] width 43 height 43
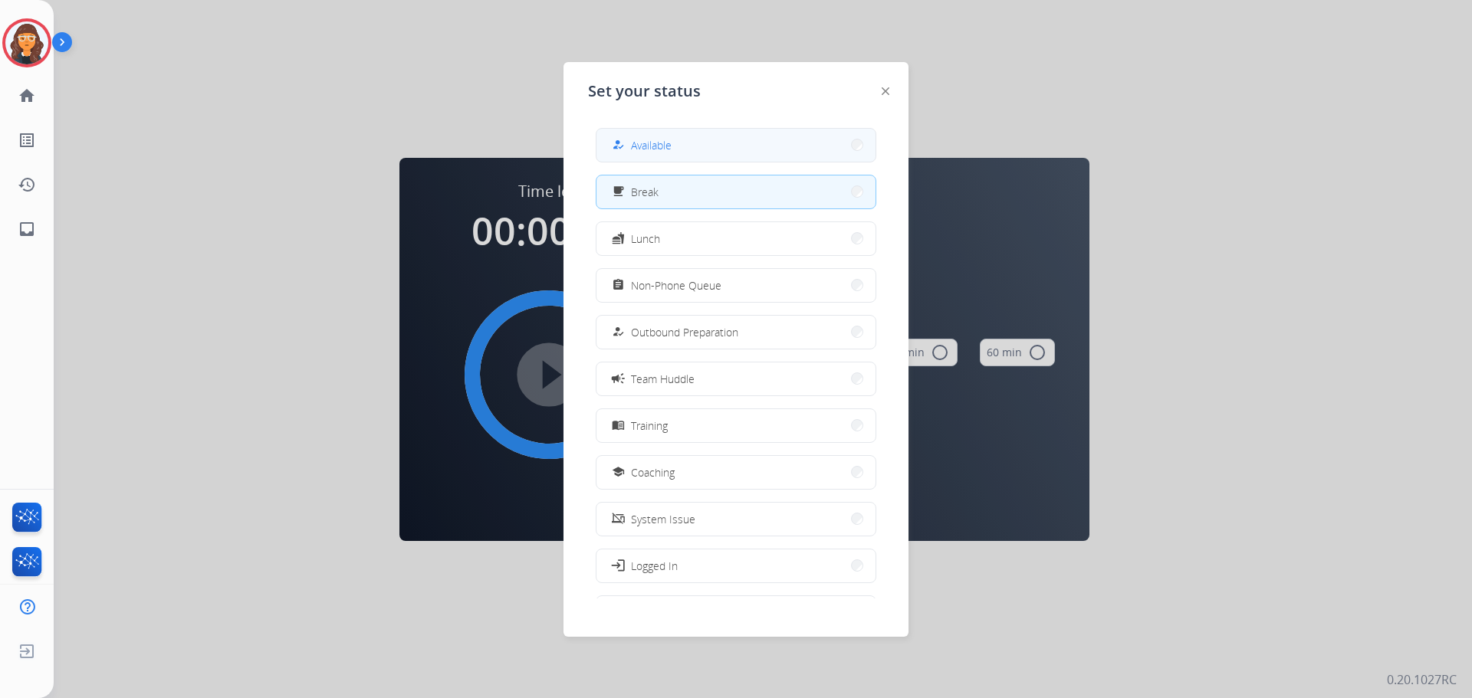
click at [681, 140] on button "how_to_reg Available" at bounding box center [735, 145] width 279 height 33
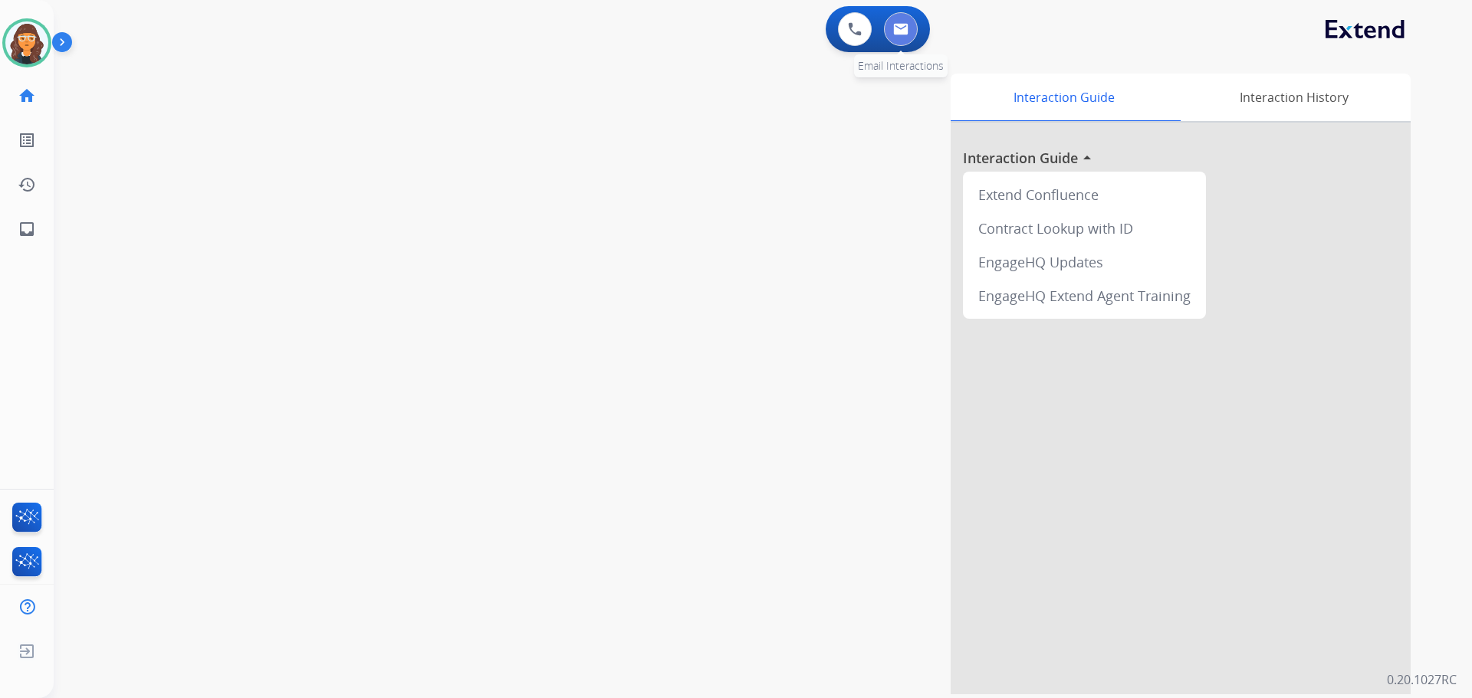
click at [900, 22] on button at bounding box center [901, 29] width 34 height 34
select select "**********"
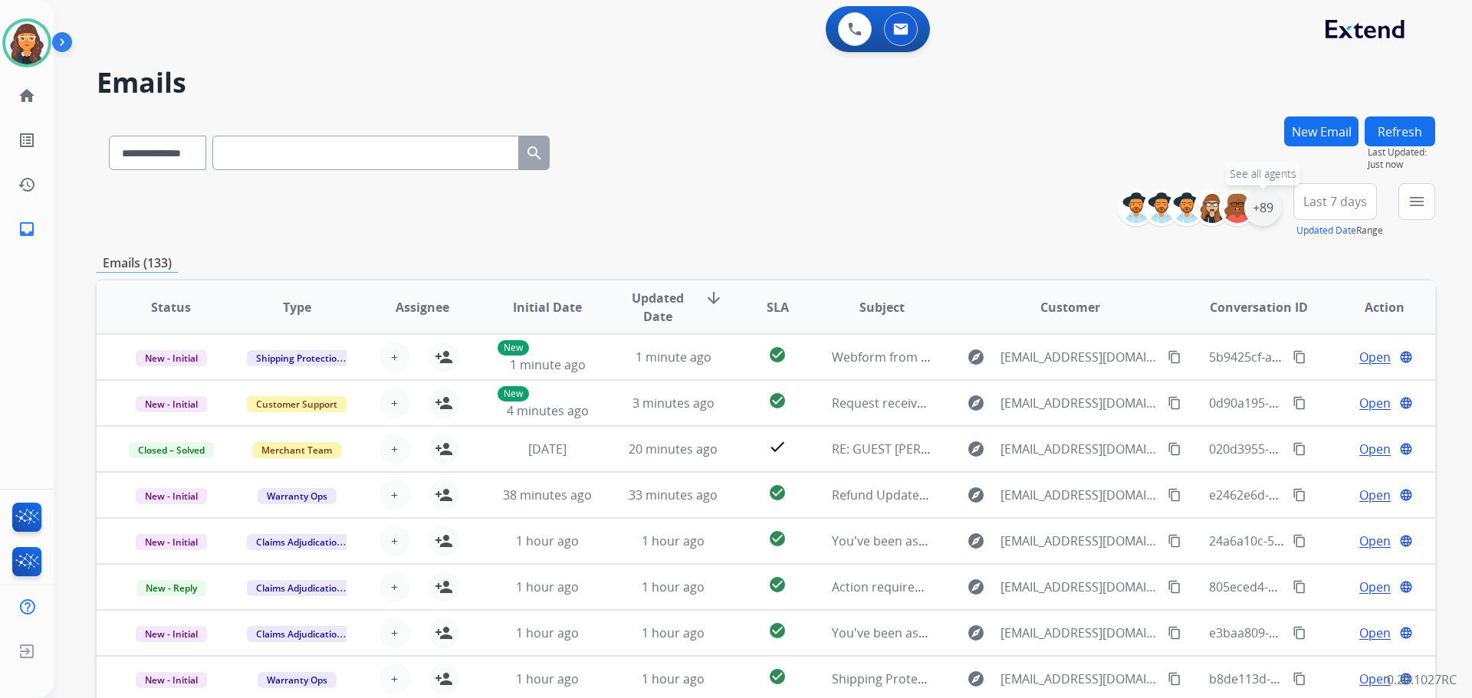
click at [1259, 206] on div "+89" at bounding box center [1262, 207] width 37 height 37
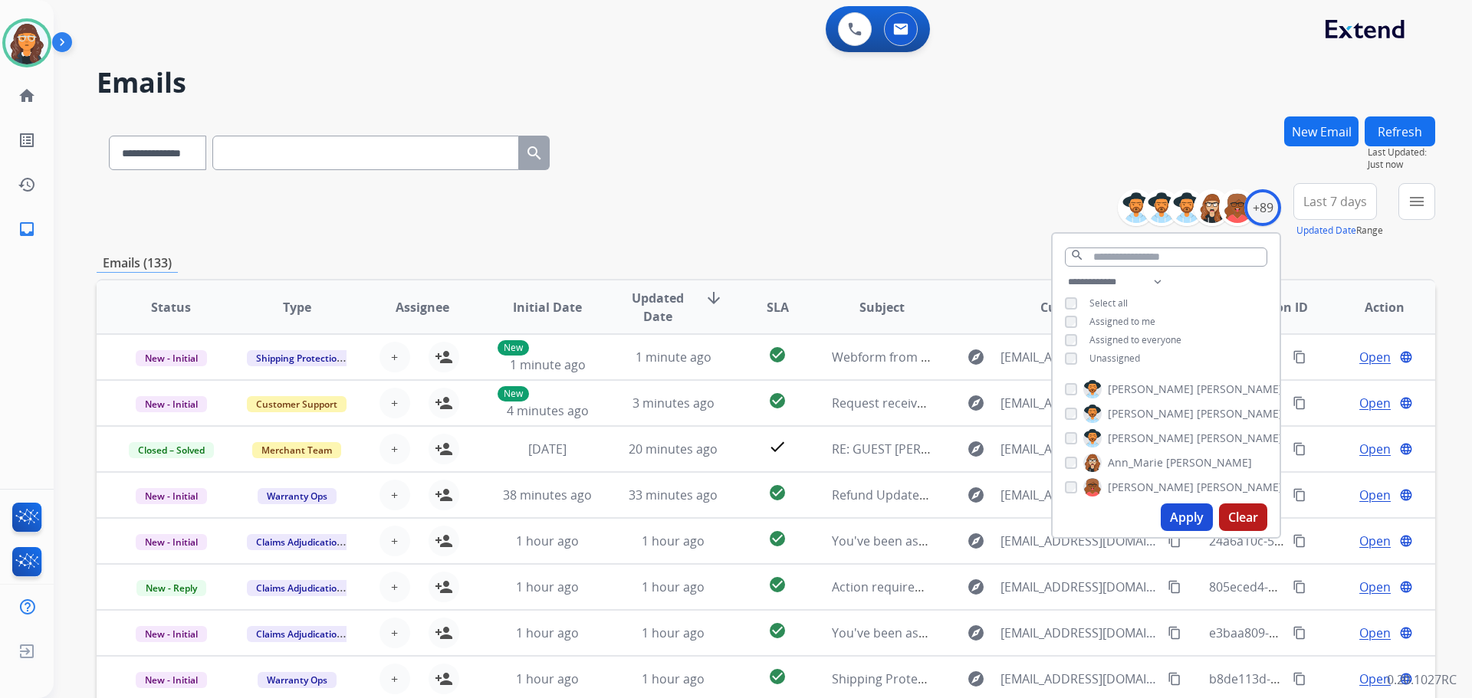
click at [1172, 512] on button "Apply" at bounding box center [1186, 518] width 52 height 28
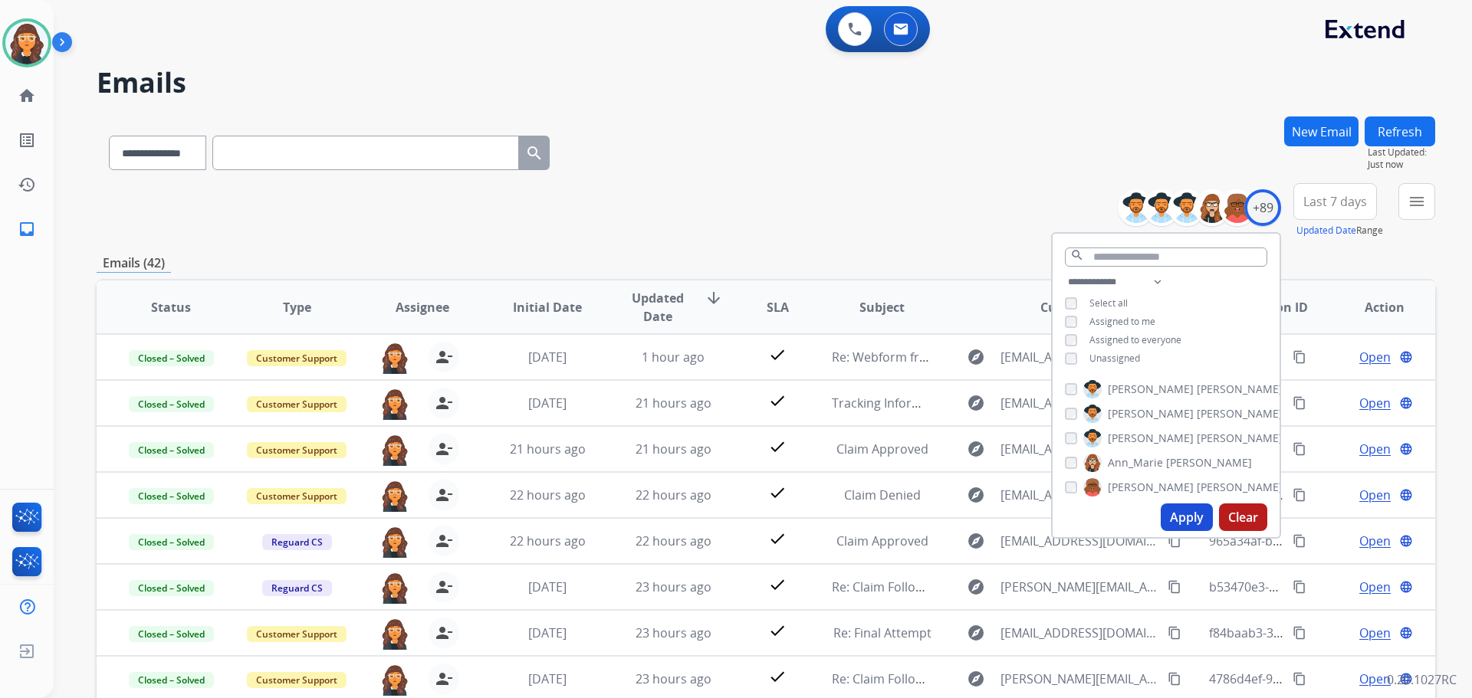
click at [1183, 528] on button "Apply" at bounding box center [1186, 518] width 52 height 28
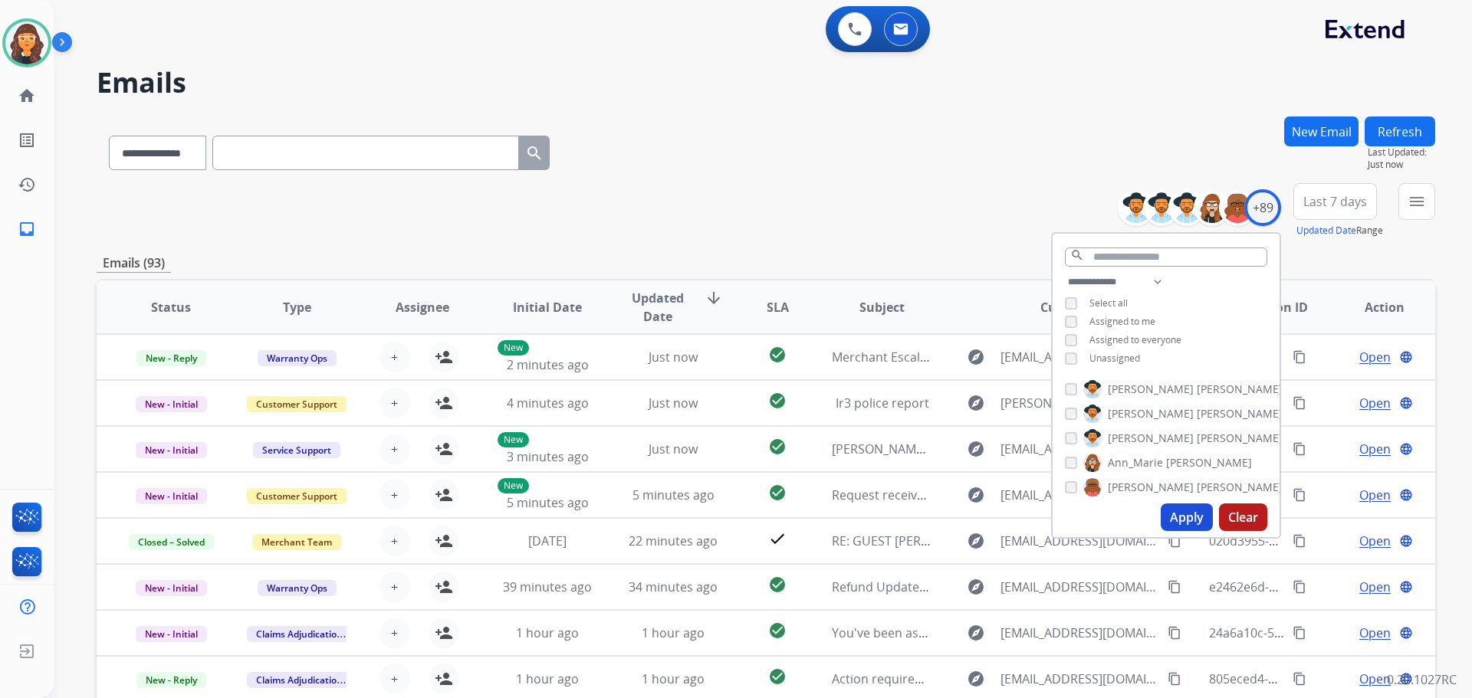
click at [792, 190] on div "**********" at bounding box center [766, 210] width 1338 height 55
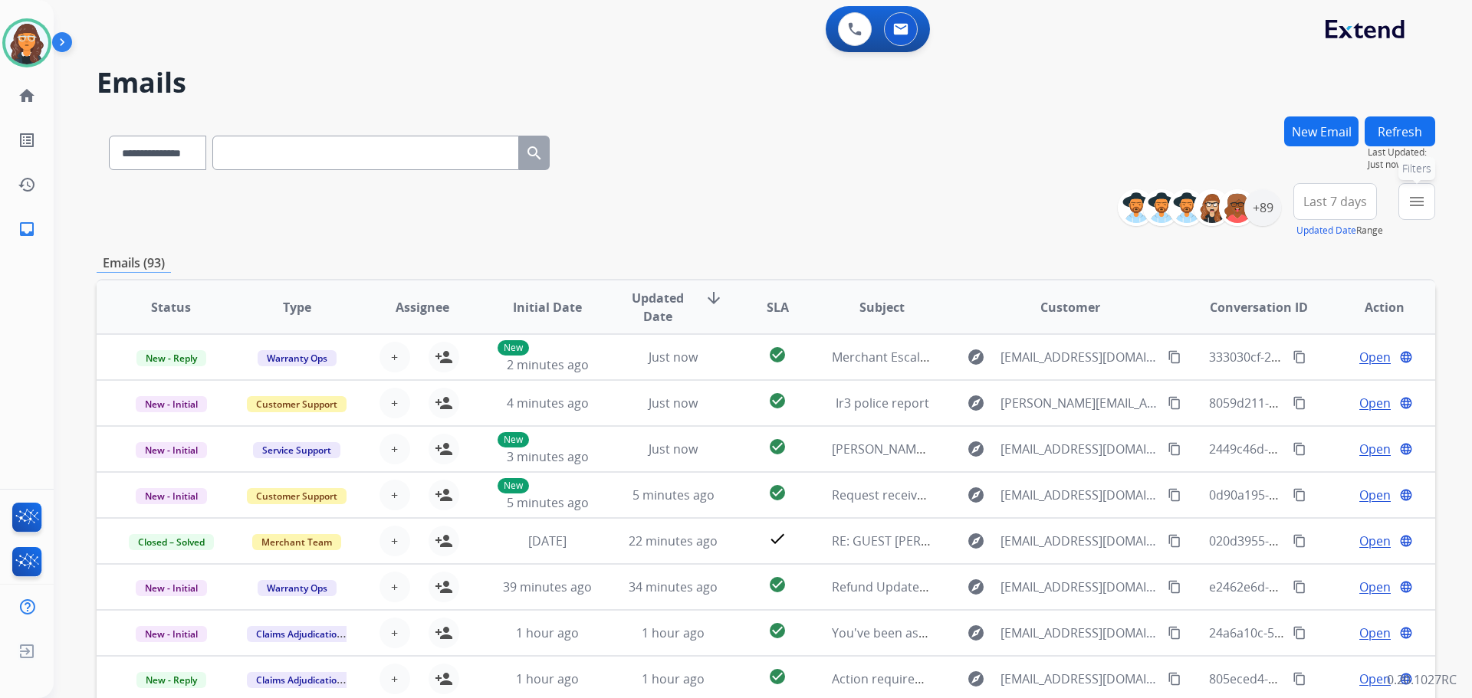
click at [1408, 205] on mat-icon "menu" at bounding box center [1416, 201] width 18 height 18
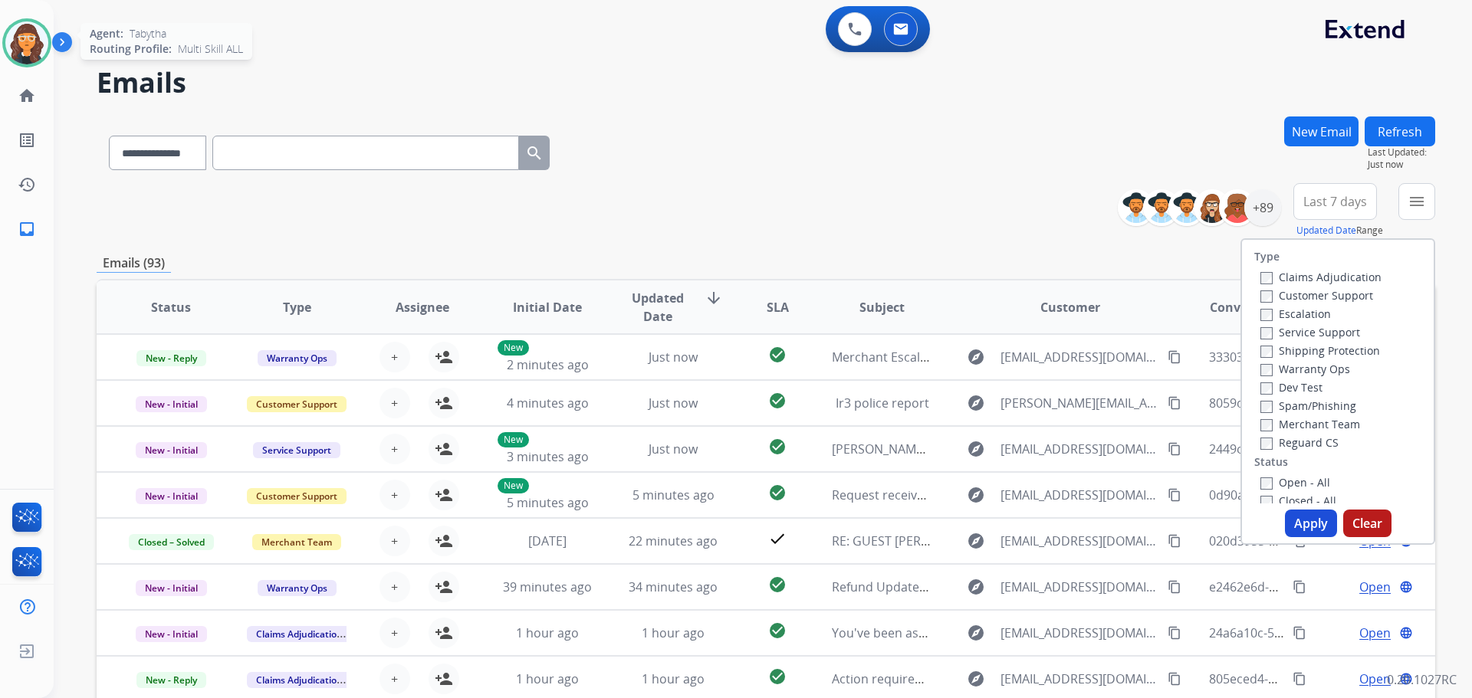
click at [31, 48] on img at bounding box center [26, 42] width 43 height 43
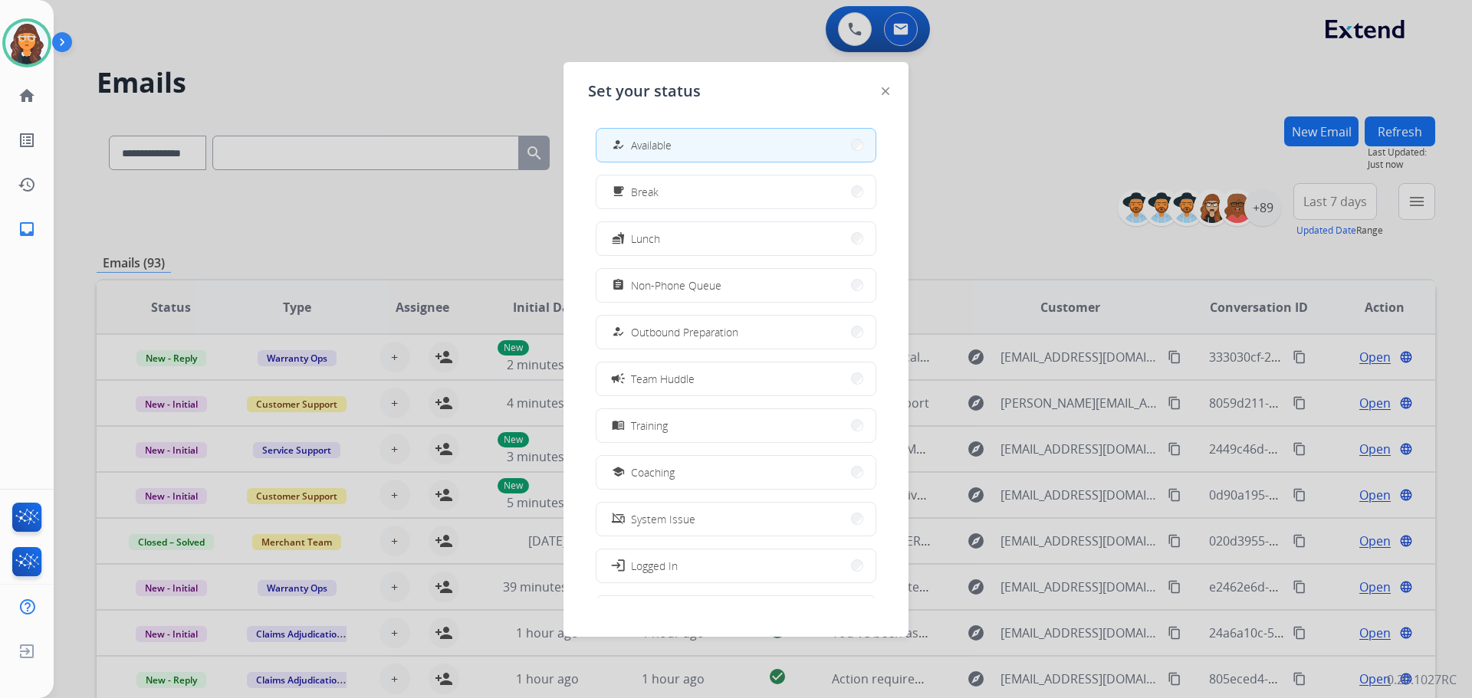
click at [365, 74] on div at bounding box center [736, 349] width 1472 height 698
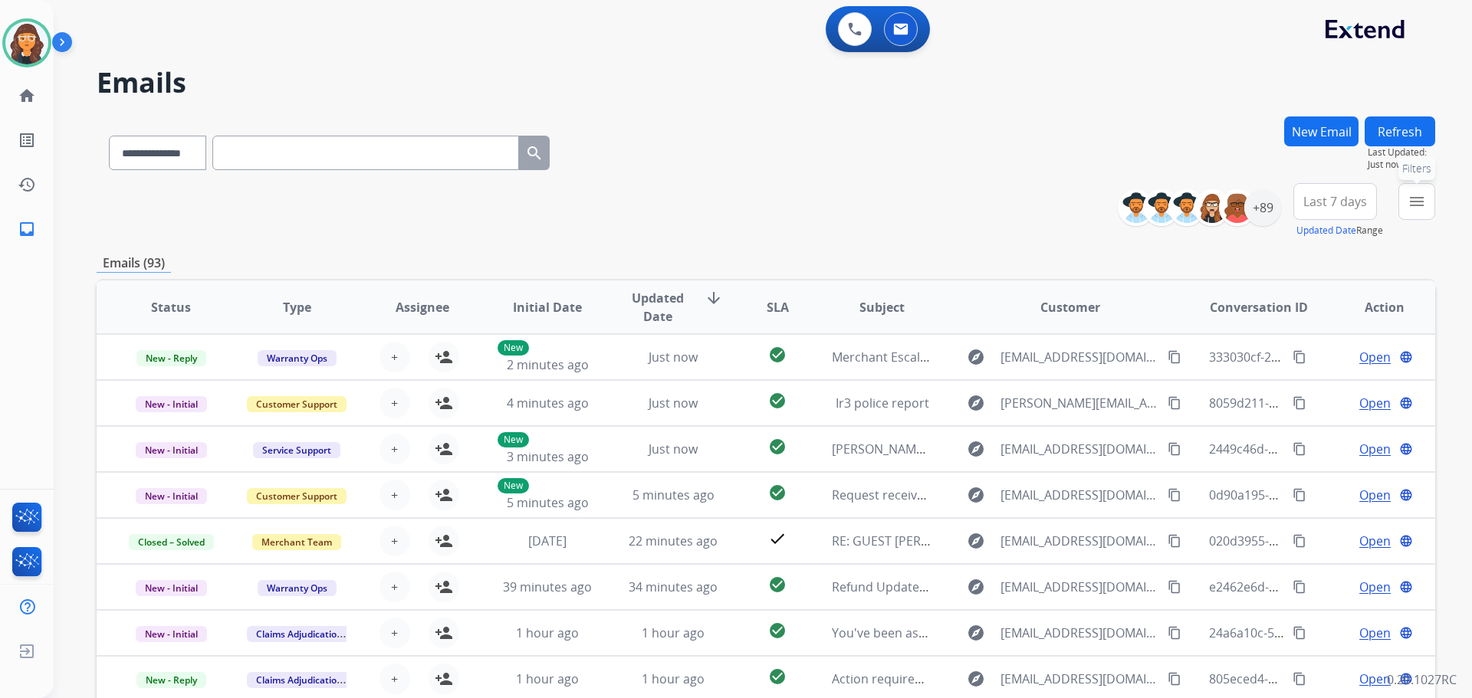
click at [1413, 205] on mat-icon "menu" at bounding box center [1416, 201] width 18 height 18
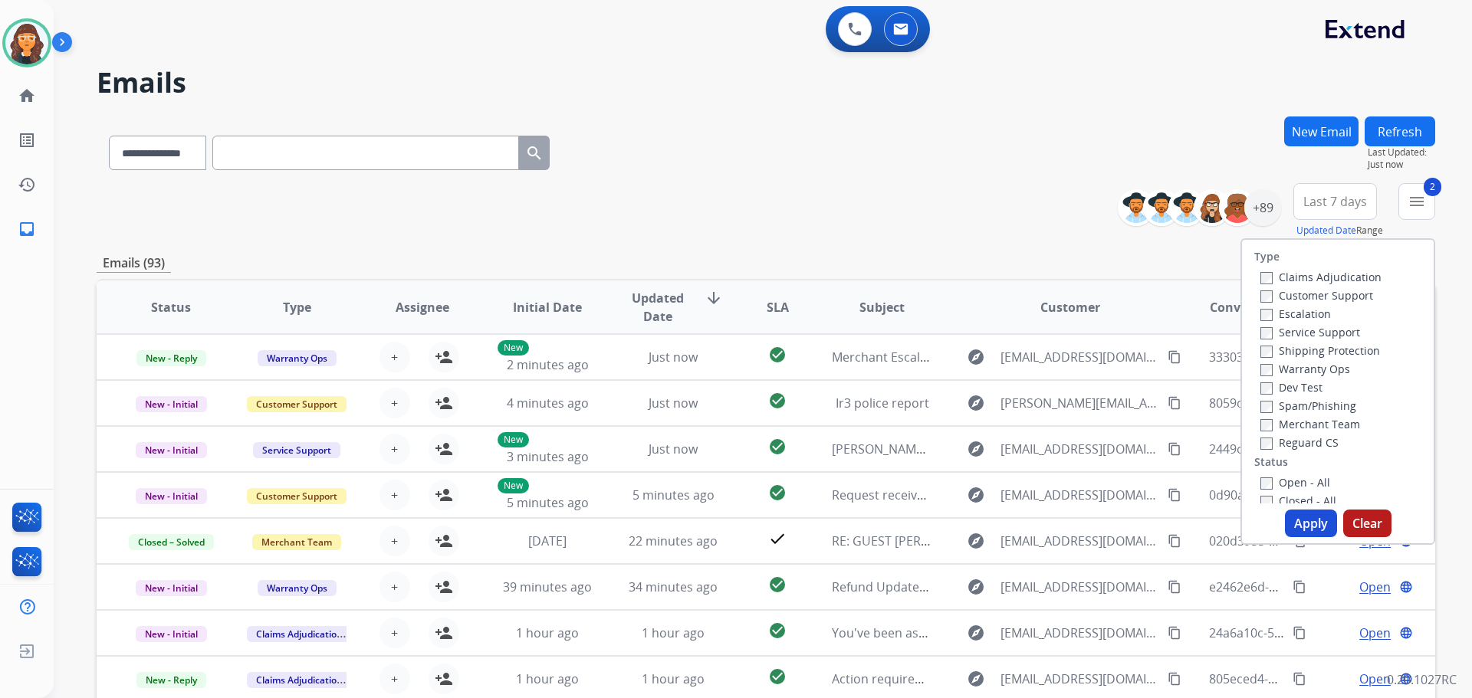
click at [1301, 520] on button "Apply" at bounding box center [1311, 524] width 52 height 28
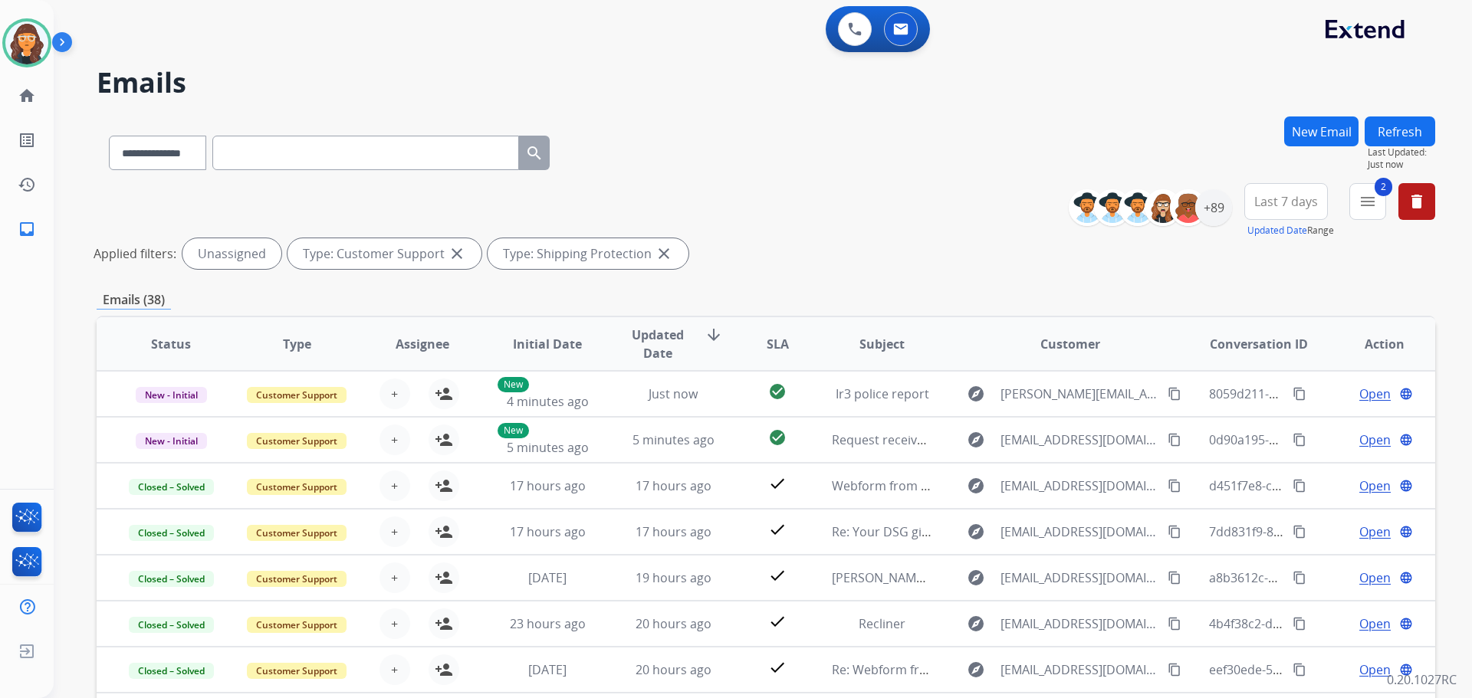
click at [760, 179] on div "**********" at bounding box center [766, 149] width 1338 height 67
click at [1406, 122] on button "Refresh" at bounding box center [1399, 131] width 71 height 30
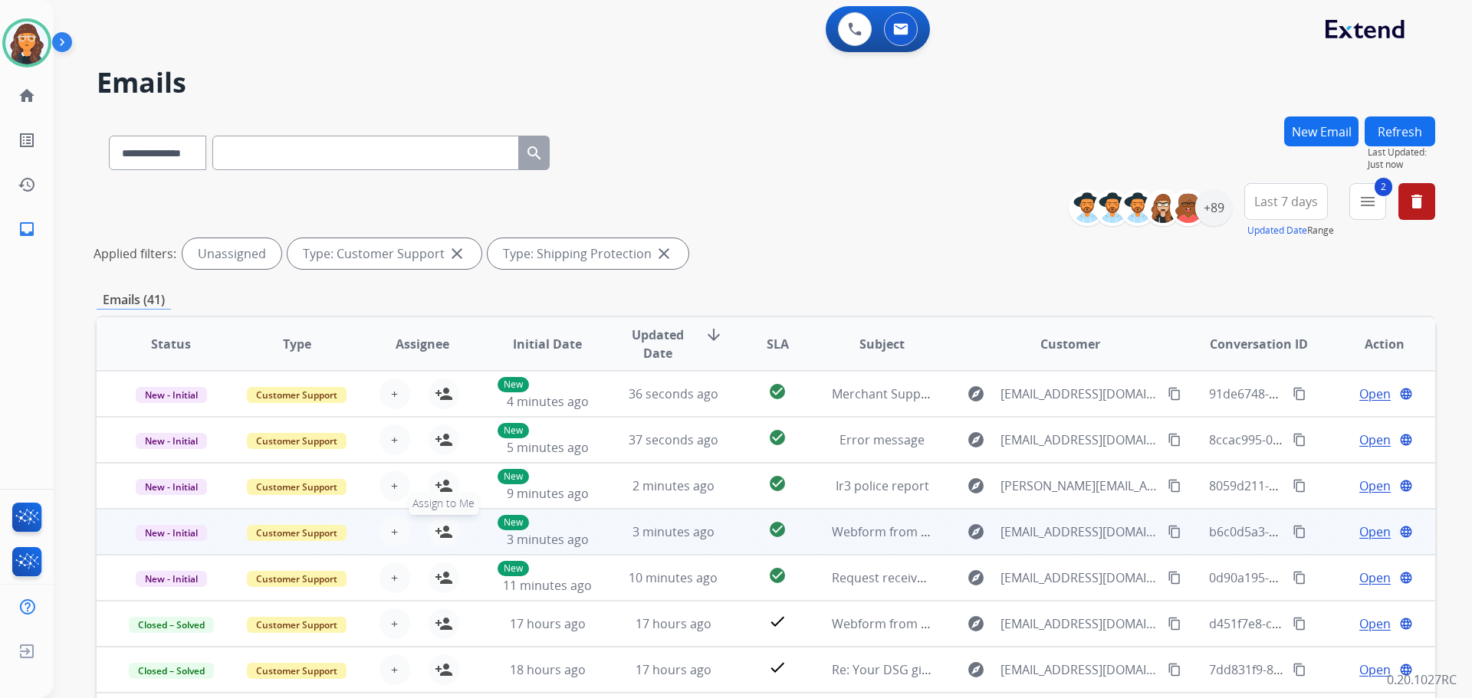
click at [440, 528] on mat-icon "person_add" at bounding box center [444, 532] width 18 height 18
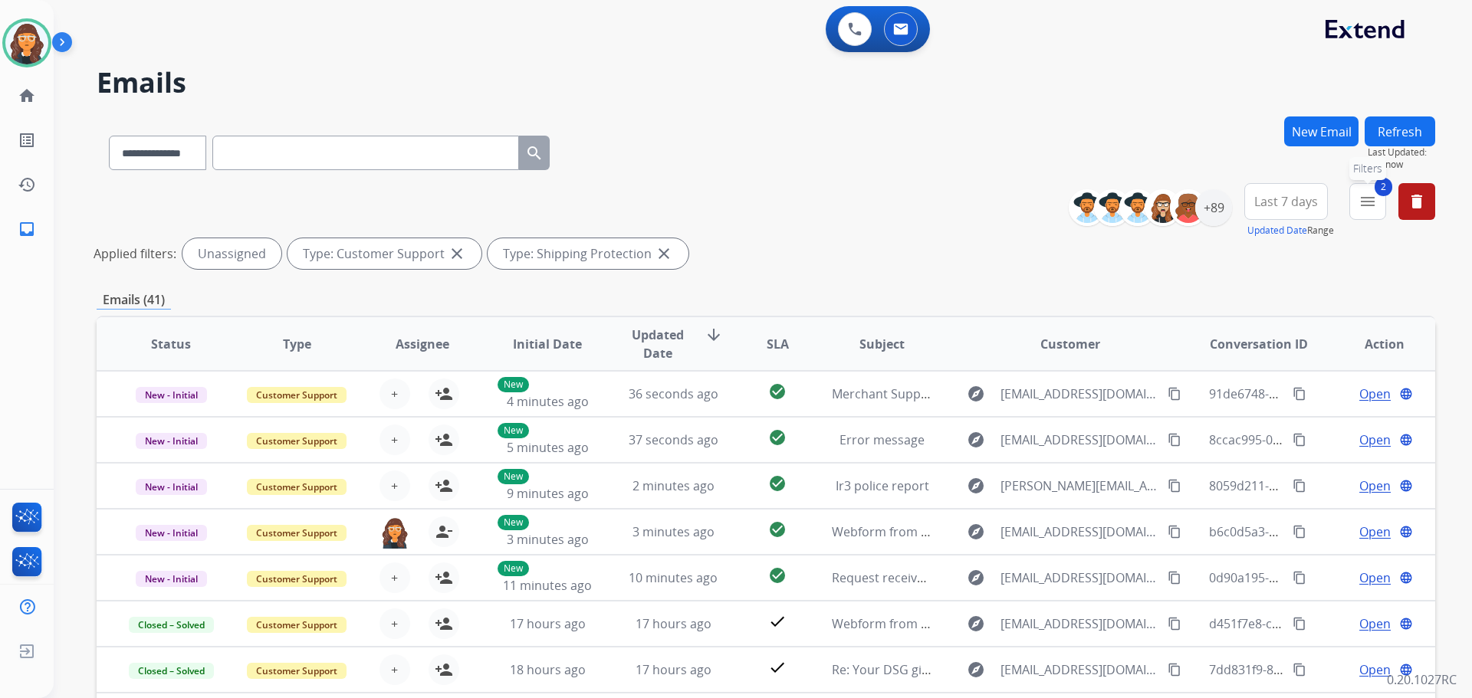
click at [1376, 205] on mat-icon "menu" at bounding box center [1367, 201] width 18 height 18
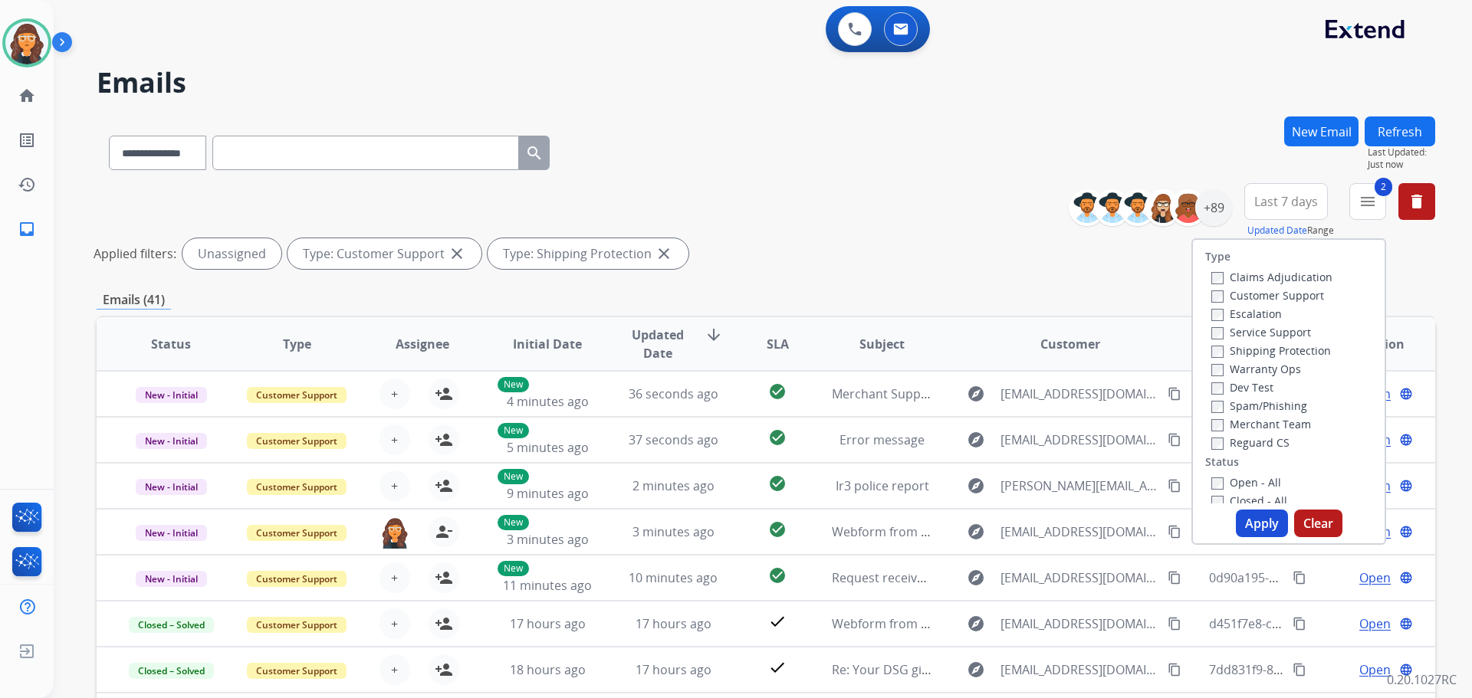
click at [1311, 521] on button "Clear" at bounding box center [1318, 524] width 48 height 28
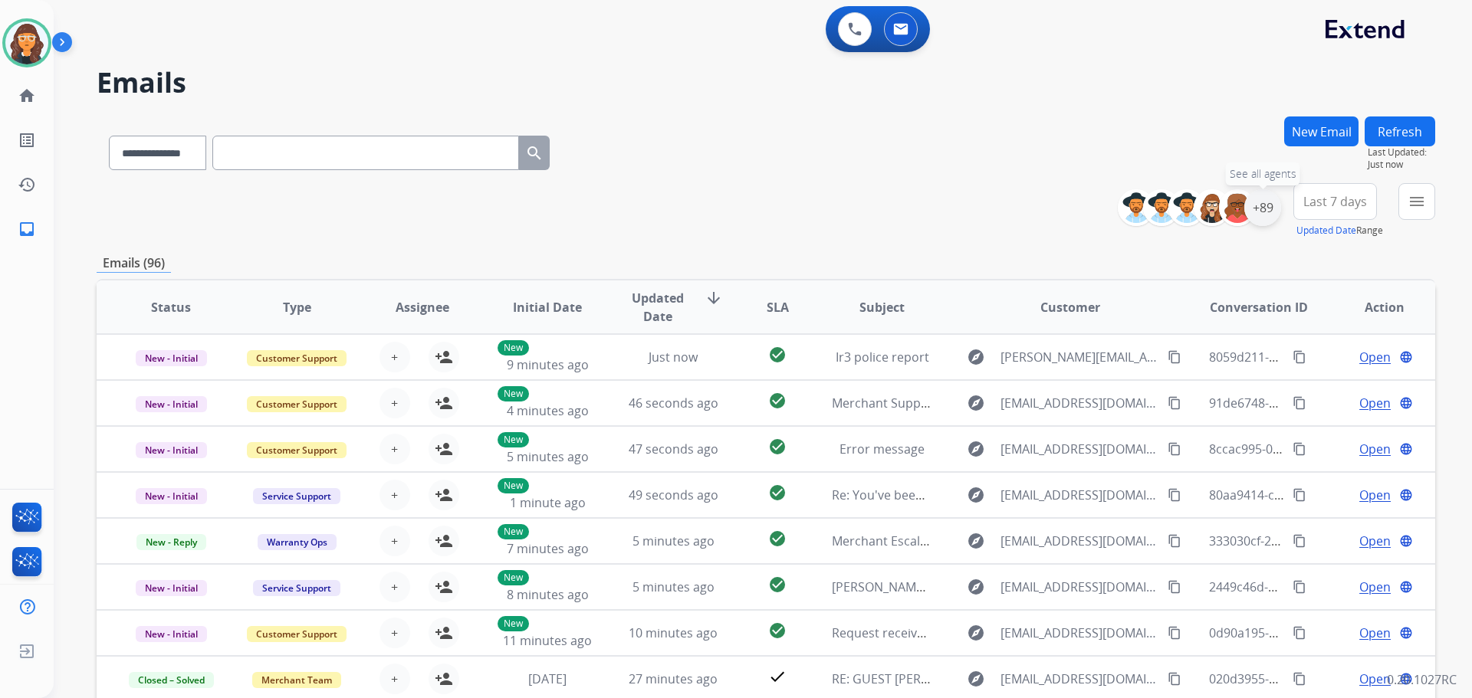
click at [1259, 208] on div "+89" at bounding box center [1262, 207] width 37 height 37
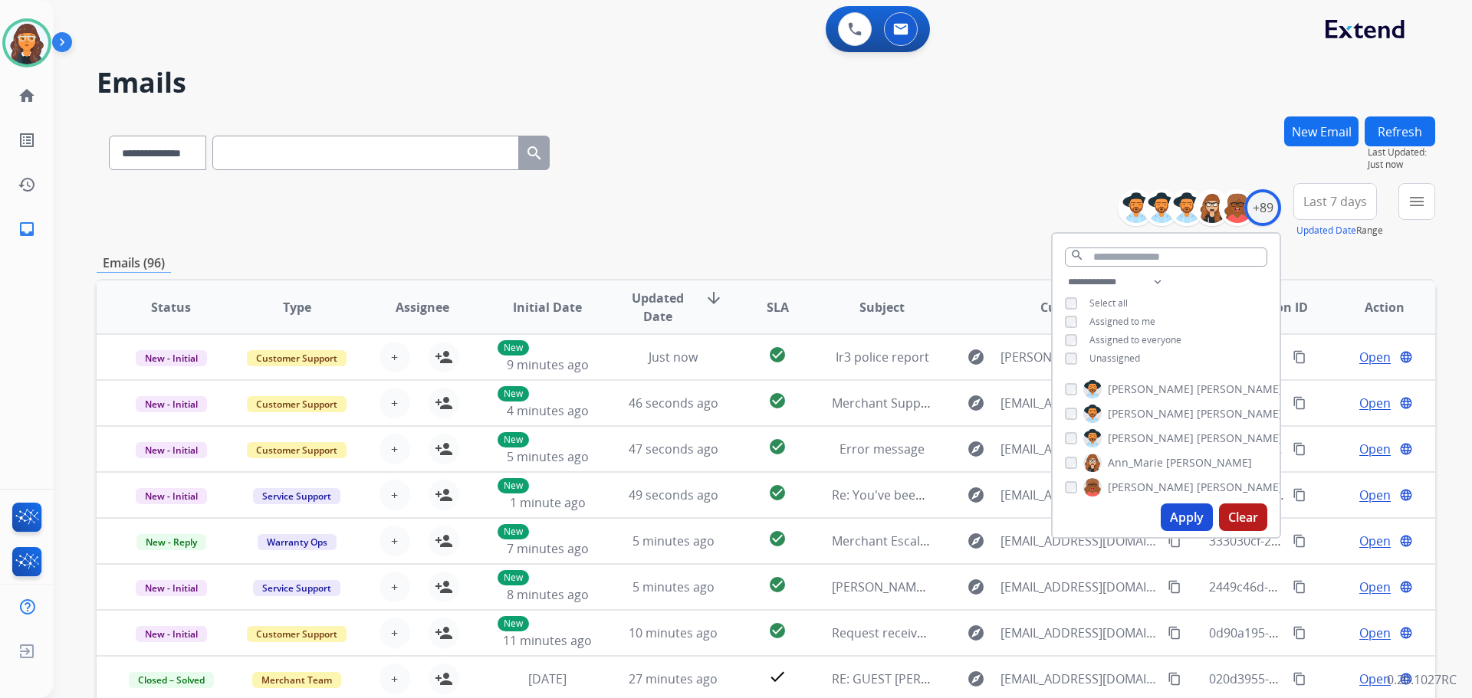
click at [1075, 358] on div "Unassigned" at bounding box center [1102, 359] width 75 height 12
click at [1172, 517] on button "Apply" at bounding box center [1186, 518] width 52 height 28
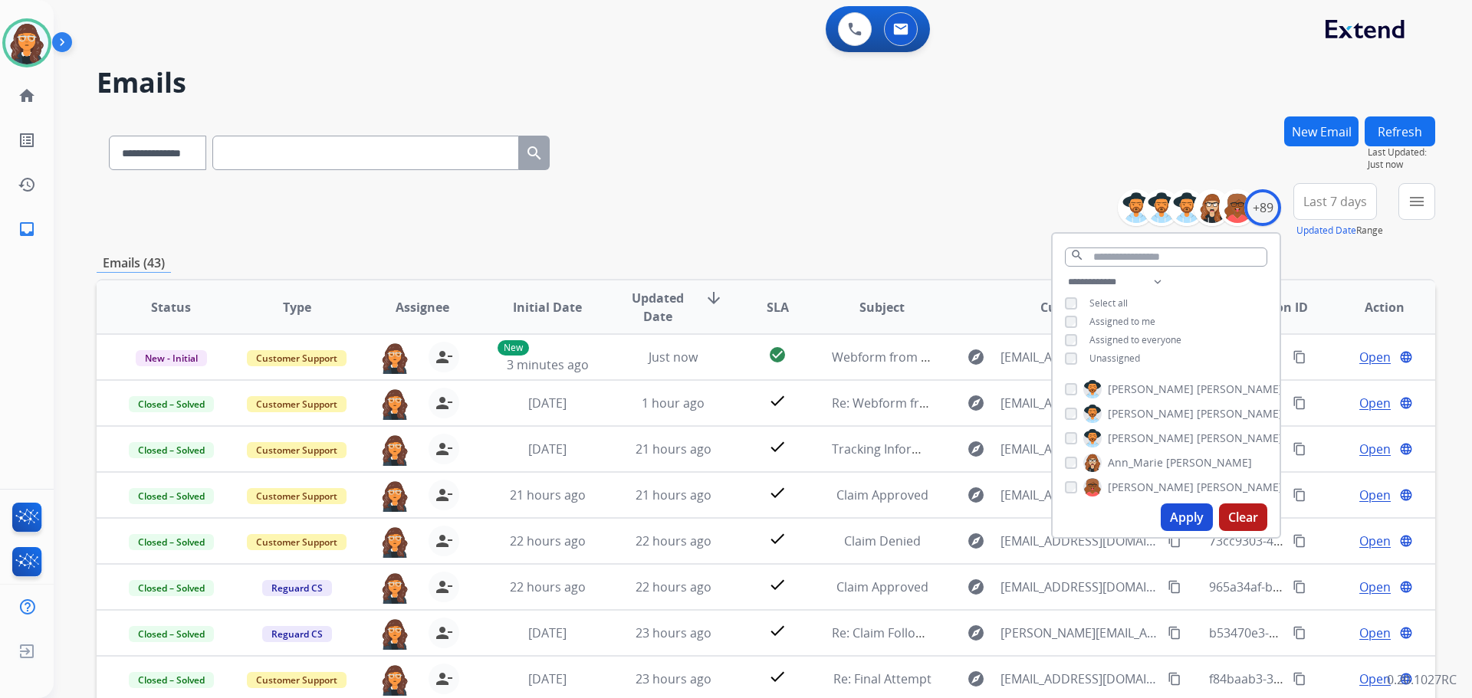
click at [827, 196] on div "**********" at bounding box center [766, 210] width 1338 height 55
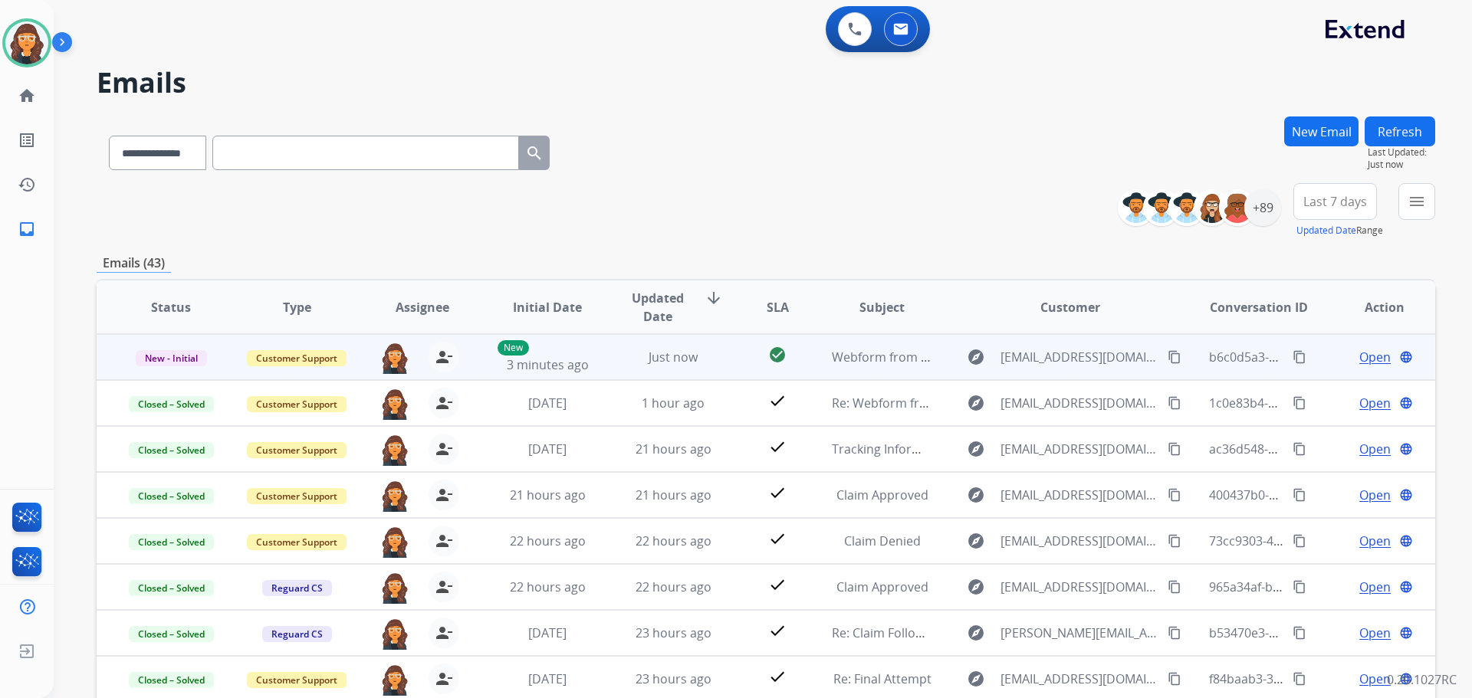
click at [1364, 356] on span "Open" at bounding box center [1374, 357] width 31 height 18
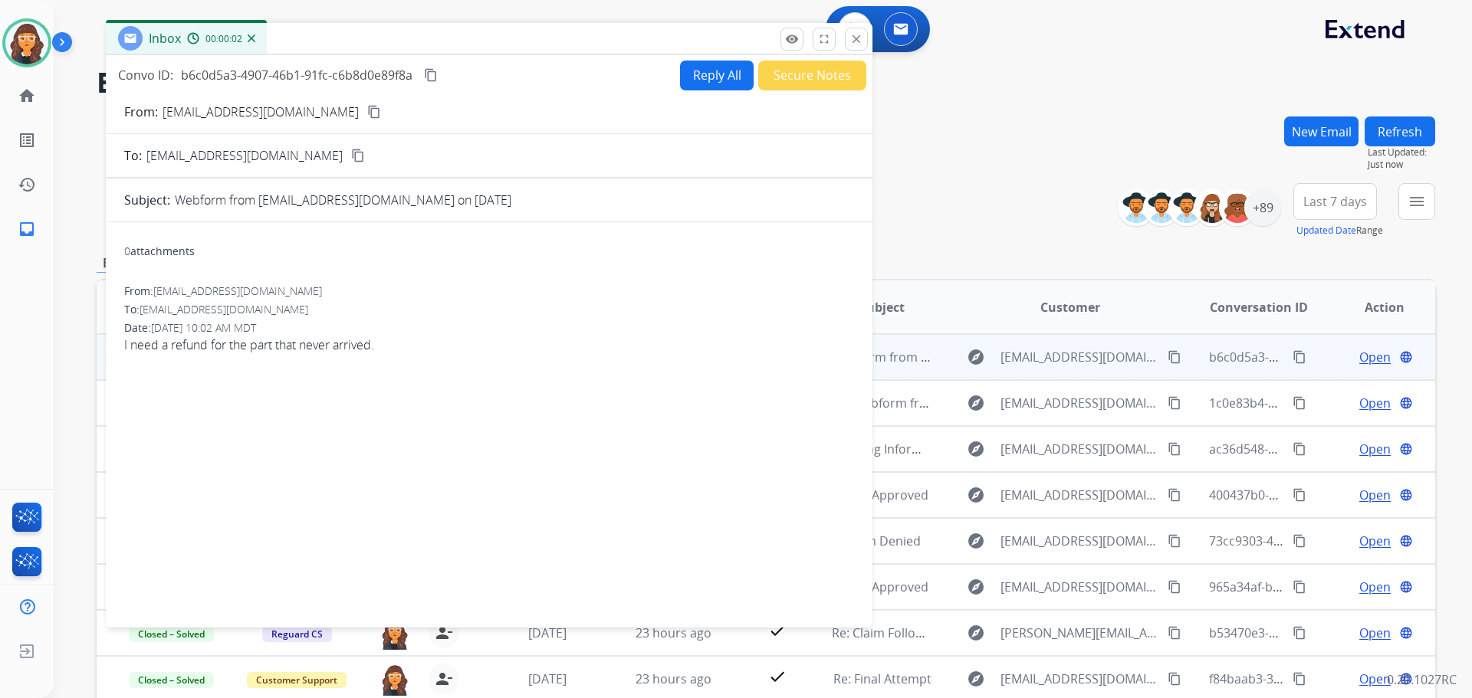
drag, startPoint x: 1030, startPoint y: 117, endPoint x: 498, endPoint y: 46, distance: 536.7
click at [498, 42] on div "Inbox 00:00:02" at bounding box center [489, 39] width 766 height 32
click at [221, 113] on p "[EMAIL_ADDRESS][DOMAIN_NAME]" at bounding box center [260, 113] width 196 height 18
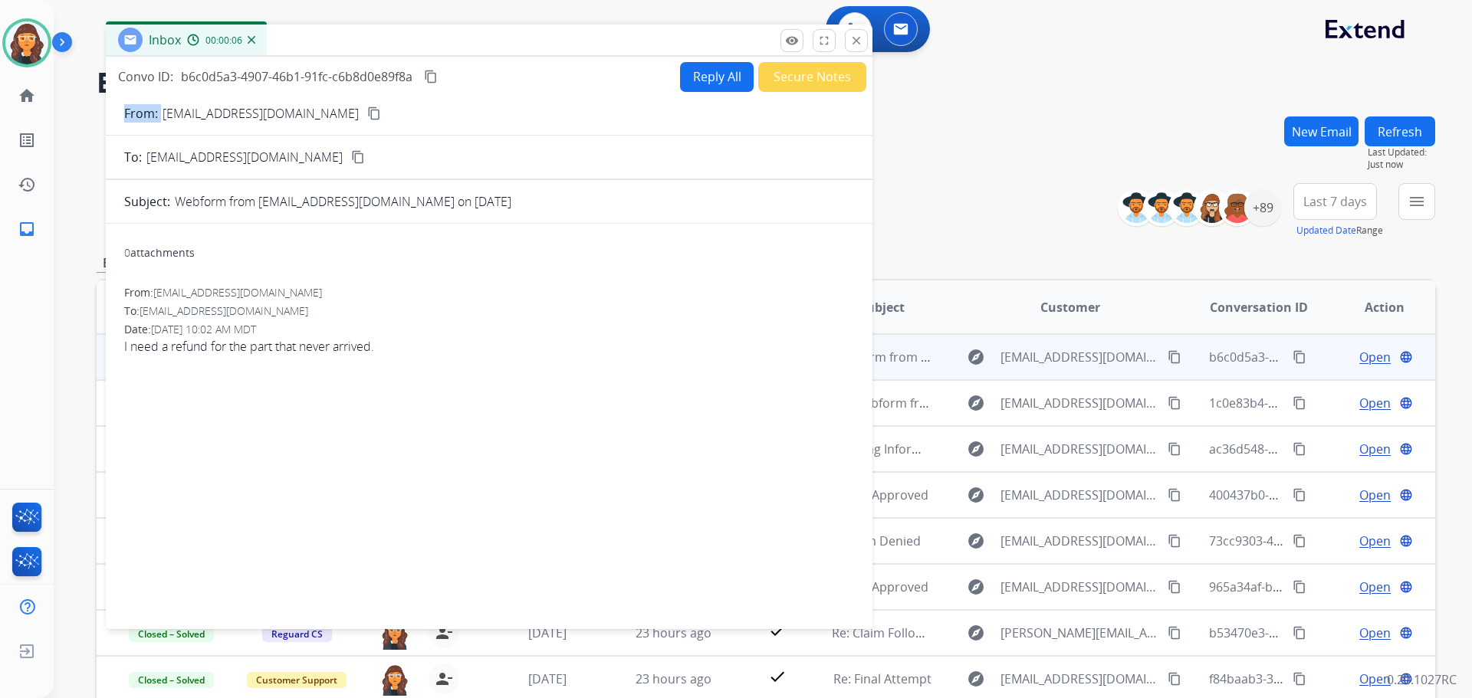
copy p "From:"
click at [691, 77] on button "Reply All" at bounding box center [717, 77] width 74 height 30
select select "**********"
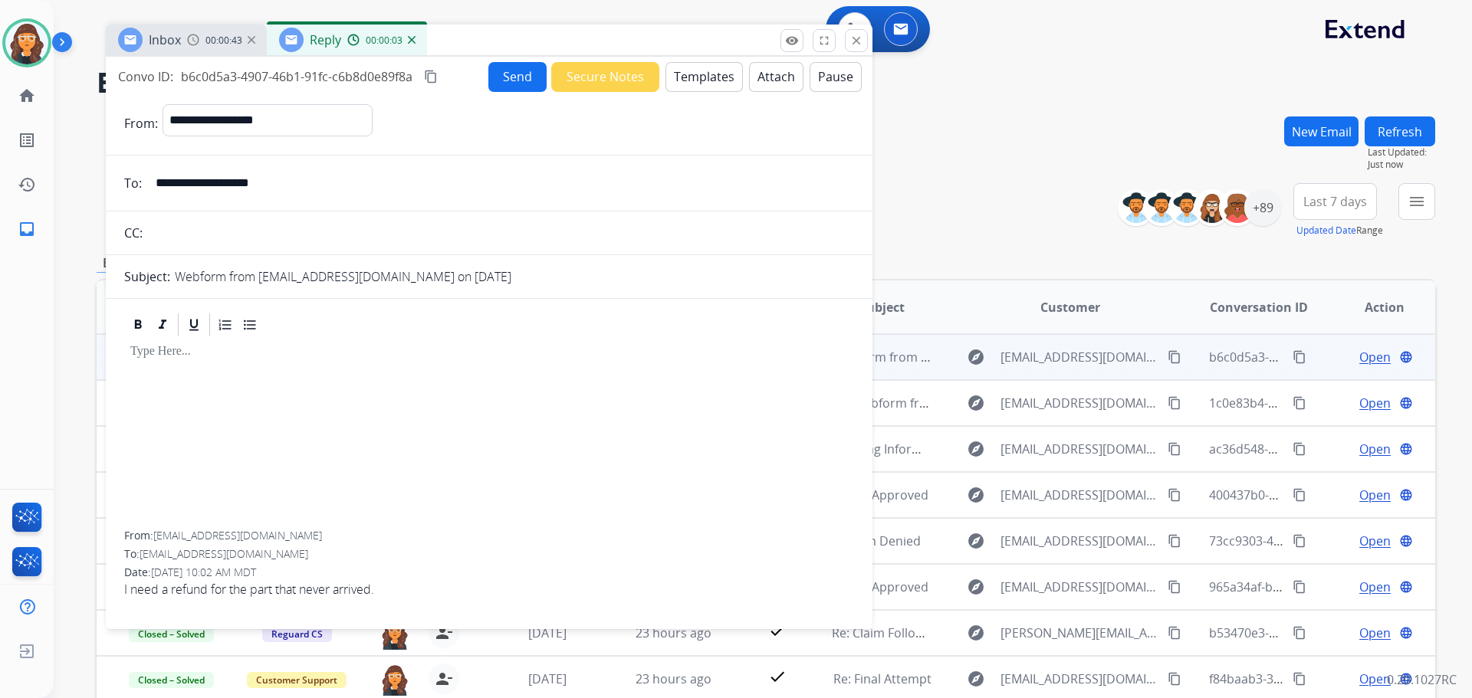
click at [710, 77] on button "Templates" at bounding box center [703, 77] width 77 height 30
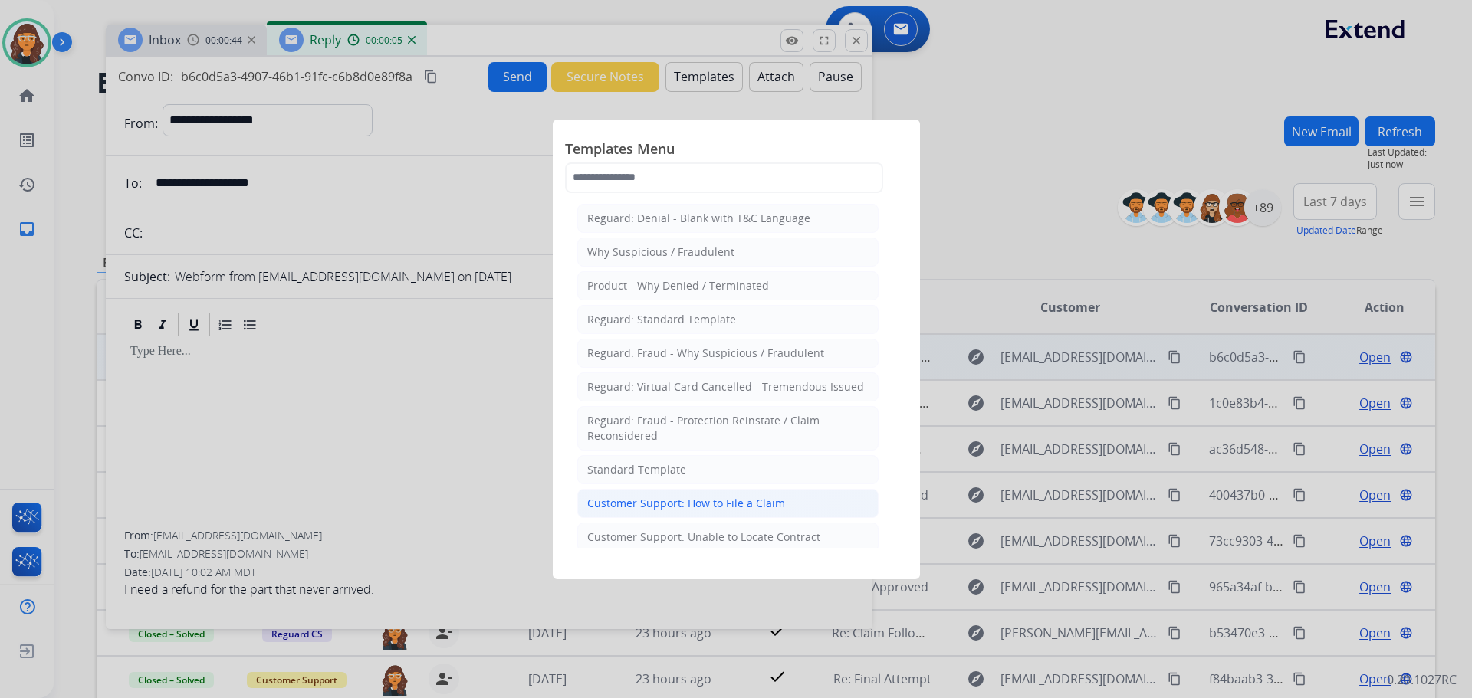
click at [668, 502] on div "Customer Support: How to File a Claim" at bounding box center [686, 503] width 198 height 15
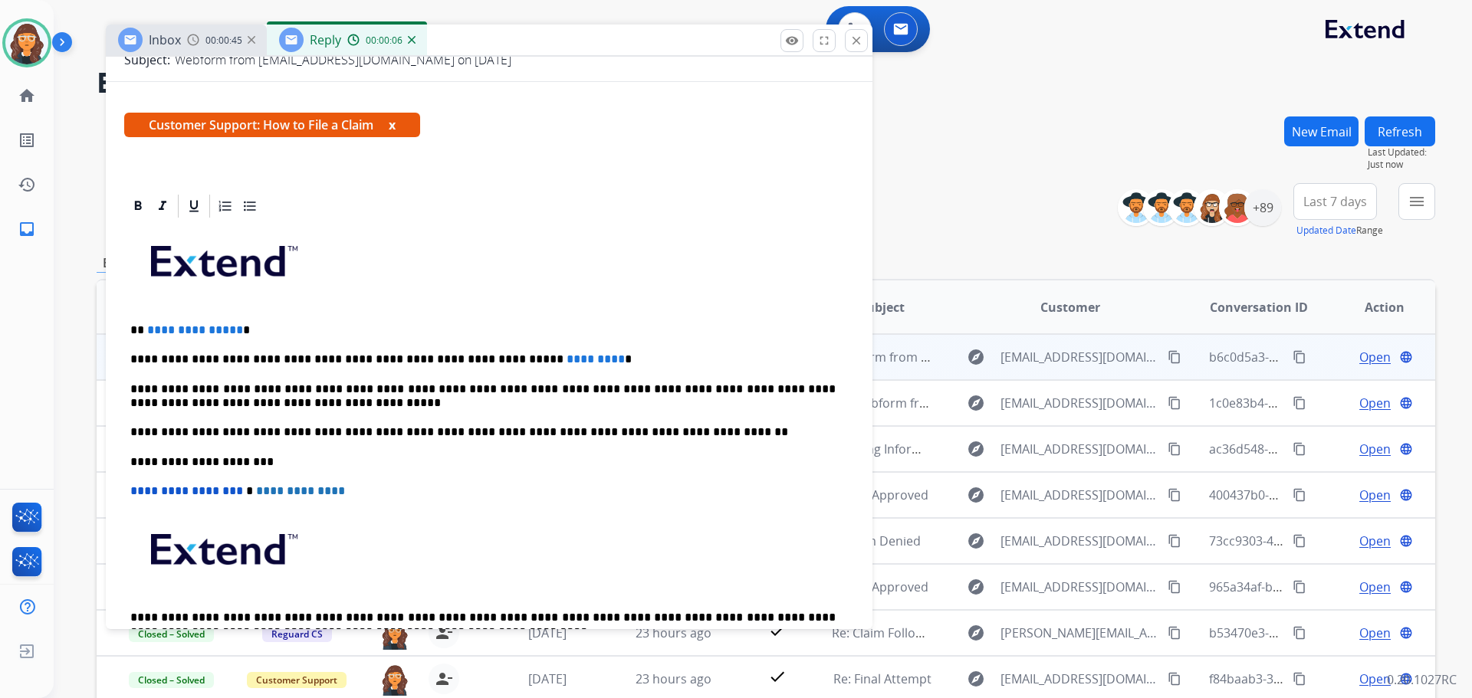
scroll to position [230, 0]
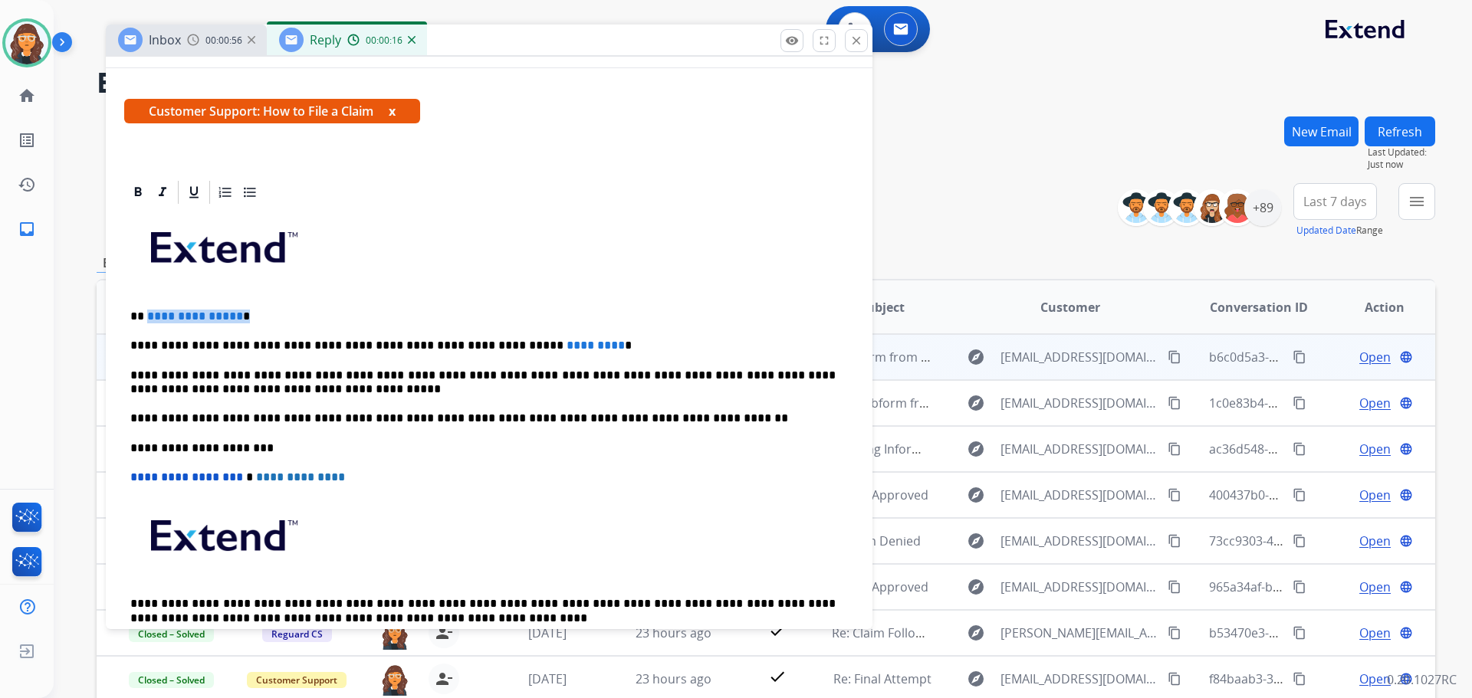
drag, startPoint x: 162, startPoint y: 315, endPoint x: 264, endPoint y: 318, distance: 102.7
click at [264, 318] on p "**********" at bounding box center [482, 317] width 705 height 14
paste div "To enrich screen reader interactions, please activate Accessibility in Grammarl…"
drag, startPoint x: 481, startPoint y: 346, endPoint x: 611, endPoint y: 351, distance: 130.4
click at [611, 351] on p "**********" at bounding box center [482, 346] width 705 height 14
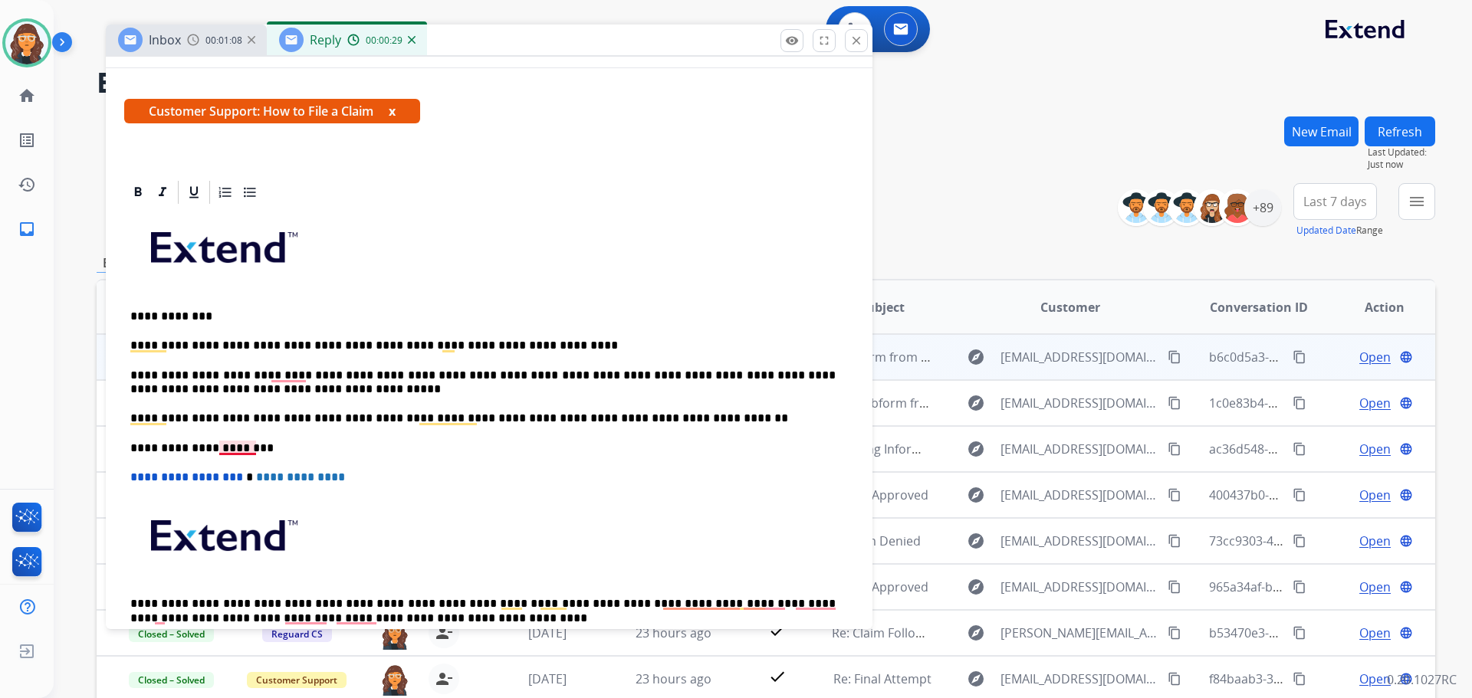
click at [223, 445] on p "**********" at bounding box center [482, 448] width 705 height 14
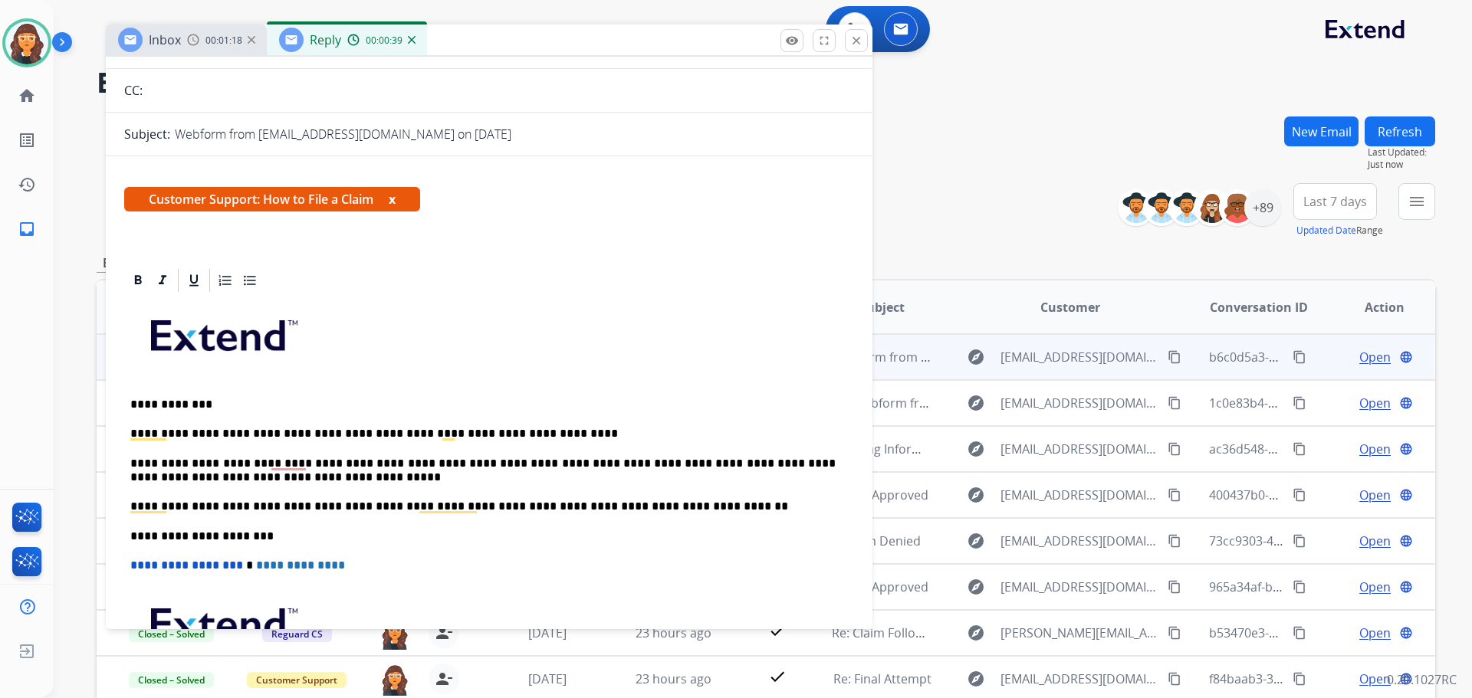
scroll to position [0, 0]
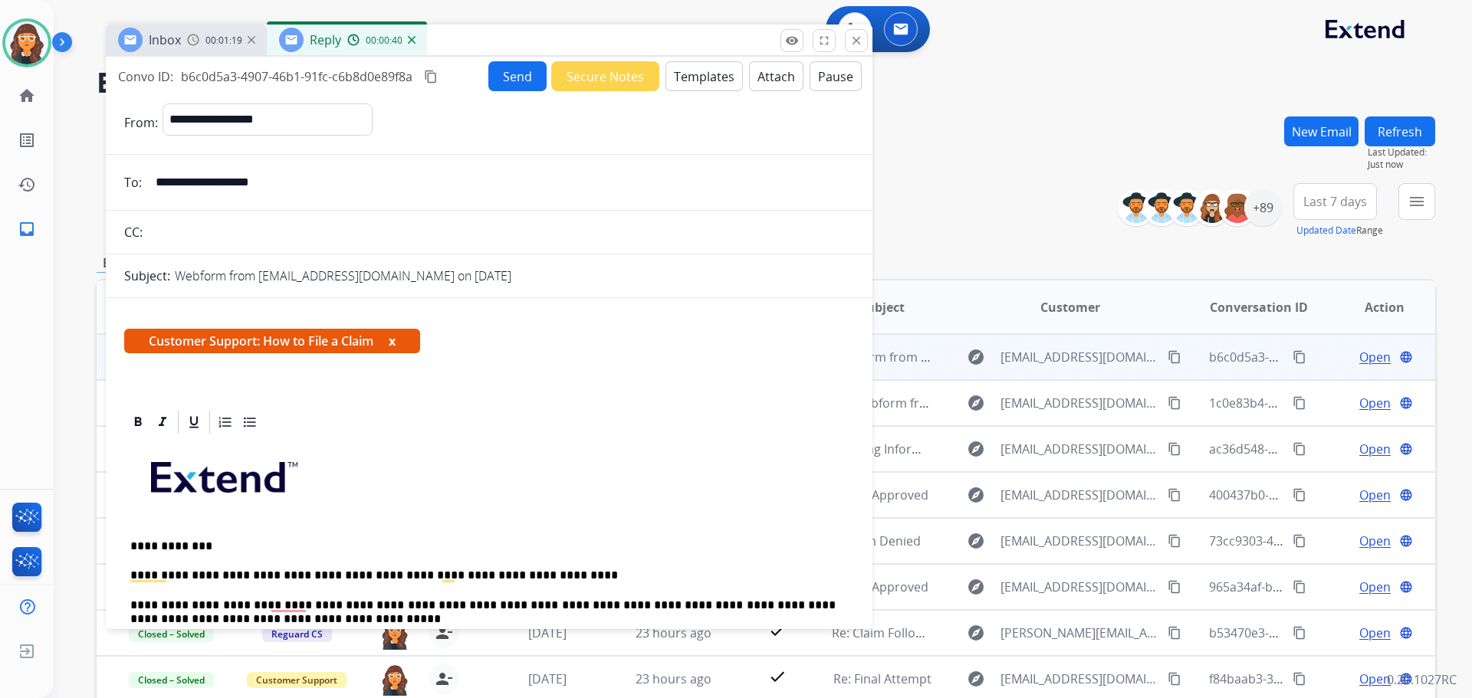
click at [499, 72] on button "Send" at bounding box center [517, 76] width 58 height 30
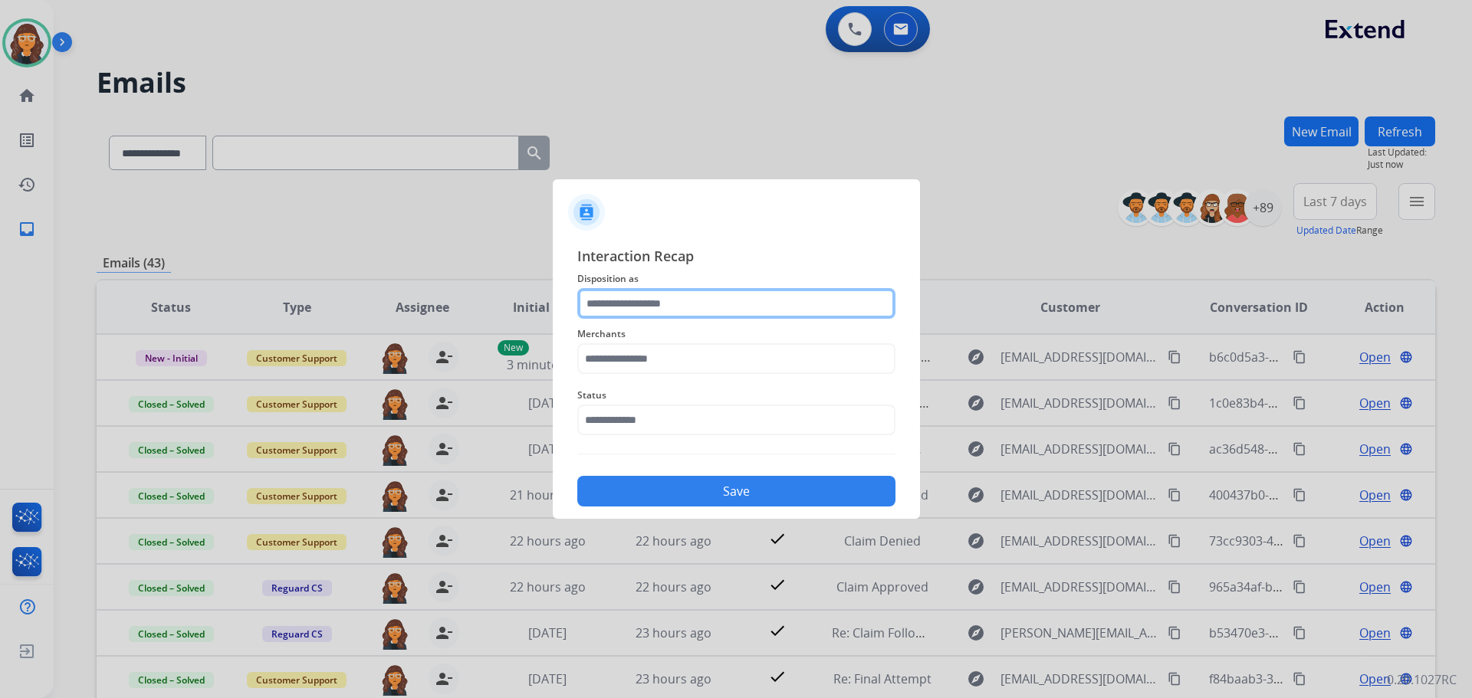
click at [662, 303] on input "text" at bounding box center [736, 303] width 318 height 31
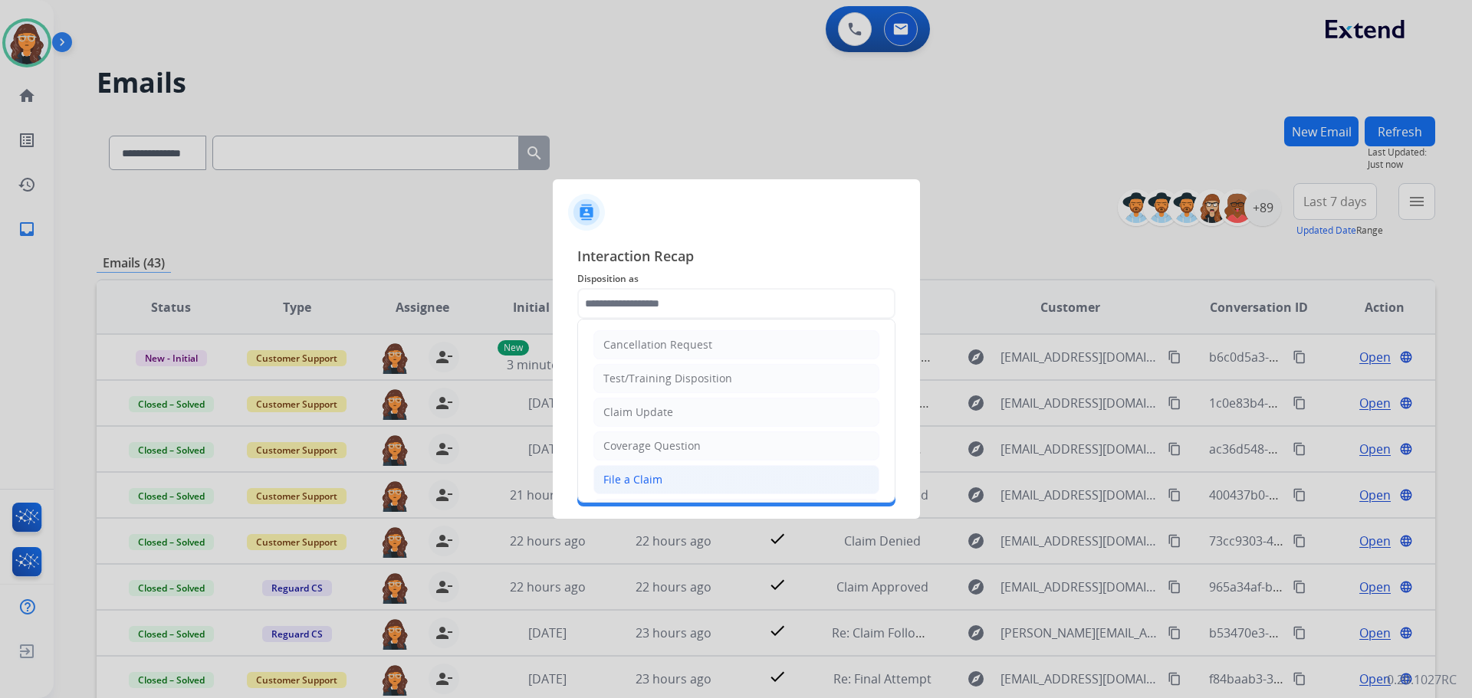
click at [653, 476] on div "File a Claim" at bounding box center [632, 479] width 59 height 15
type input "**********"
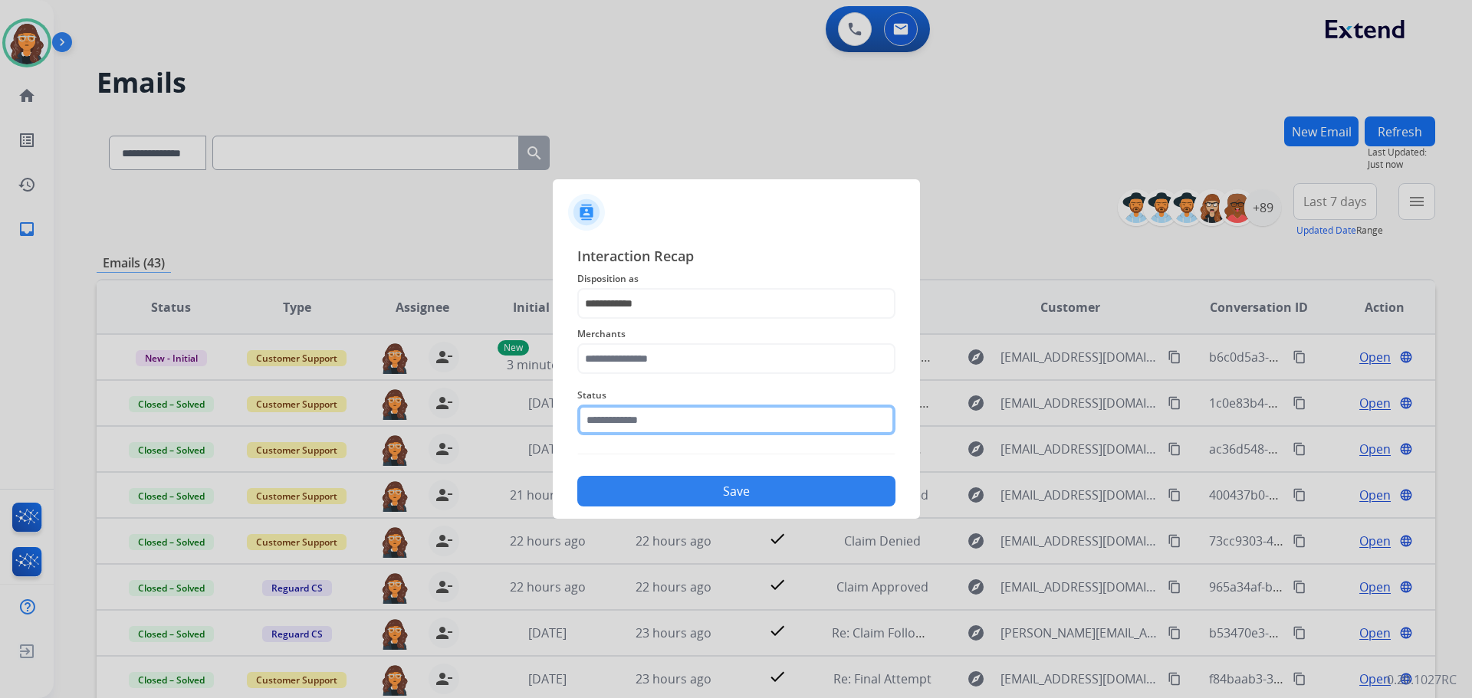
click at [641, 430] on input "text" at bounding box center [736, 420] width 318 height 31
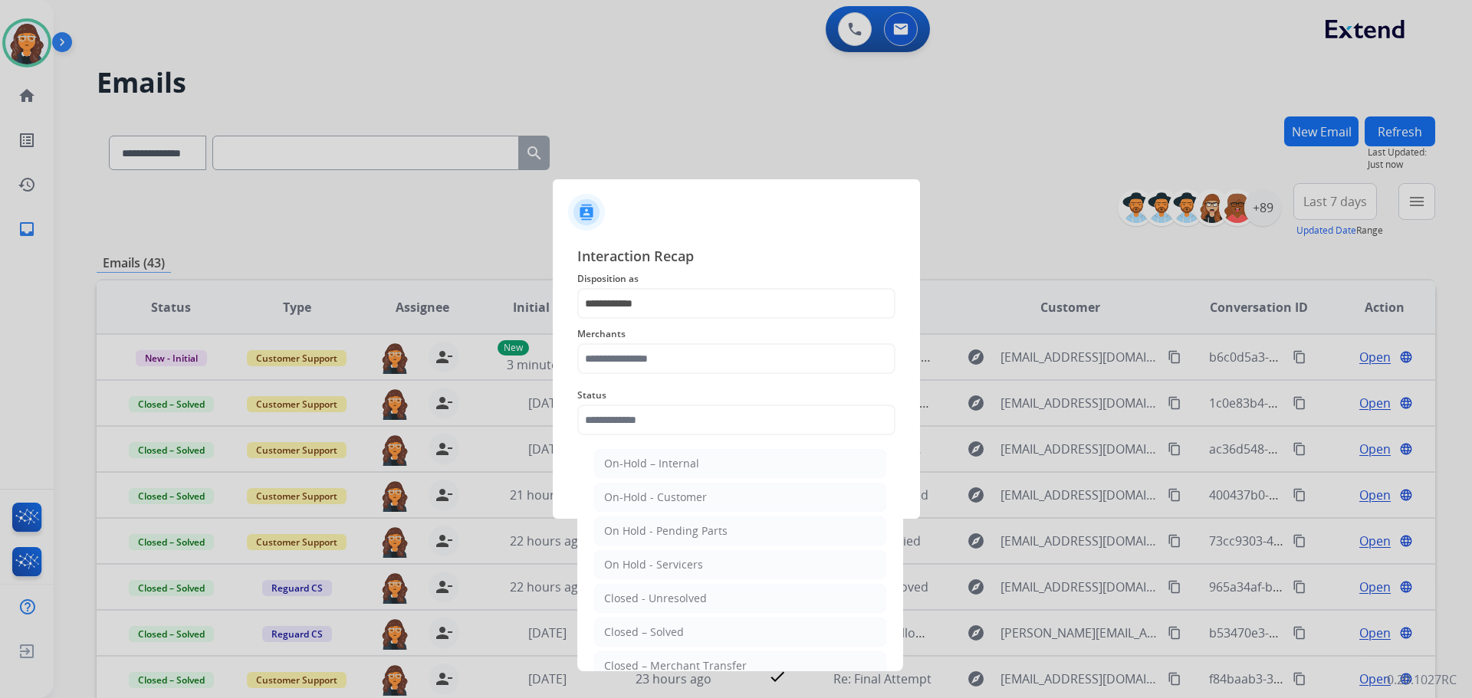
click at [659, 636] on div "Closed – Solved" at bounding box center [644, 632] width 80 height 15
type input "**********"
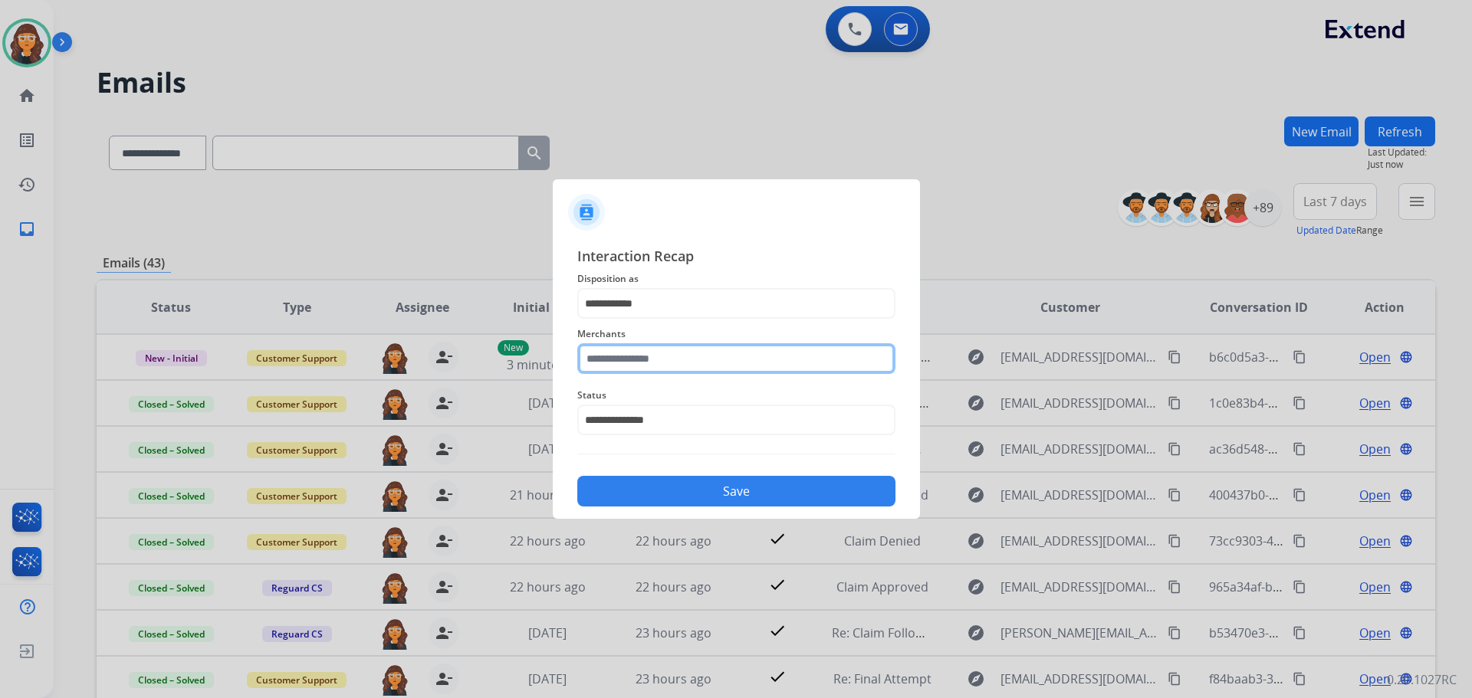
click at [615, 366] on input "text" at bounding box center [736, 358] width 318 height 31
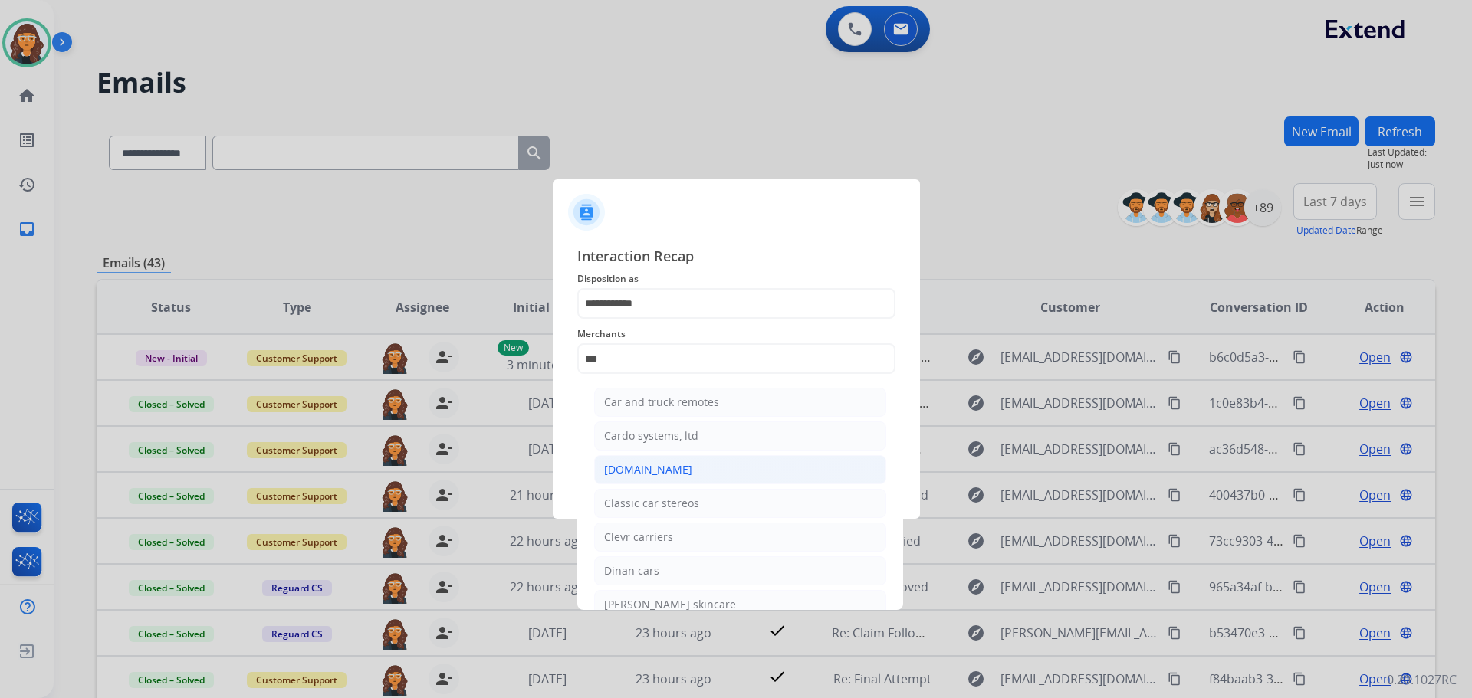
click at [627, 466] on div "[DOMAIN_NAME]" at bounding box center [648, 469] width 88 height 15
type input "**********"
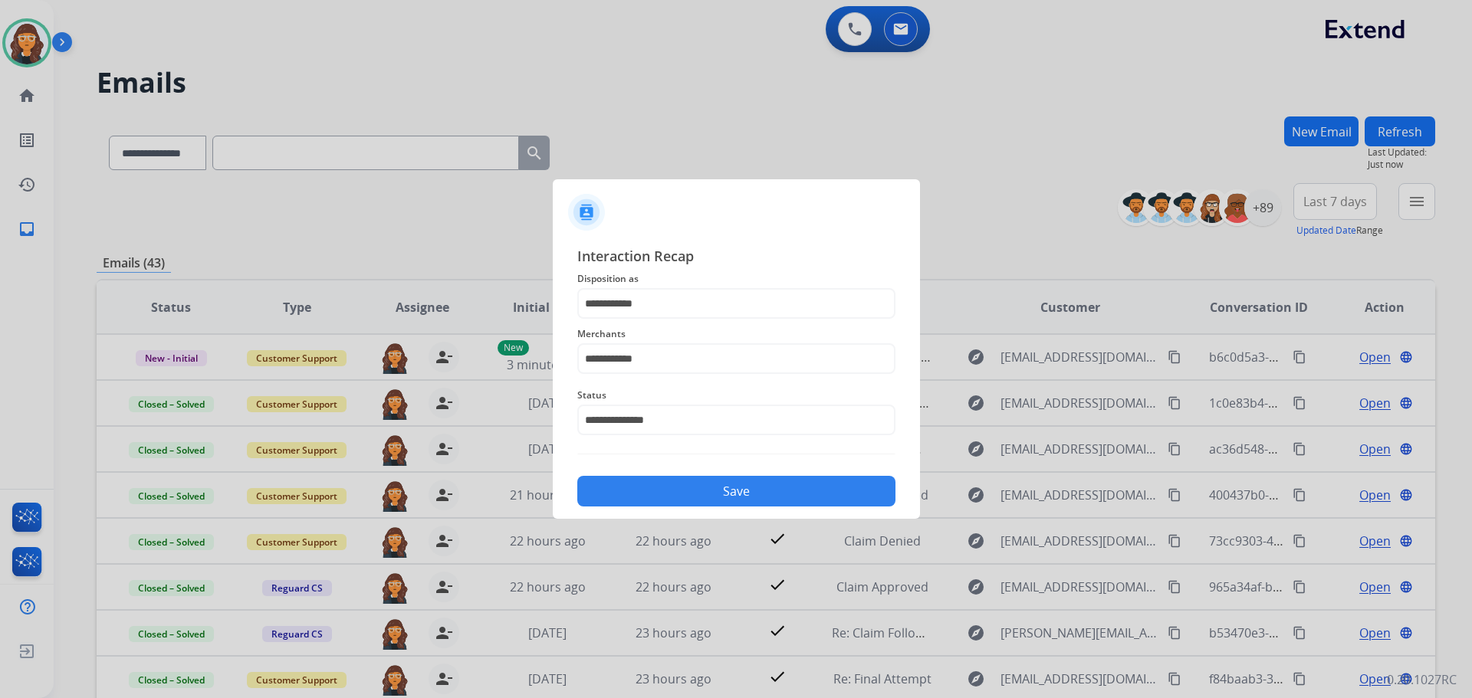
drag, startPoint x: 651, startPoint y: 493, endPoint x: 661, endPoint y: 493, distance: 10.0
click at [655, 493] on button "Save" at bounding box center [736, 491] width 318 height 31
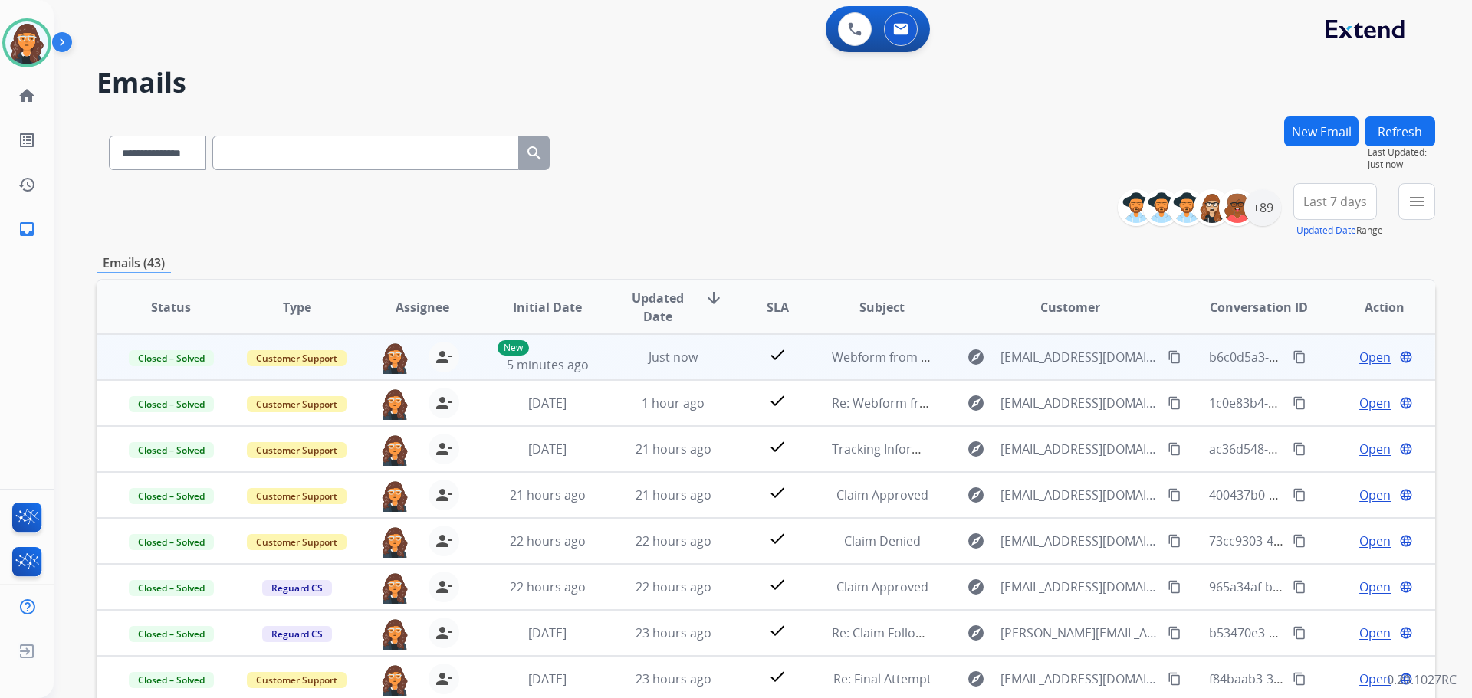
click at [1292, 353] on mat-icon "content_copy" at bounding box center [1299, 357] width 14 height 14
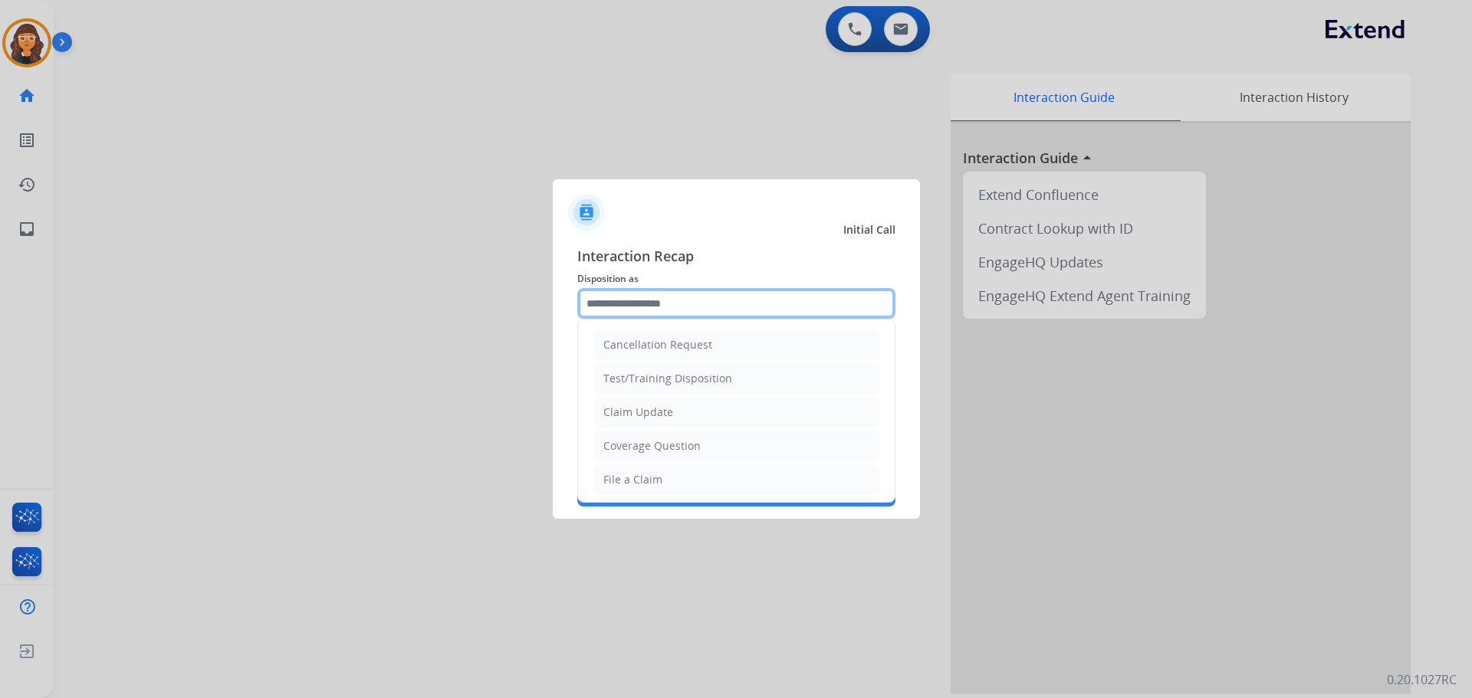
click at [671, 310] on input "text" at bounding box center [736, 303] width 318 height 31
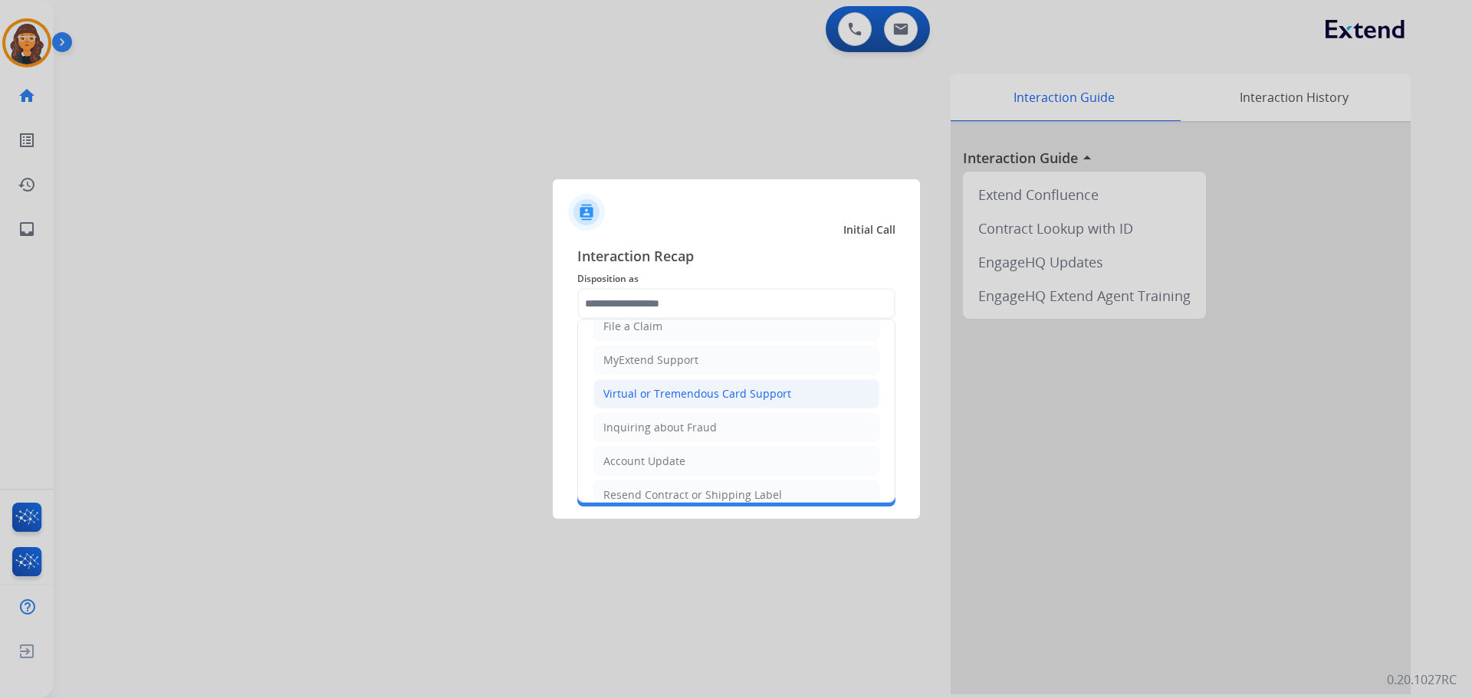
click at [717, 390] on div "Virtual or Tremendous Card Support" at bounding box center [697, 393] width 188 height 15
type input "**********"
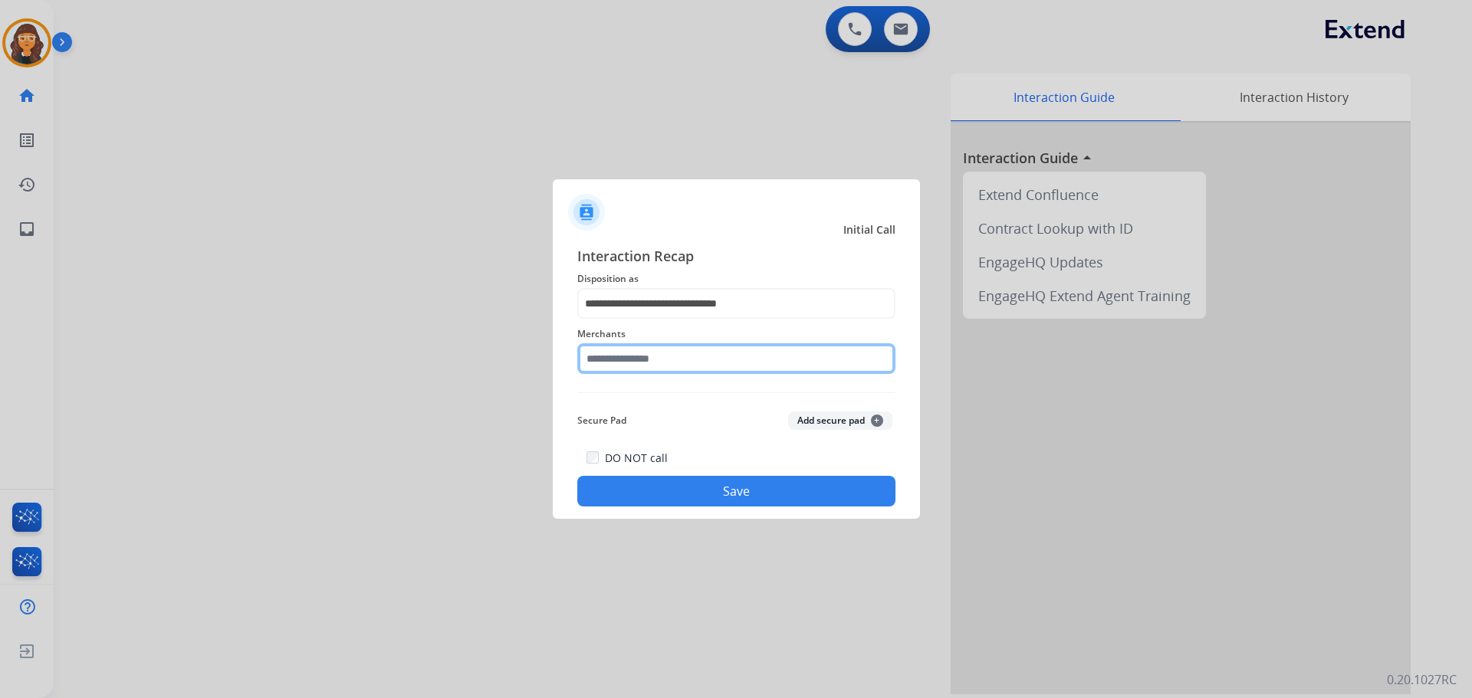
click at [661, 355] on input "text" at bounding box center [736, 358] width 318 height 31
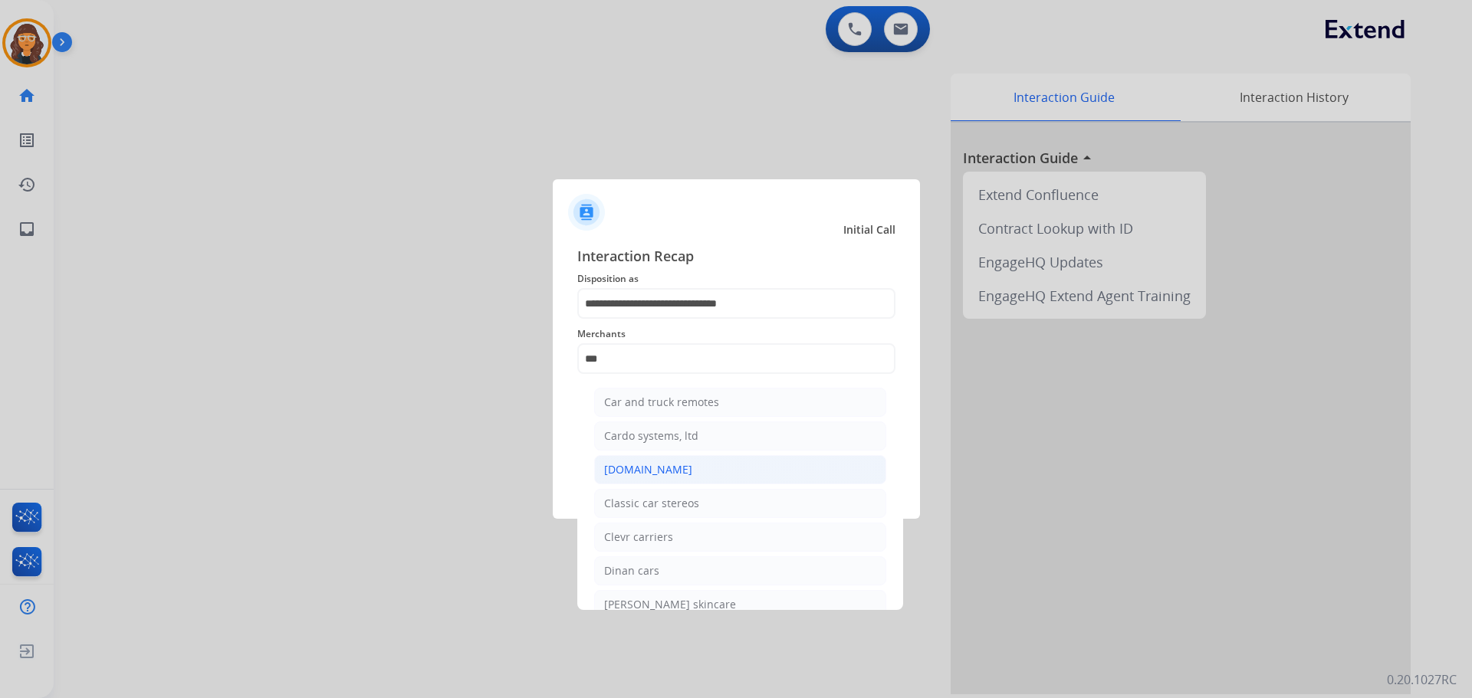
click at [660, 464] on div "[DOMAIN_NAME]" at bounding box center [648, 469] width 88 height 15
type input "**********"
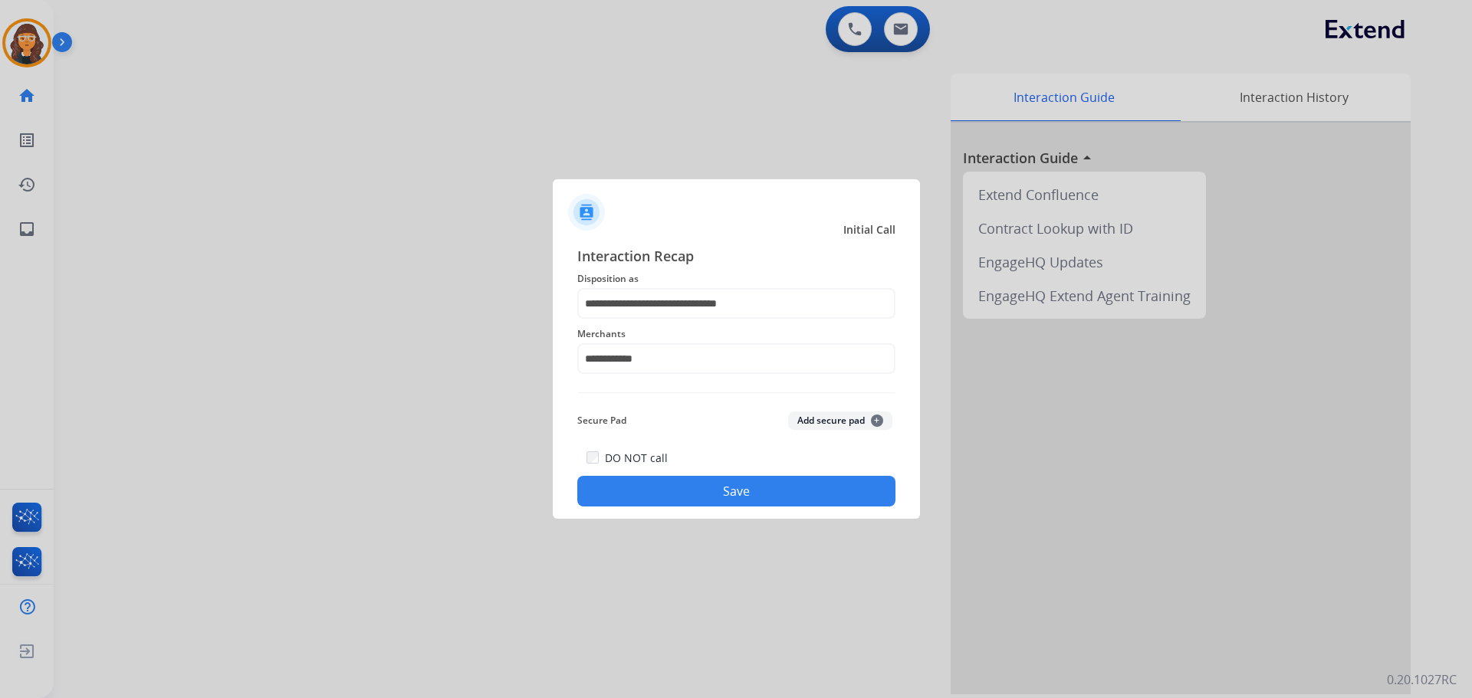
click at [645, 494] on button "Save" at bounding box center [736, 491] width 318 height 31
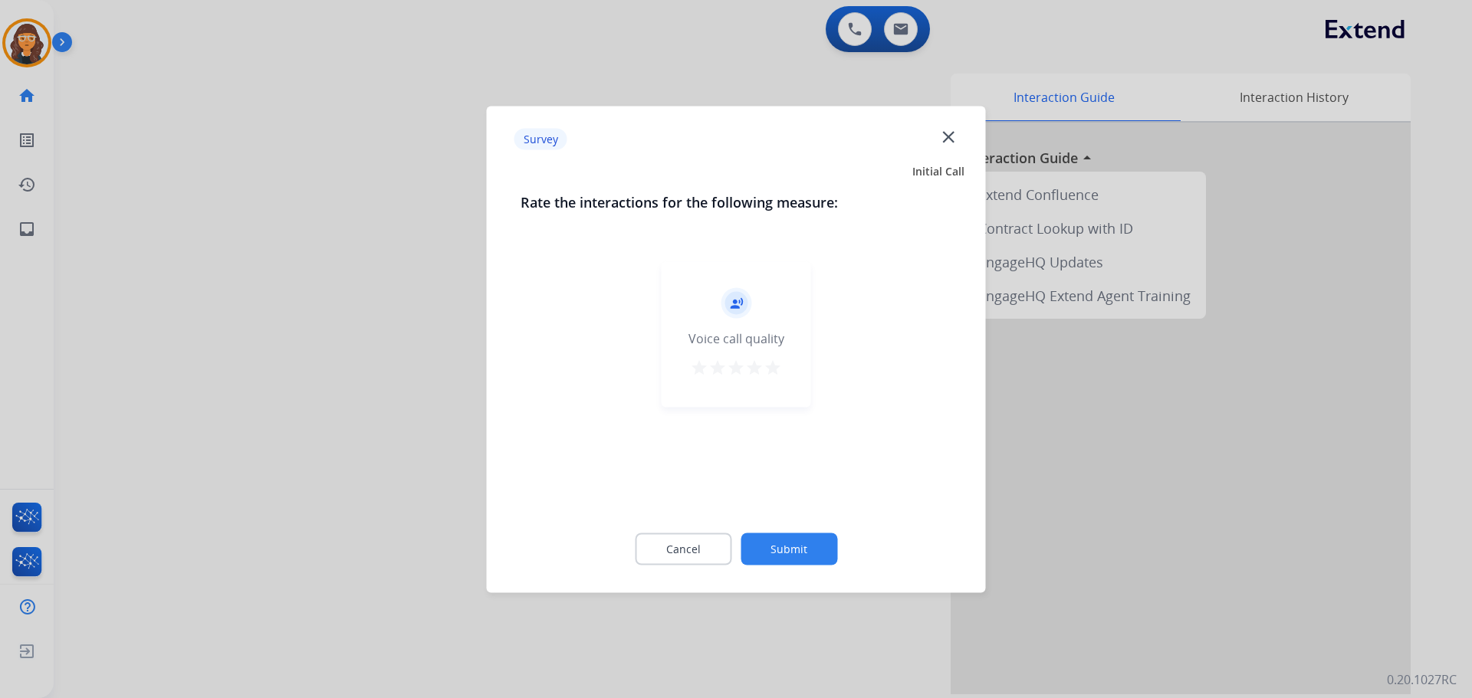
click at [769, 365] on mat-icon "star" at bounding box center [772, 367] width 18 height 18
click at [774, 550] on button "Submit" at bounding box center [788, 549] width 97 height 32
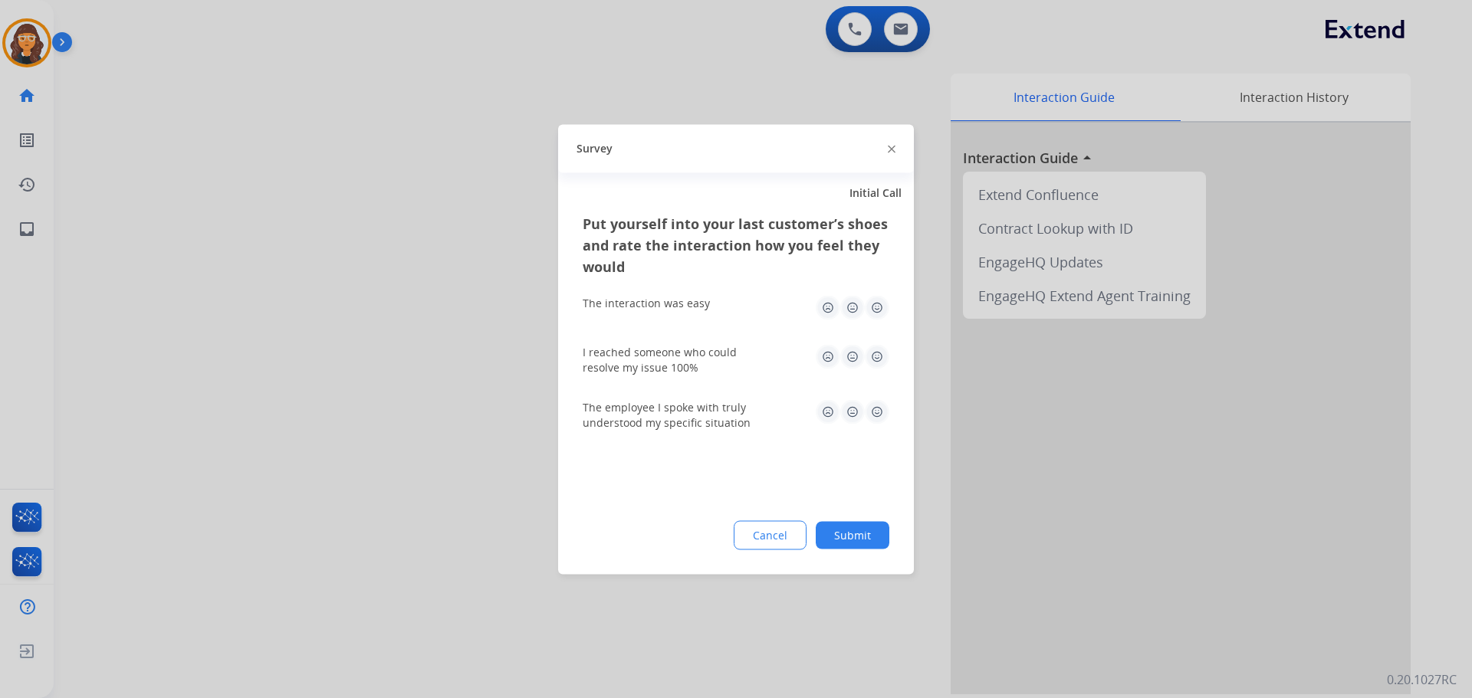
click at [870, 299] on img at bounding box center [877, 307] width 25 height 25
click at [873, 354] on img at bounding box center [877, 356] width 25 height 25
click at [875, 416] on img at bounding box center [877, 411] width 25 height 25
click at [849, 541] on button "Submit" at bounding box center [852, 535] width 74 height 28
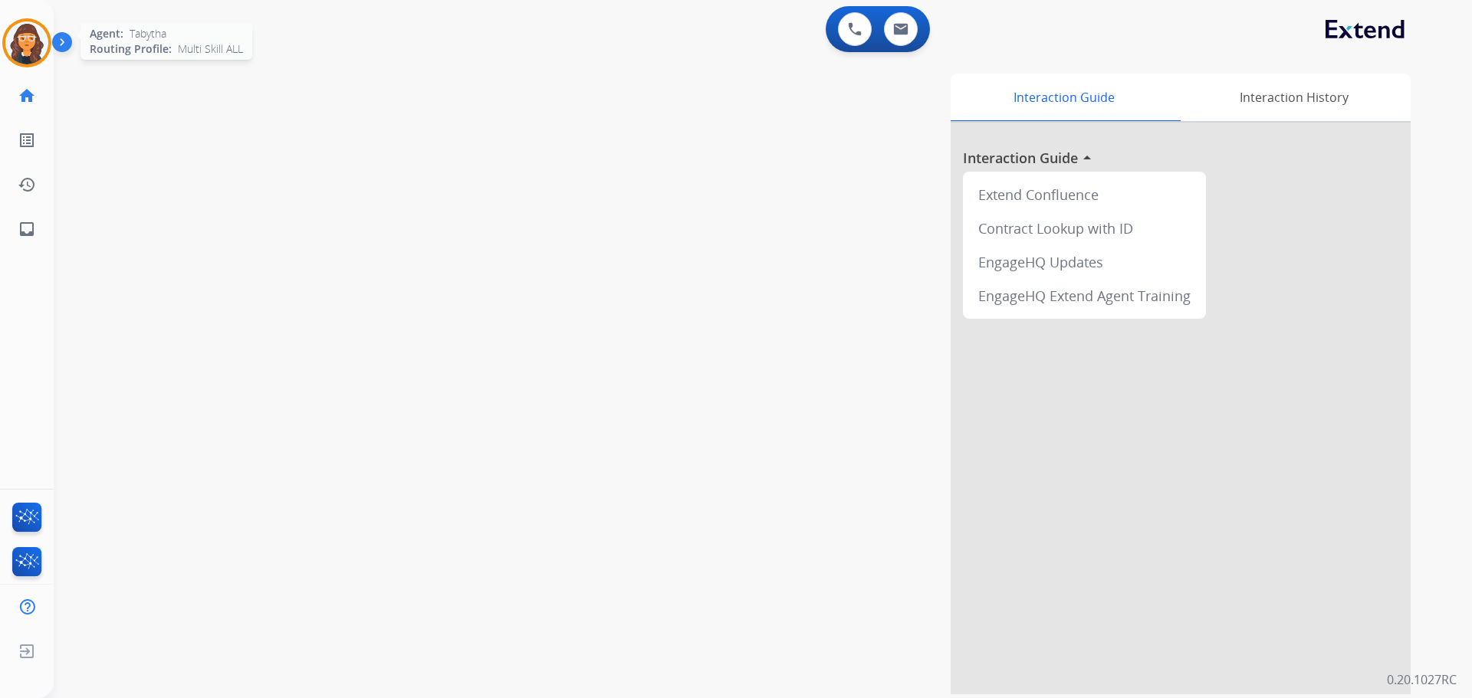
click at [21, 44] on img at bounding box center [26, 42] width 43 height 43
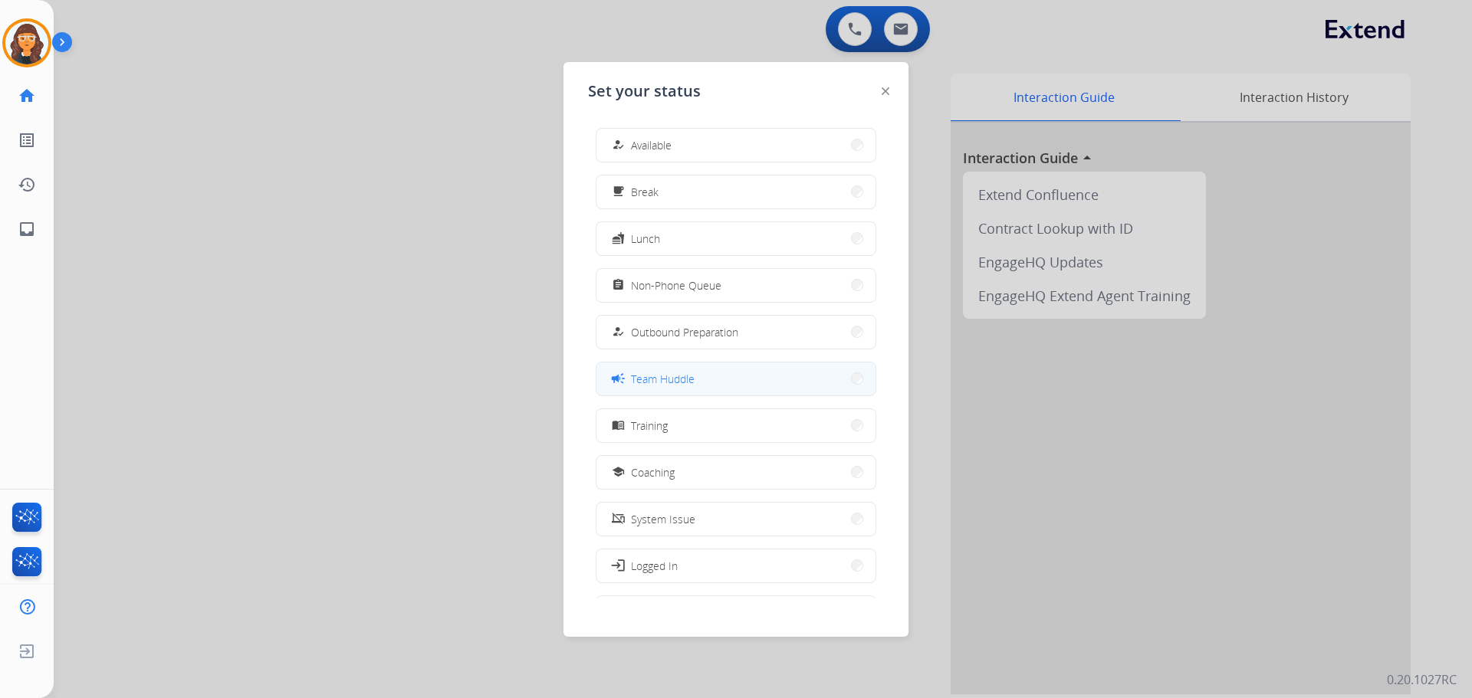
click at [652, 374] on span "Team Huddle" at bounding box center [663, 379] width 64 height 16
